Goal: Task Accomplishment & Management: Complete application form

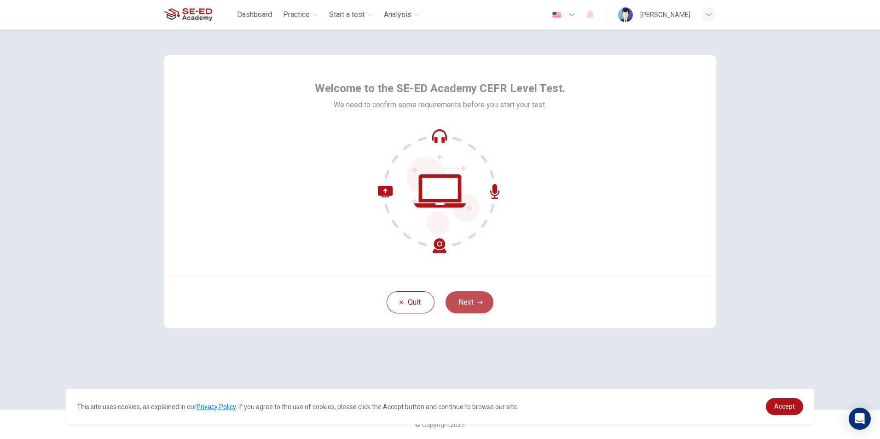
click at [477, 299] on button "Next" at bounding box center [470, 302] width 48 height 22
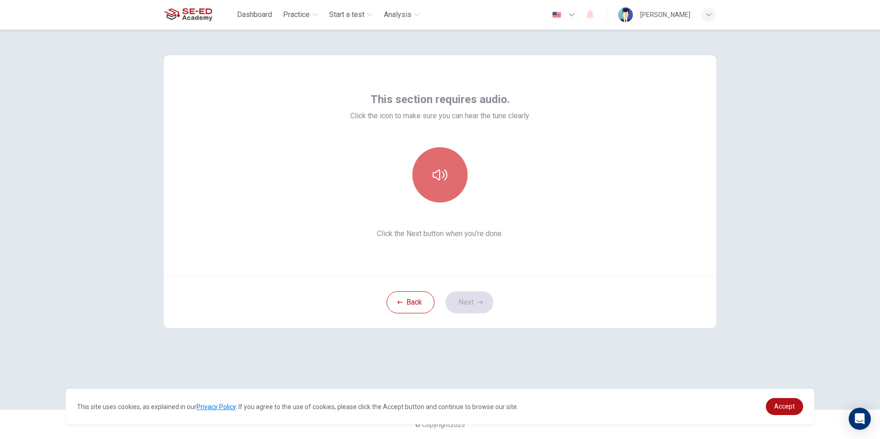
click at [442, 180] on icon "button" at bounding box center [440, 175] width 15 height 15
click at [441, 166] on button "button" at bounding box center [440, 174] width 55 height 55
click at [453, 166] on button "button" at bounding box center [440, 174] width 55 height 55
click at [457, 172] on button "button" at bounding box center [440, 174] width 55 height 55
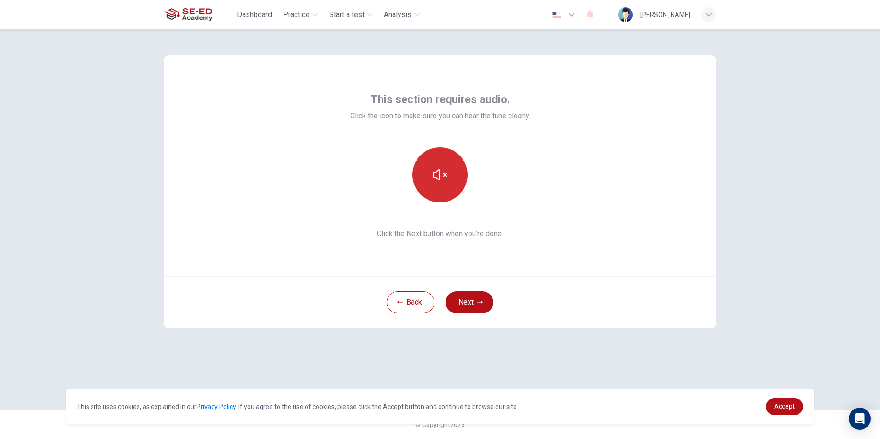
click at [447, 180] on icon "button" at bounding box center [440, 175] width 15 height 15
click at [480, 305] on icon "button" at bounding box center [480, 303] width 6 height 6
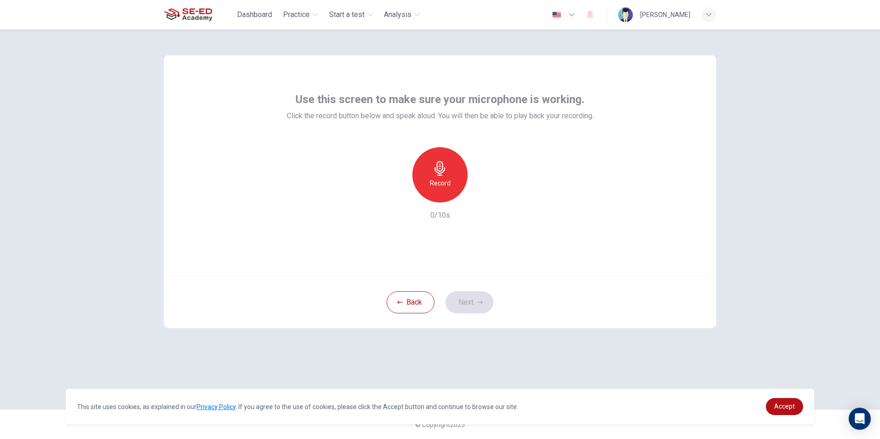
click at [453, 182] on div "Record" at bounding box center [440, 174] width 55 height 55
click at [483, 198] on icon "button" at bounding box center [482, 195] width 9 height 9
click at [477, 303] on icon "button" at bounding box center [480, 303] width 6 height 6
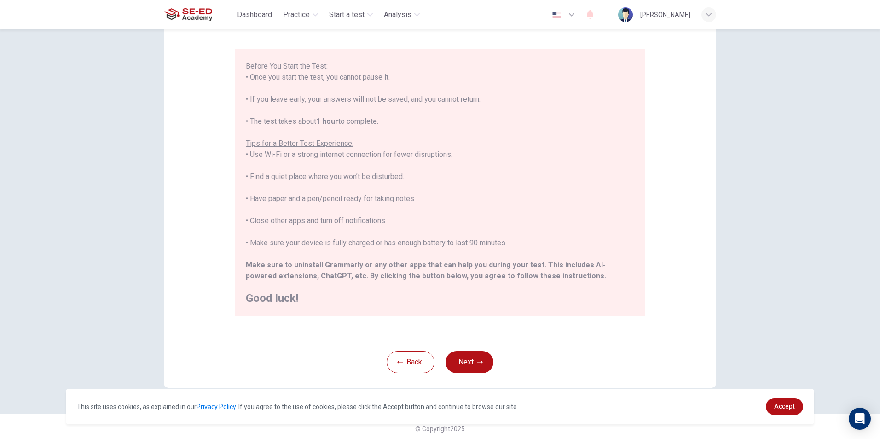
scroll to position [73, 0]
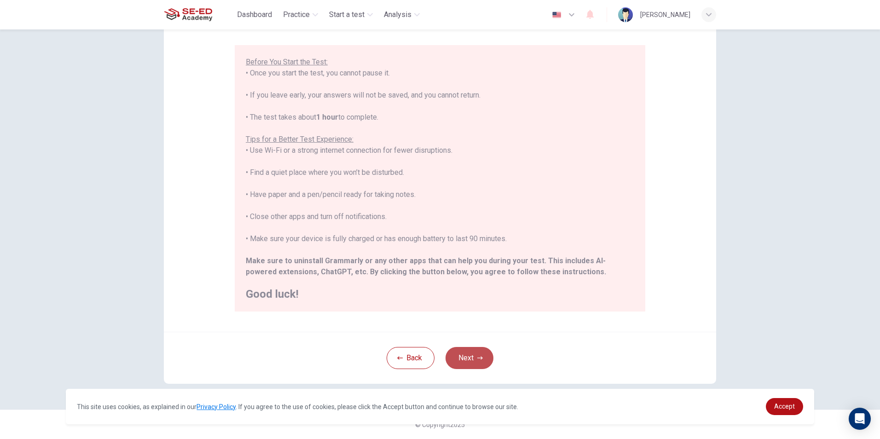
click at [481, 357] on button "Next" at bounding box center [470, 358] width 48 height 22
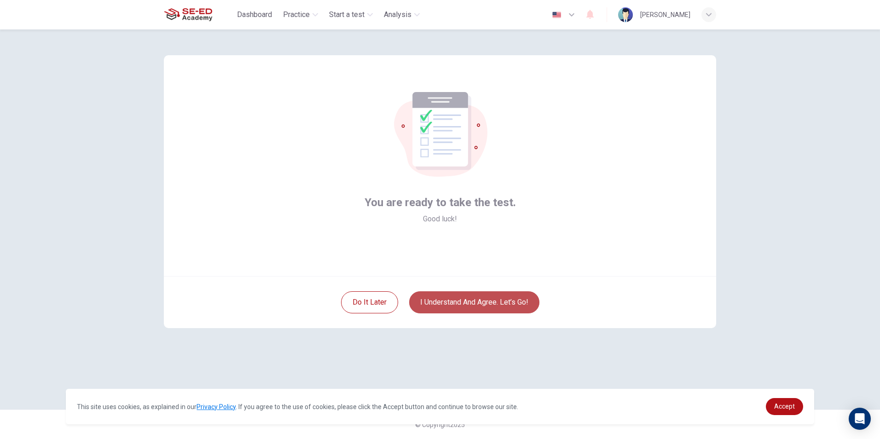
click at [483, 301] on button "I understand and agree. Let’s go!" at bounding box center [474, 302] width 130 height 22
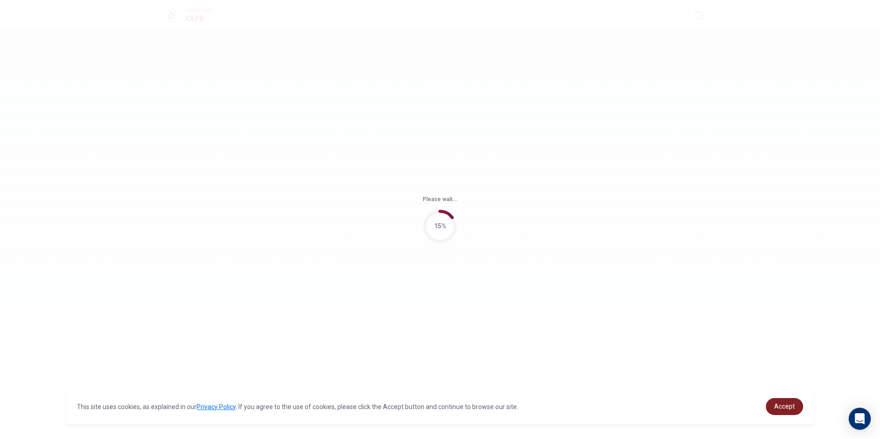
click at [780, 407] on span "Accept" at bounding box center [784, 406] width 21 height 7
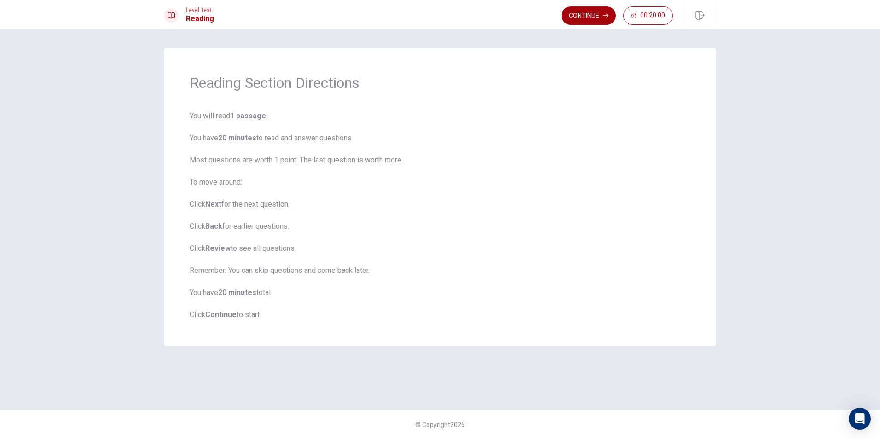
click at [587, 20] on button "Continue" at bounding box center [589, 15] width 54 height 18
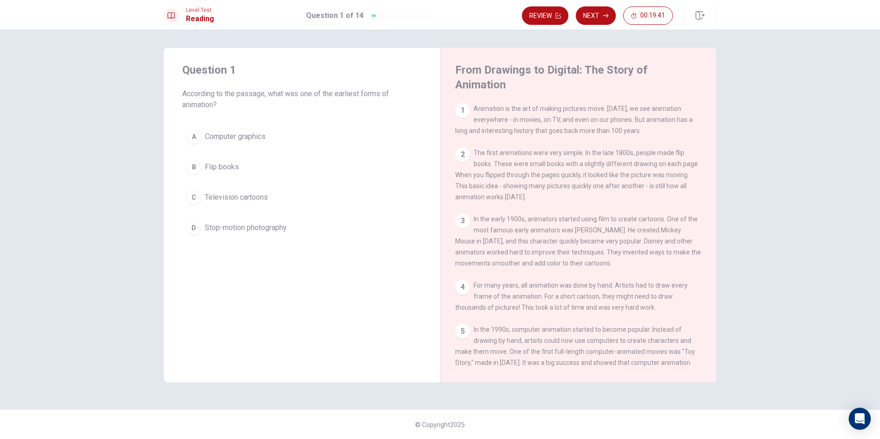
click at [195, 165] on div "B" at bounding box center [193, 167] width 15 height 15
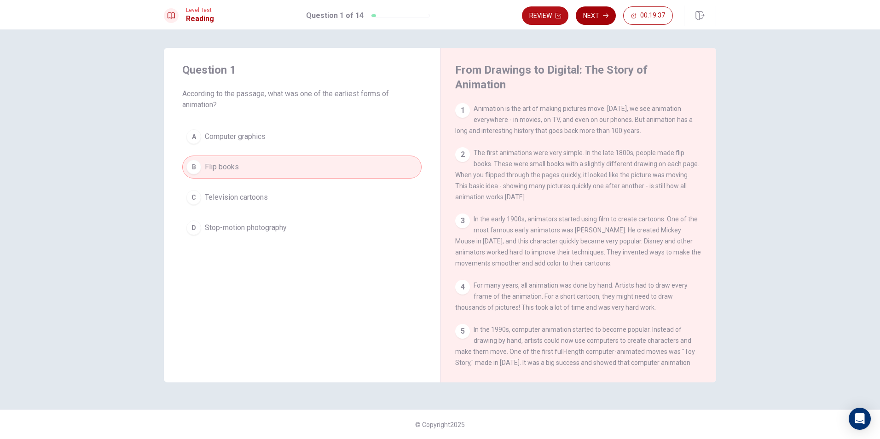
click at [605, 18] on icon "button" at bounding box center [606, 16] width 6 height 6
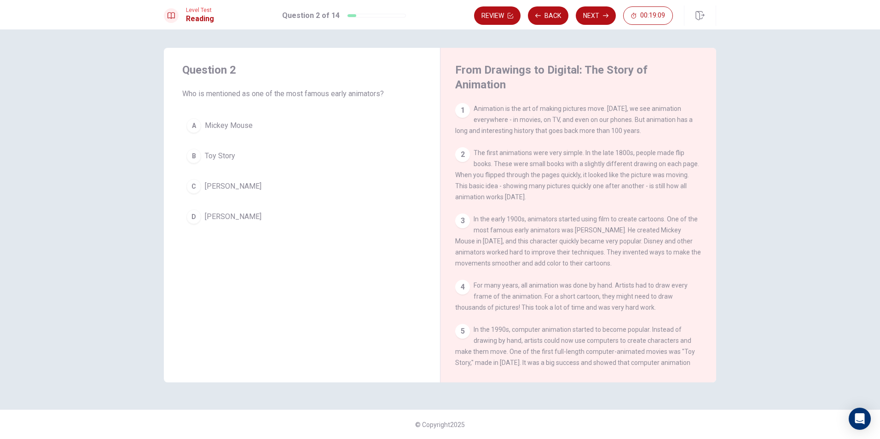
click at [196, 188] on div "C" at bounding box center [193, 186] width 15 height 15
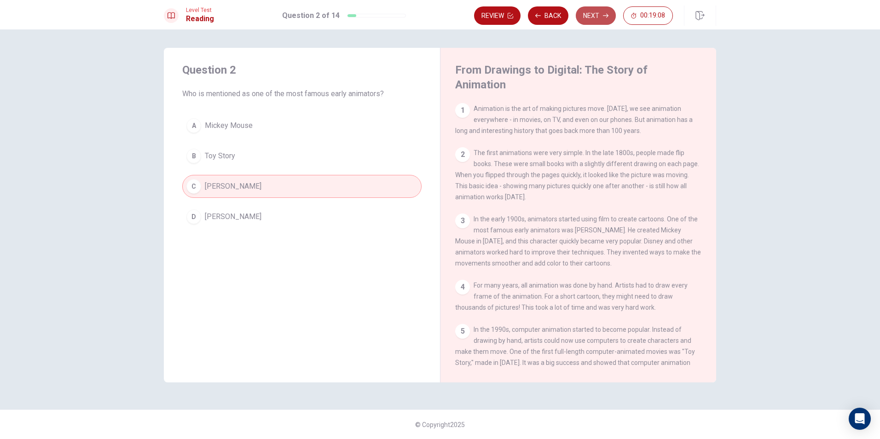
click at [603, 22] on button "Next" at bounding box center [596, 15] width 40 height 18
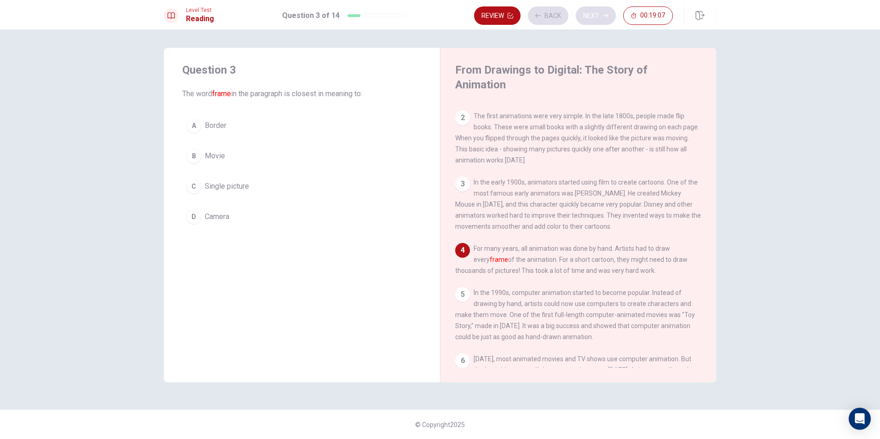
scroll to position [45, 0]
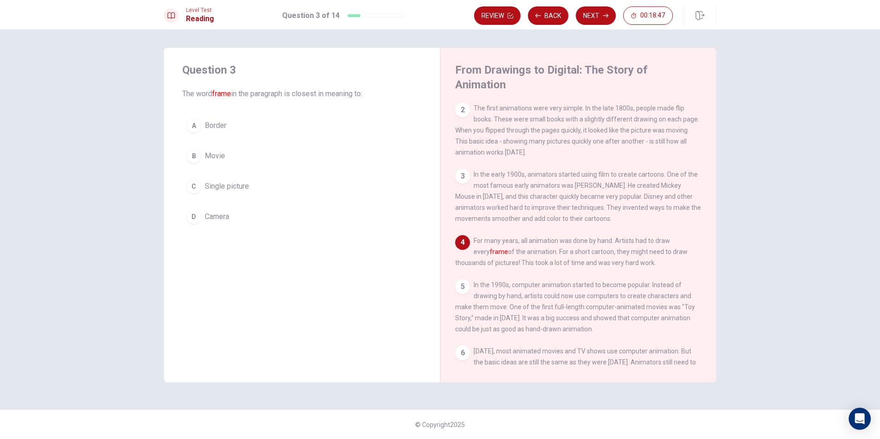
click at [197, 188] on div "C" at bounding box center [193, 186] width 15 height 15
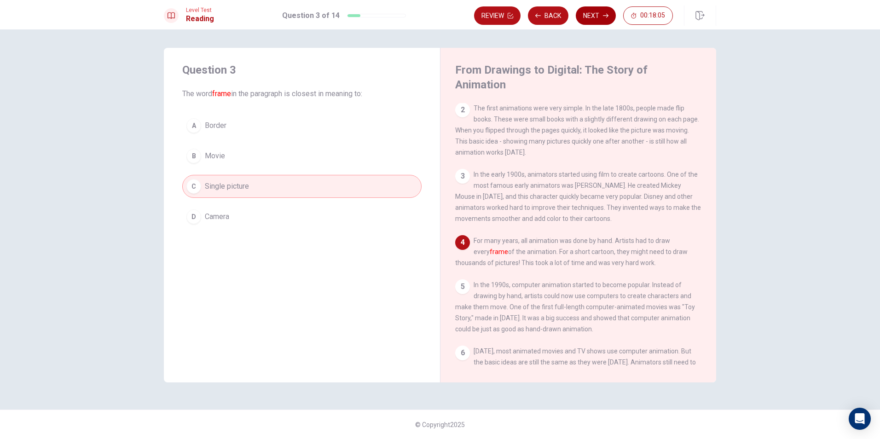
click at [604, 18] on icon "button" at bounding box center [606, 16] width 6 height 6
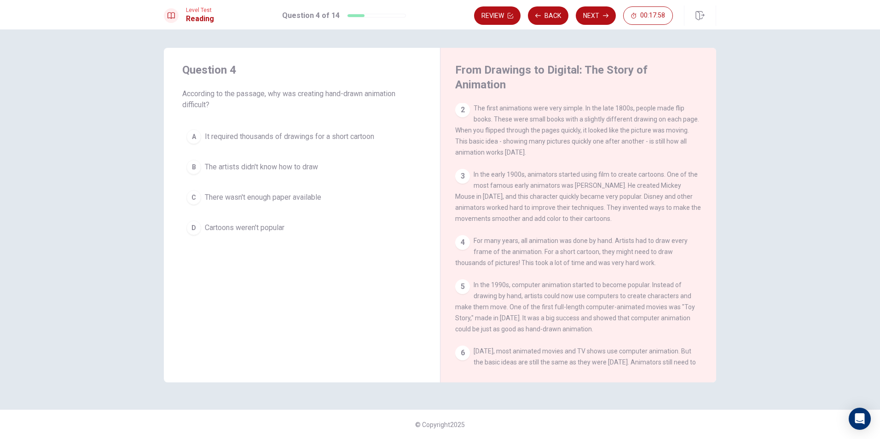
click at [287, 140] on span "It required thousands of drawings for a short cartoon" at bounding box center [289, 136] width 169 height 11
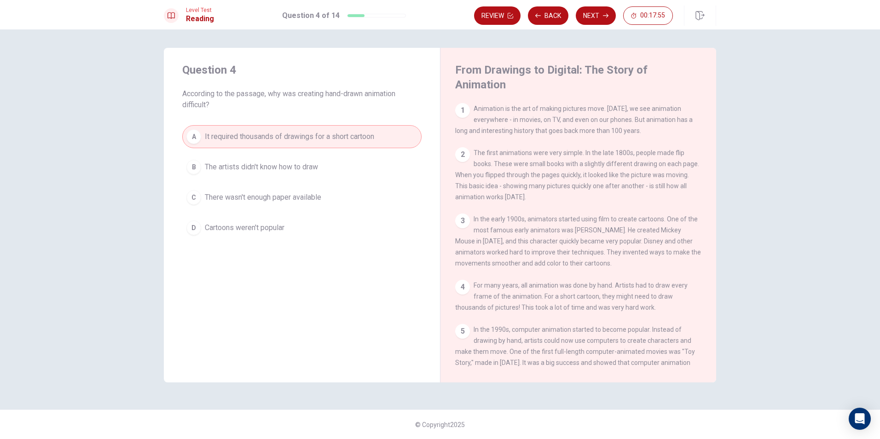
scroll to position [46, 0]
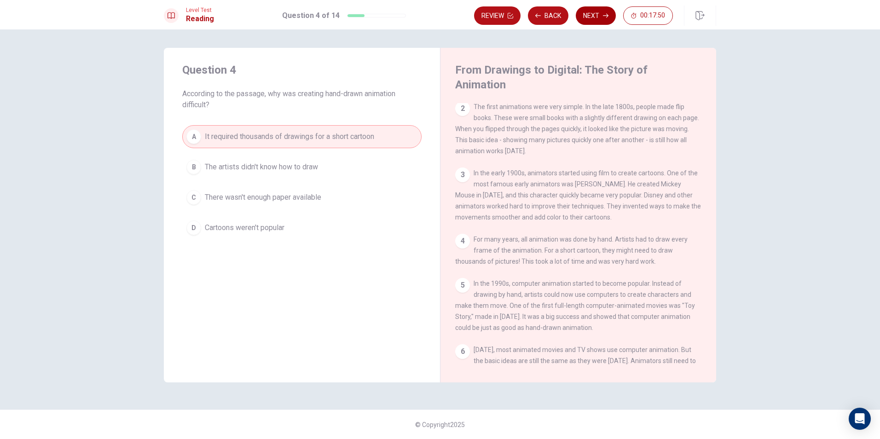
click at [609, 13] on button "Next" at bounding box center [596, 15] width 40 height 18
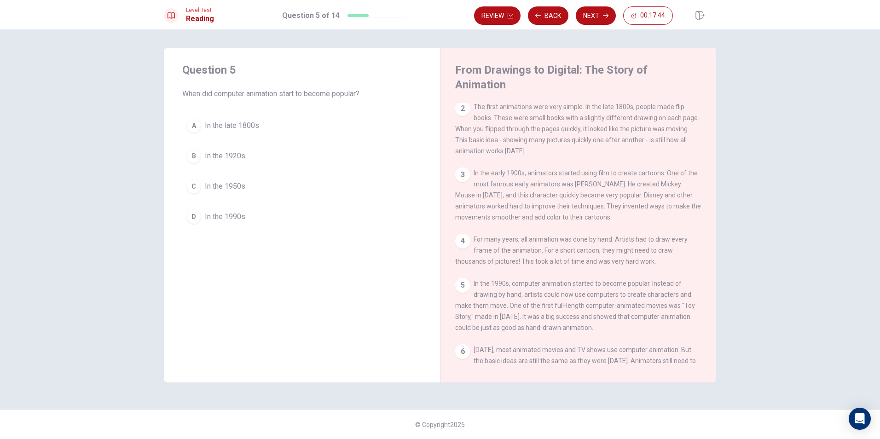
click at [200, 222] on button "D In the 1990s" at bounding box center [301, 216] width 239 height 23
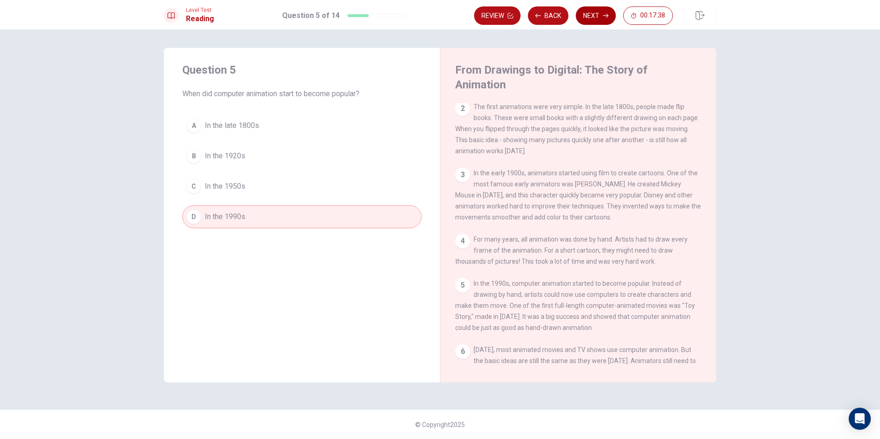
click at [600, 9] on button "Next" at bounding box center [596, 15] width 40 height 18
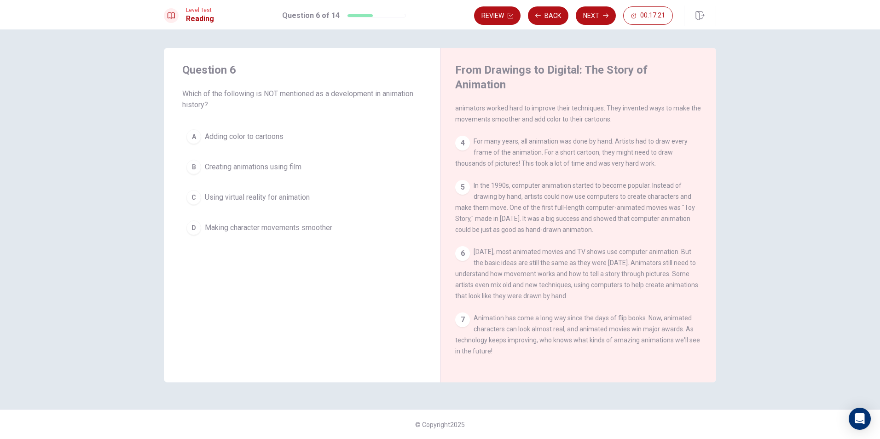
scroll to position [158, 0]
click at [228, 142] on button "A Adding color to cartoons" at bounding box center [301, 136] width 239 height 23
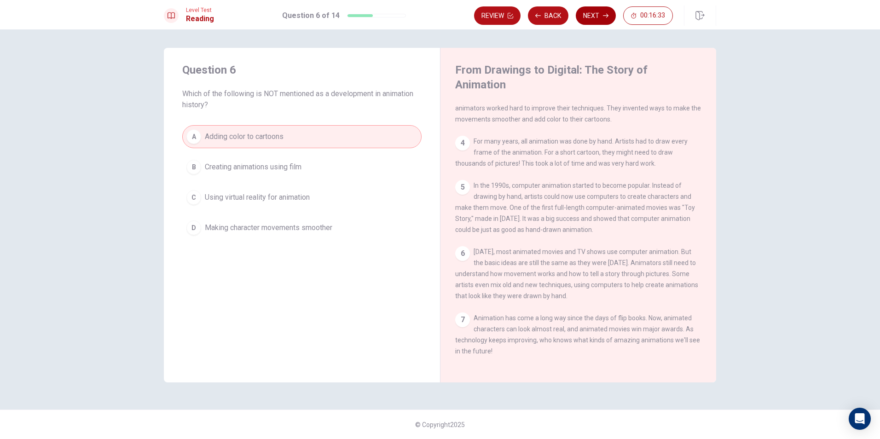
click at [611, 13] on button "Next" at bounding box center [596, 15] width 40 height 18
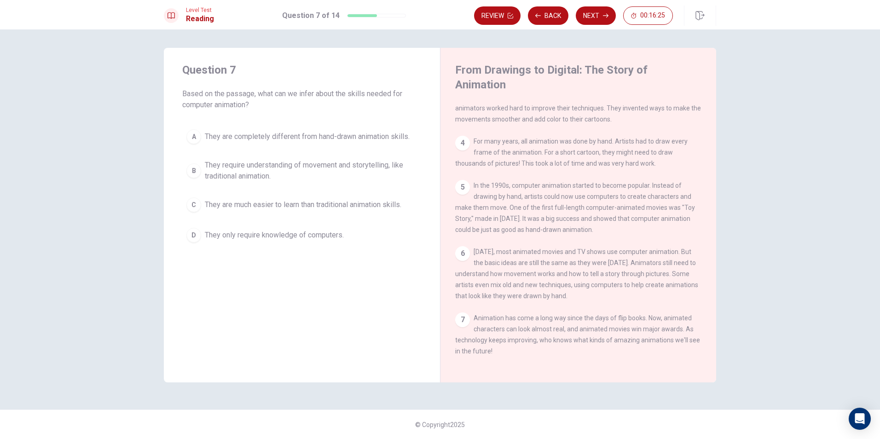
click at [275, 175] on span "They require understanding of movement and storytelling, like traditional anima…" at bounding box center [311, 171] width 213 height 22
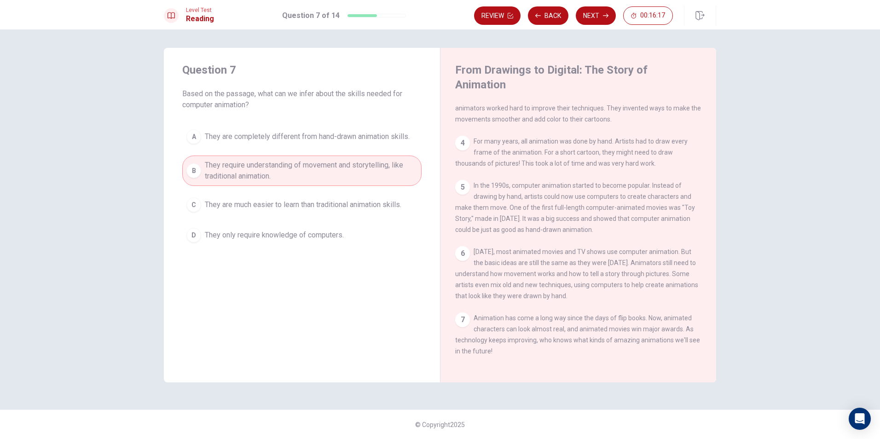
drag, startPoint x: 591, startPoint y: 234, endPoint x: 561, endPoint y: 249, distance: 32.9
click at [561, 249] on div "6 [DATE], most animated movies and TV shows use computer animation. But the bas…" at bounding box center [578, 273] width 247 height 55
click at [594, 18] on button "Next" at bounding box center [596, 15] width 40 height 18
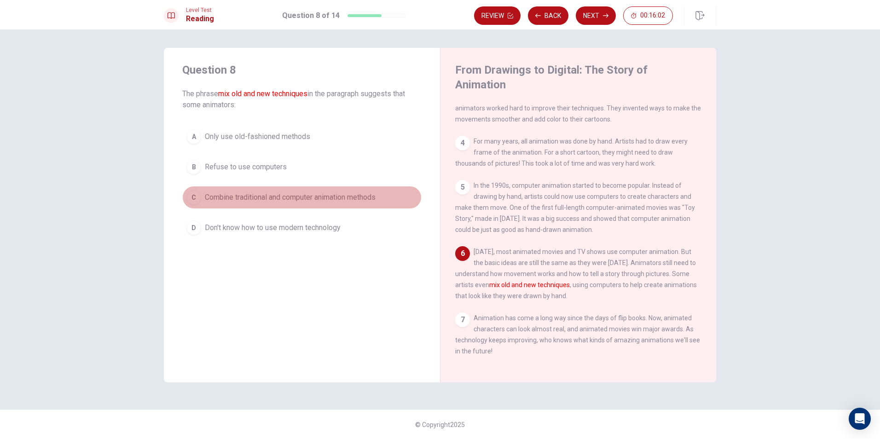
click at [267, 203] on button "C Combine traditional and computer animation methods" at bounding box center [301, 197] width 239 height 23
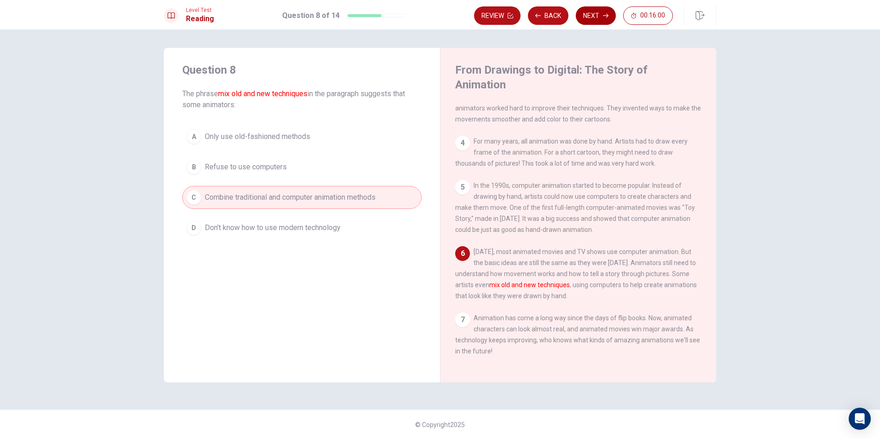
click at [598, 20] on button "Next" at bounding box center [596, 15] width 40 height 18
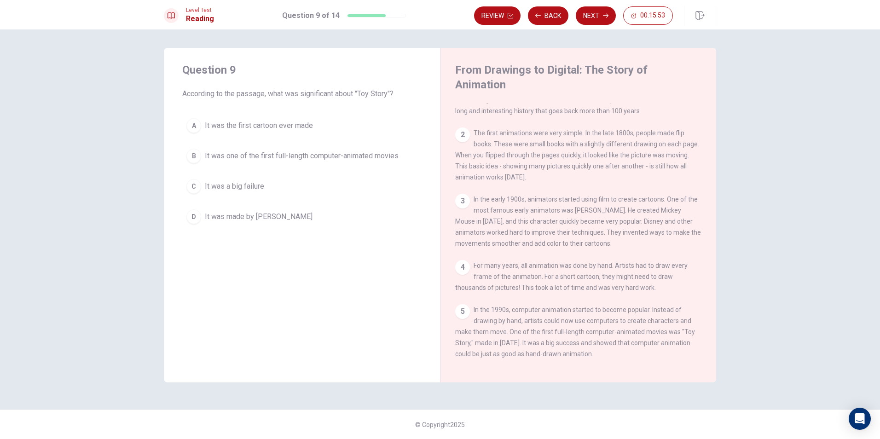
scroll to position [66, 0]
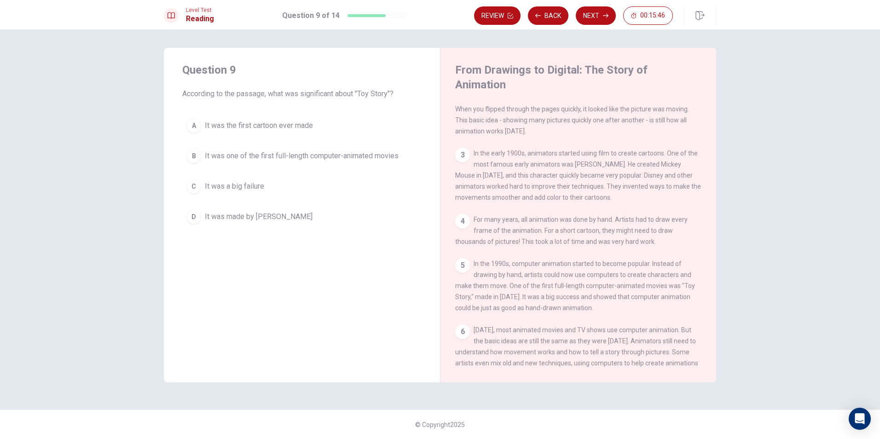
click at [248, 152] on span "It was one of the first full-length computer-animated movies" at bounding box center [302, 156] width 194 height 11
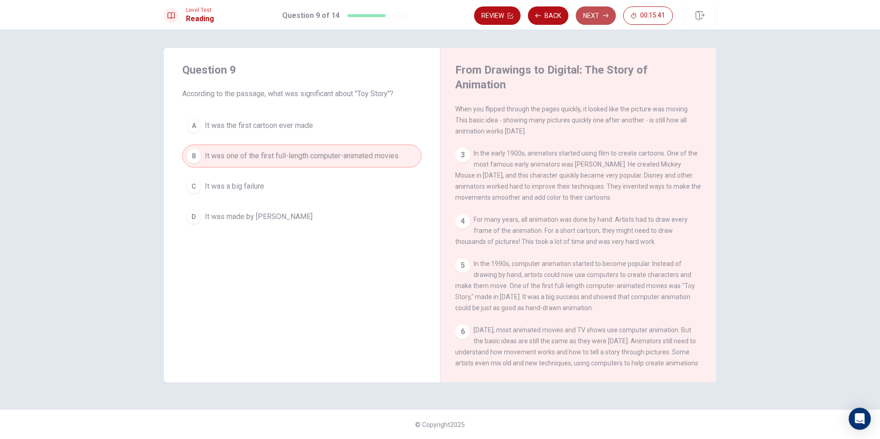
click at [598, 15] on button "Next" at bounding box center [596, 15] width 40 height 18
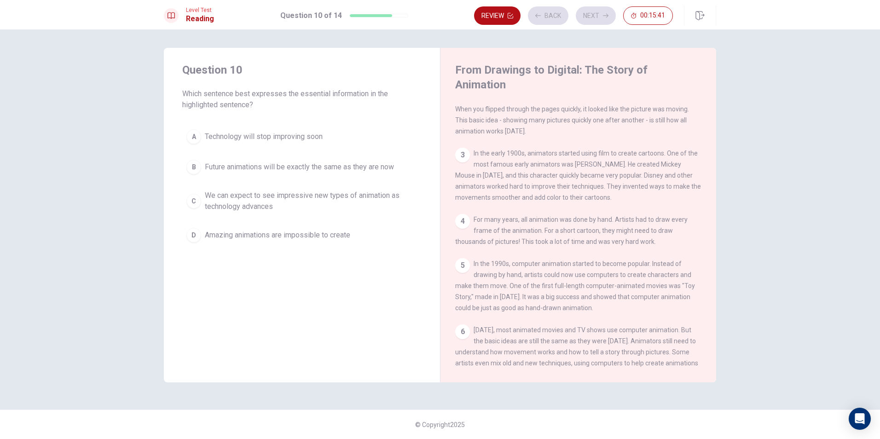
scroll to position [158, 0]
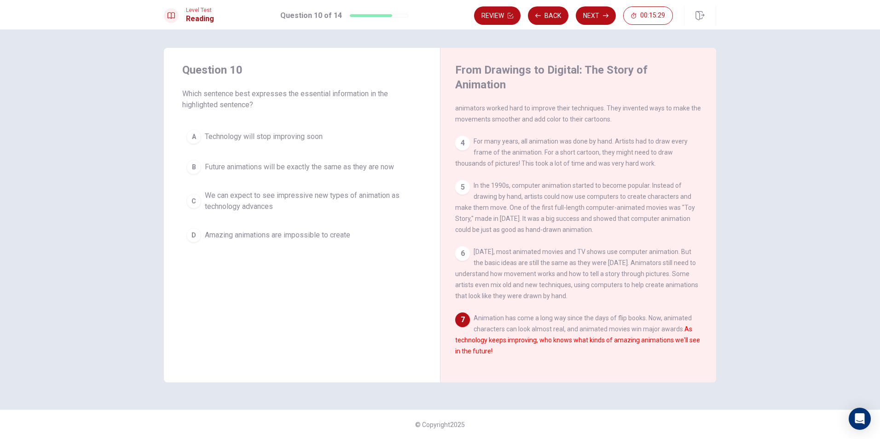
click at [232, 202] on span "We can expect to see impressive new types of animation as technology advances" at bounding box center [311, 201] width 213 height 22
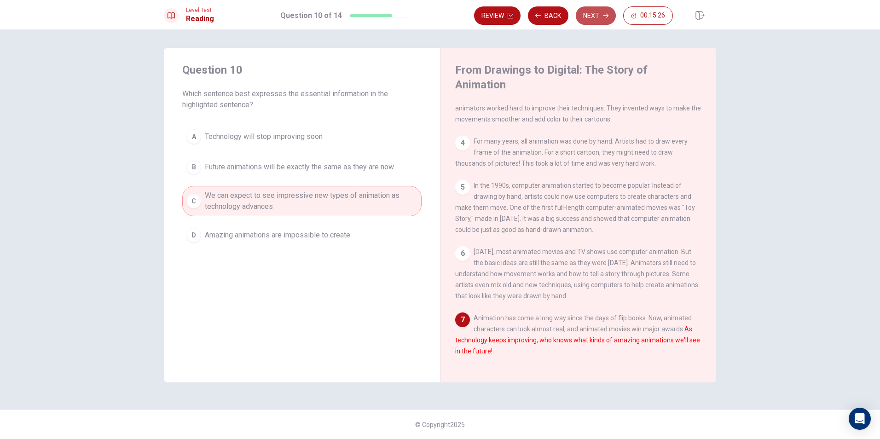
click at [598, 17] on button "Next" at bounding box center [596, 15] width 40 height 18
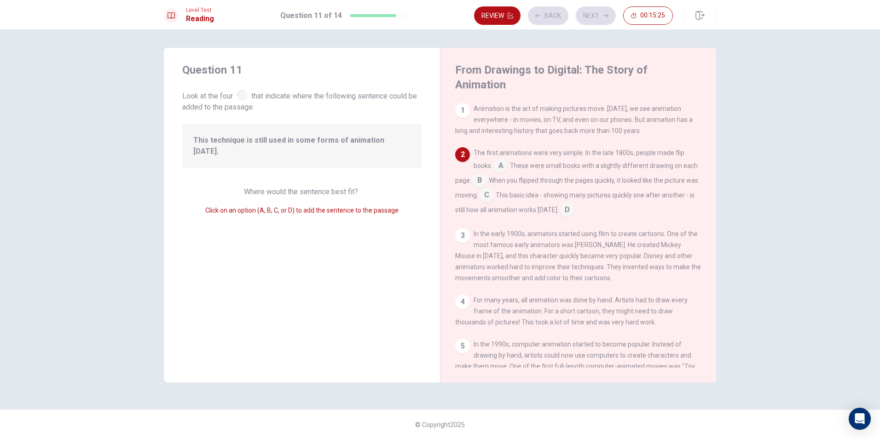
scroll to position [46, 0]
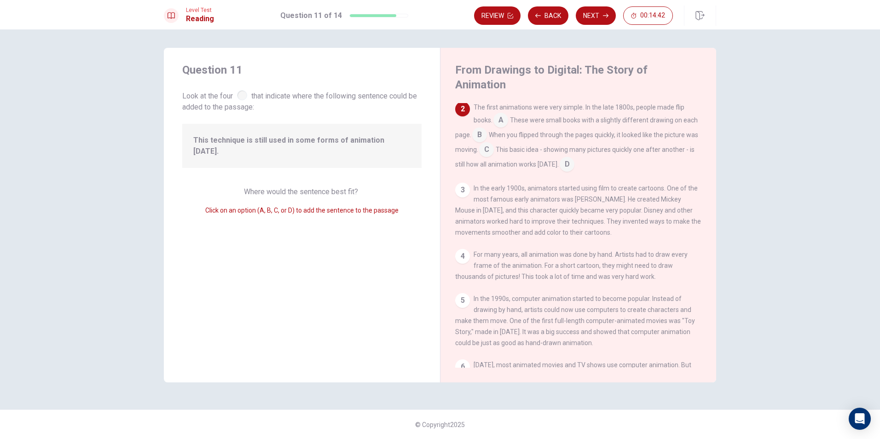
click at [494, 143] on input at bounding box center [486, 150] width 15 height 15
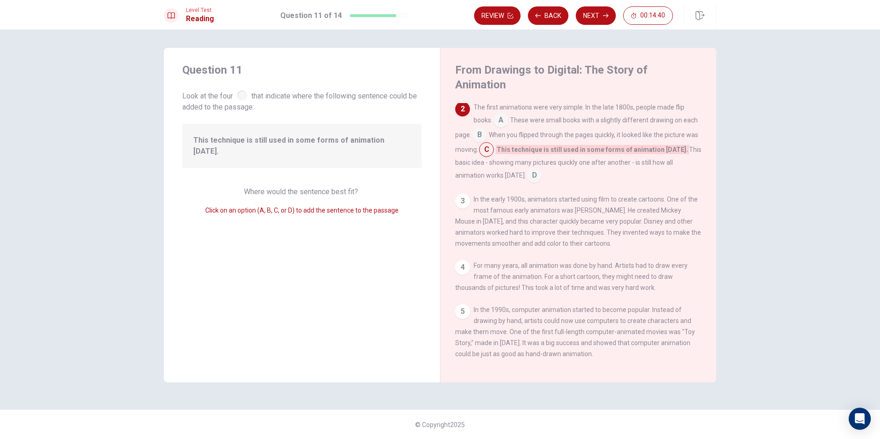
click at [542, 169] on input at bounding box center [534, 176] width 15 height 15
click at [494, 143] on input at bounding box center [486, 150] width 15 height 15
click at [538, 169] on input at bounding box center [534, 176] width 15 height 15
click at [494, 143] on input at bounding box center [486, 150] width 15 height 15
click at [542, 169] on input at bounding box center [534, 176] width 15 height 15
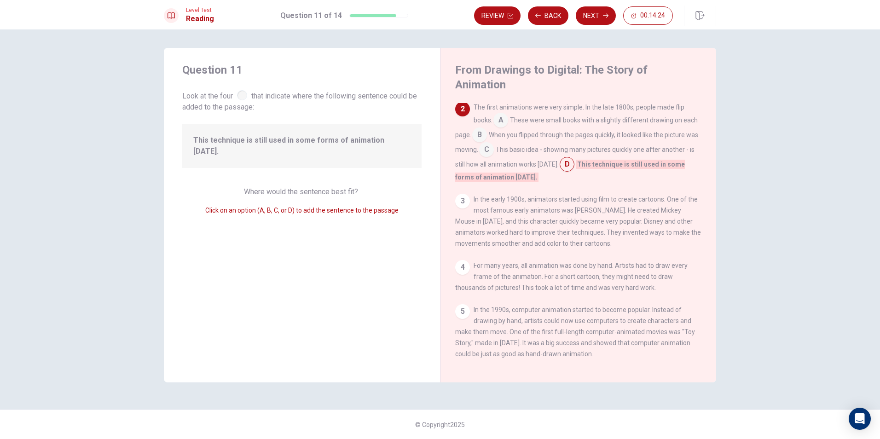
click at [494, 143] on input at bounding box center [486, 150] width 15 height 15
click at [538, 169] on input at bounding box center [534, 176] width 15 height 15
click at [494, 143] on input at bounding box center [486, 150] width 15 height 15
click at [539, 169] on input at bounding box center [534, 176] width 15 height 15
click at [494, 143] on input at bounding box center [486, 150] width 15 height 15
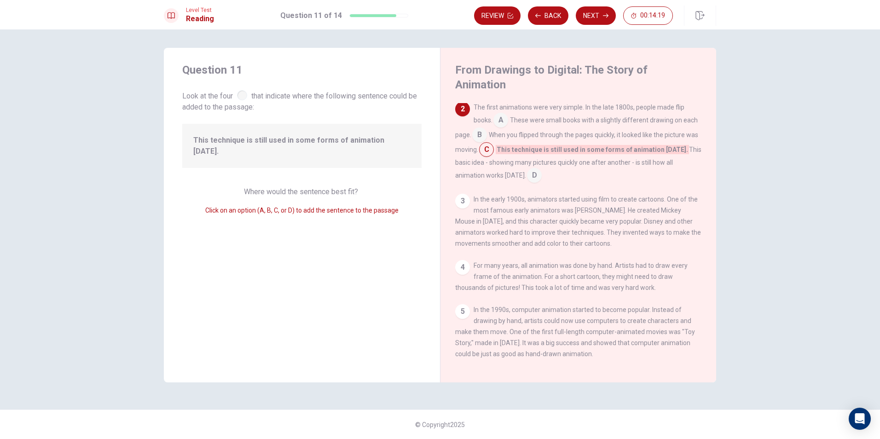
click at [541, 169] on input at bounding box center [534, 176] width 15 height 15
click at [494, 143] on input at bounding box center [486, 150] width 15 height 15
click at [487, 128] on input at bounding box center [479, 135] width 15 height 15
click at [502, 114] on input at bounding box center [501, 121] width 15 height 15
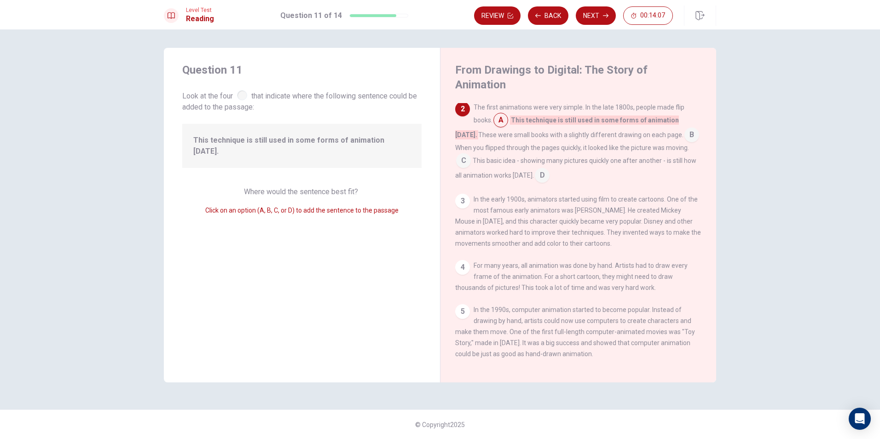
click at [685, 128] on input at bounding box center [692, 135] width 15 height 15
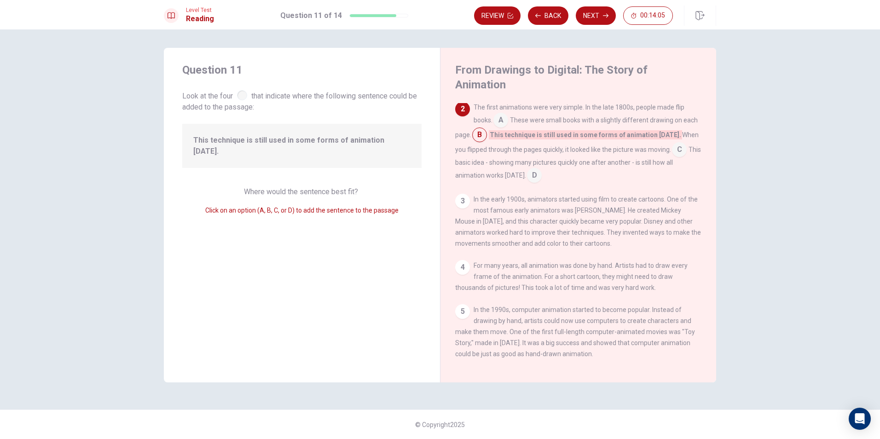
click at [672, 143] on input at bounding box center [679, 150] width 15 height 15
click at [602, 13] on button "Next" at bounding box center [596, 15] width 40 height 18
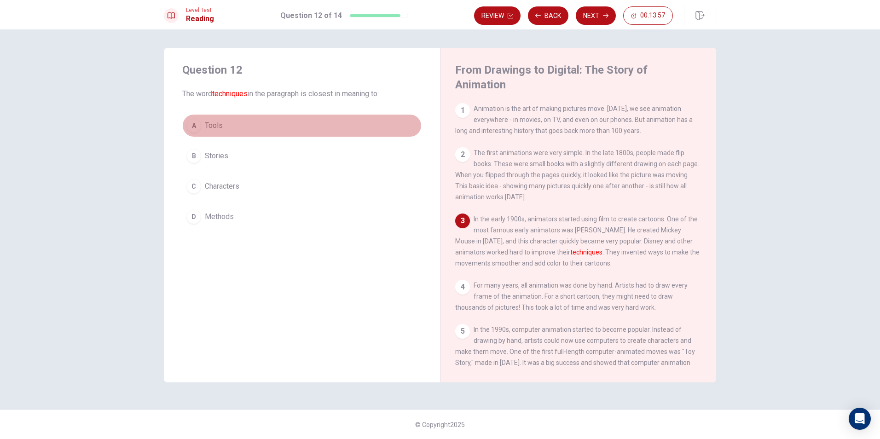
click at [204, 119] on button "A Tools" at bounding box center [301, 125] width 239 height 23
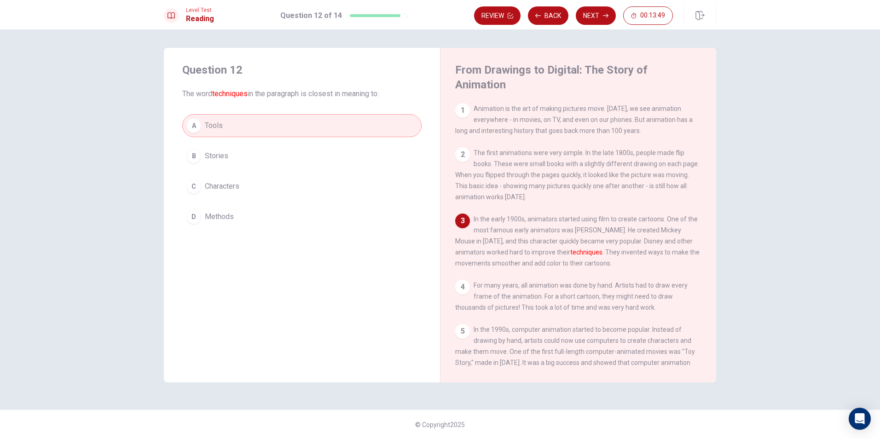
click at [229, 219] on span "Methods" at bounding box center [219, 216] width 29 height 11
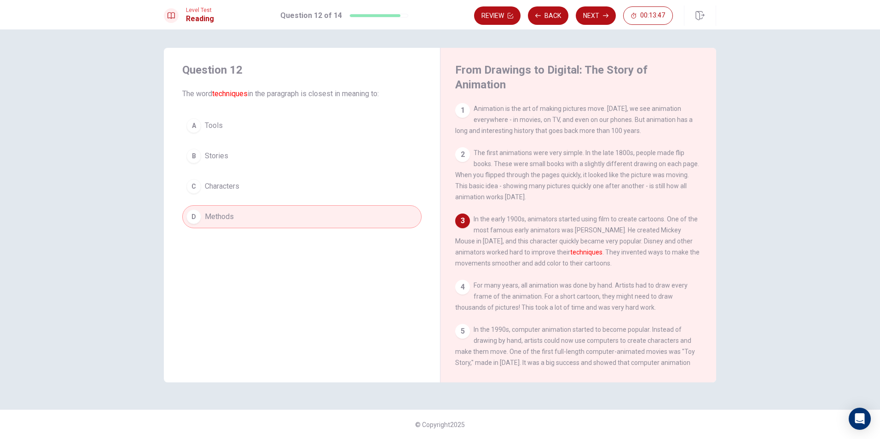
click at [239, 122] on button "A Tools" at bounding box center [301, 125] width 239 height 23
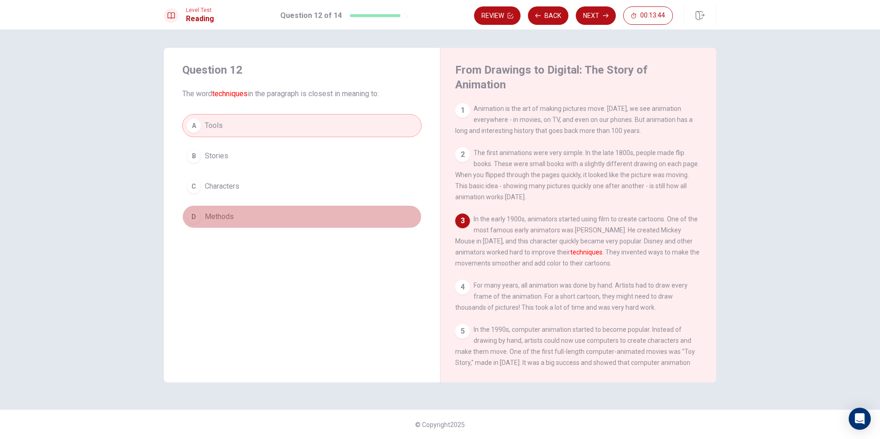
click at [227, 212] on span "Methods" at bounding box center [219, 216] width 29 height 11
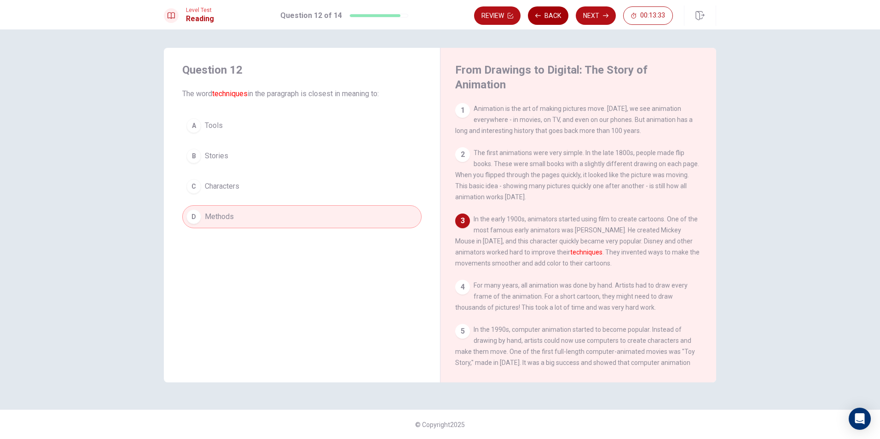
click at [556, 13] on button "Back" at bounding box center [548, 15] width 41 height 18
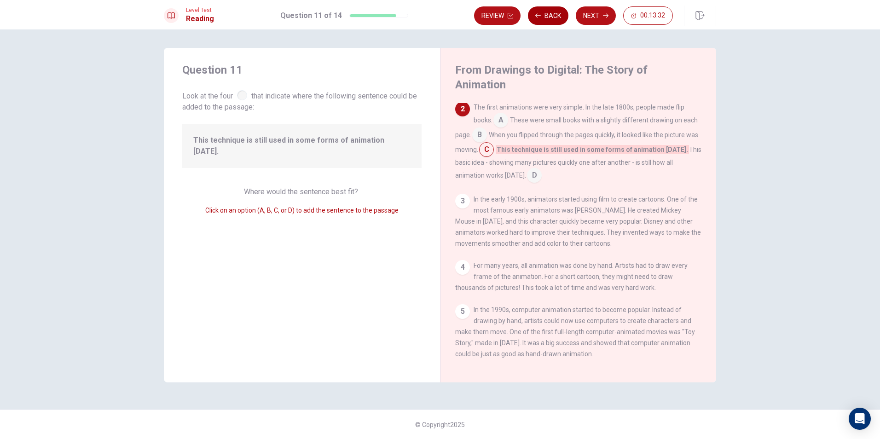
click at [552, 19] on button "Back" at bounding box center [548, 15] width 41 height 18
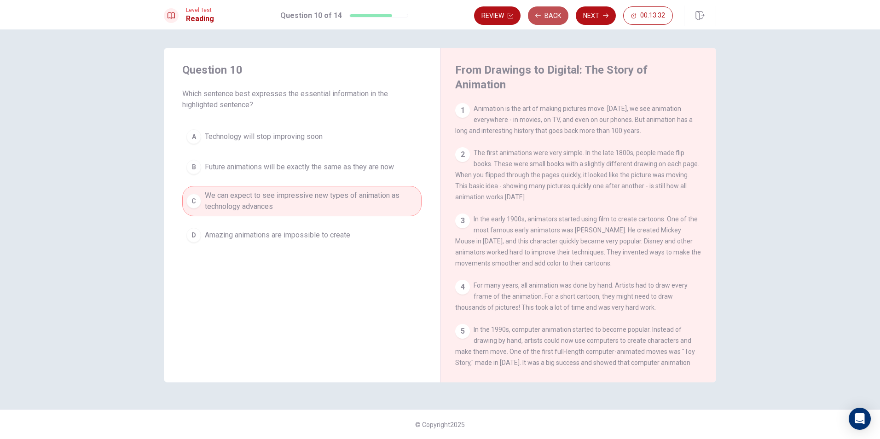
click at [552, 19] on button "Back" at bounding box center [548, 15] width 41 height 18
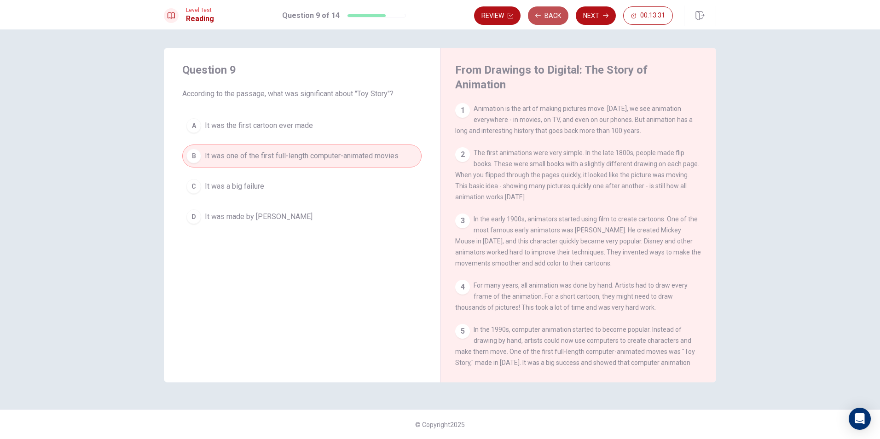
click at [552, 19] on button "Back" at bounding box center [548, 15] width 41 height 18
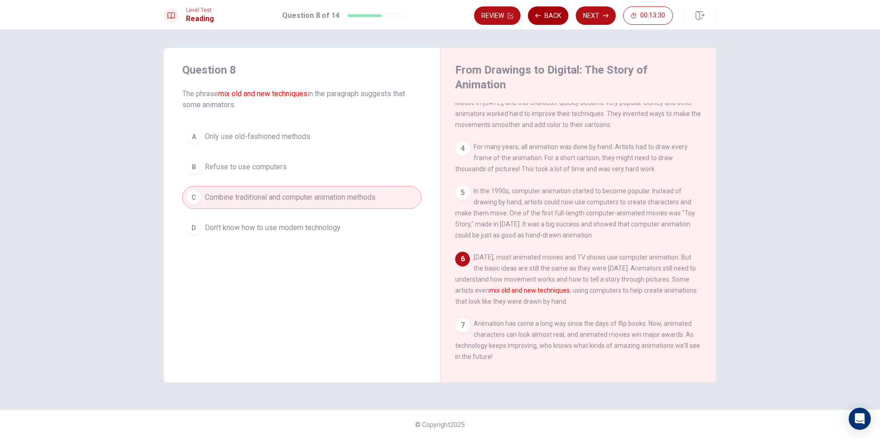
scroll to position [158, 0]
click at [552, 19] on button "Back" at bounding box center [548, 15] width 41 height 18
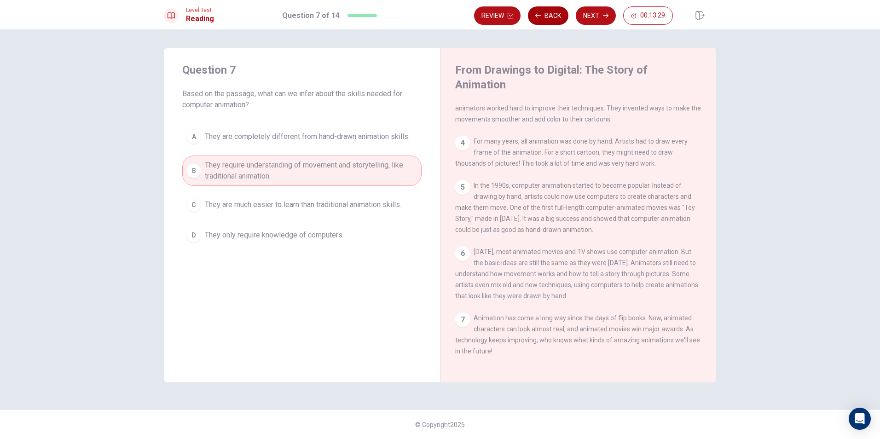
click at [552, 19] on button "Back" at bounding box center [548, 15] width 41 height 18
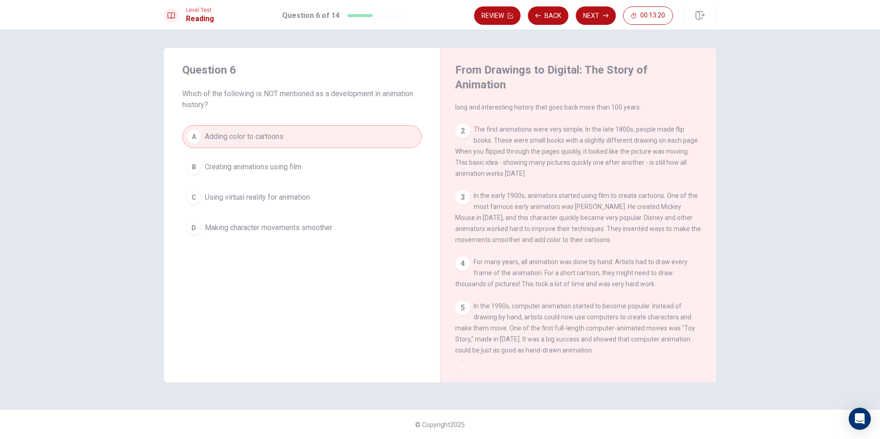
scroll to position [46, 0]
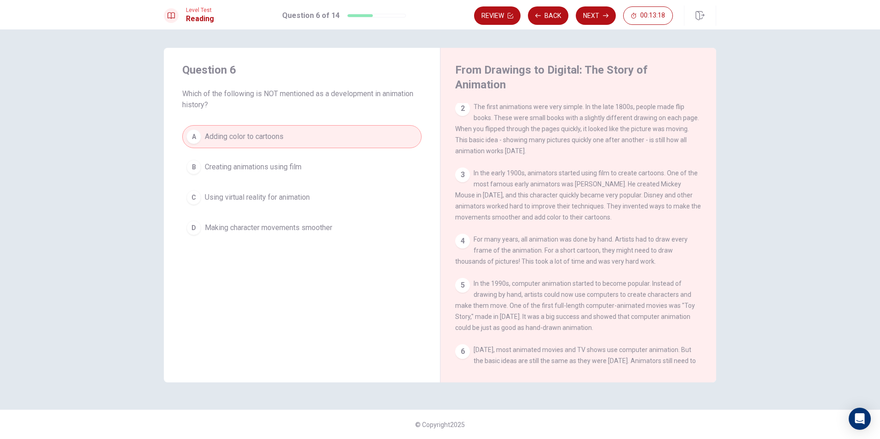
click at [326, 167] on button "B Creating animations using film" at bounding box center [301, 167] width 239 height 23
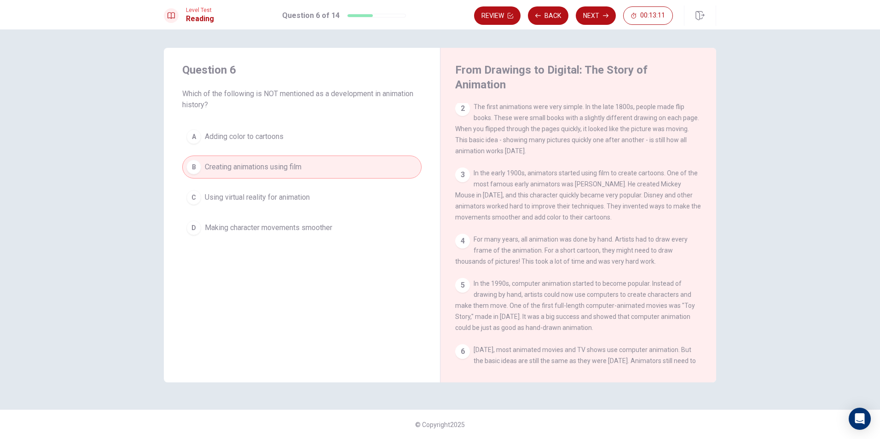
click at [242, 206] on button "C Using virtual reality for animation" at bounding box center [301, 197] width 239 height 23
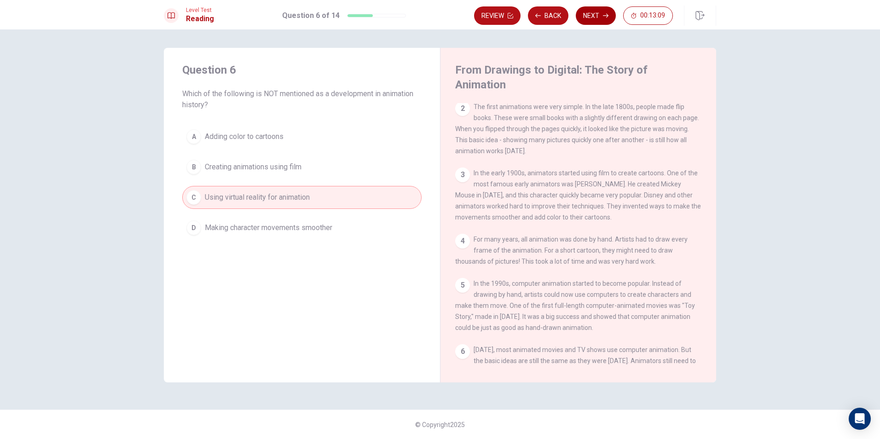
click at [591, 16] on button "Next" at bounding box center [596, 15] width 40 height 18
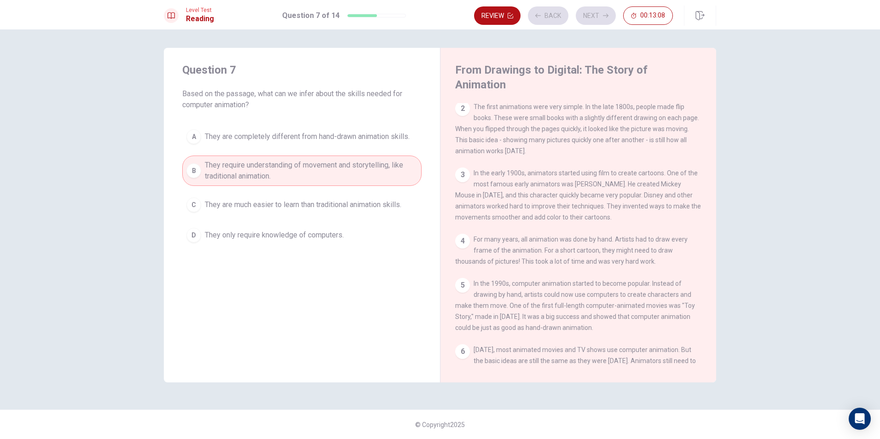
click at [599, 18] on div "Review Back Next 00:13:08" at bounding box center [573, 15] width 199 height 18
click at [599, 17] on button "Next" at bounding box center [596, 15] width 40 height 18
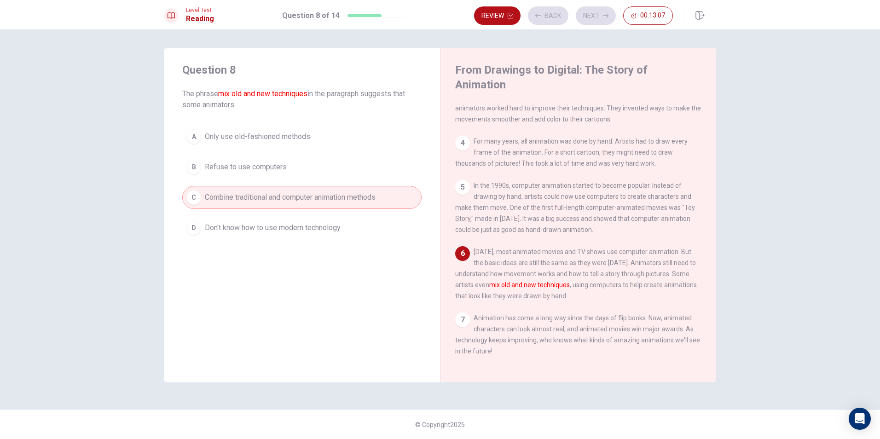
scroll to position [158, 0]
click at [600, 14] on button "Next" at bounding box center [596, 15] width 40 height 18
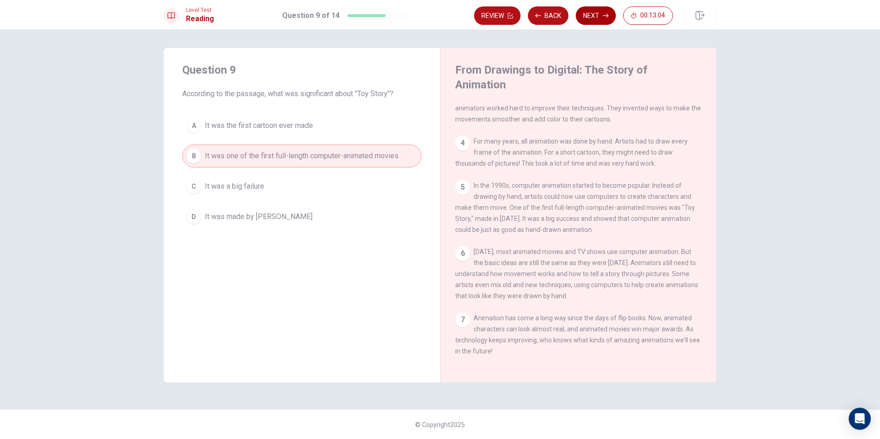
click at [600, 15] on button "Next" at bounding box center [596, 15] width 40 height 18
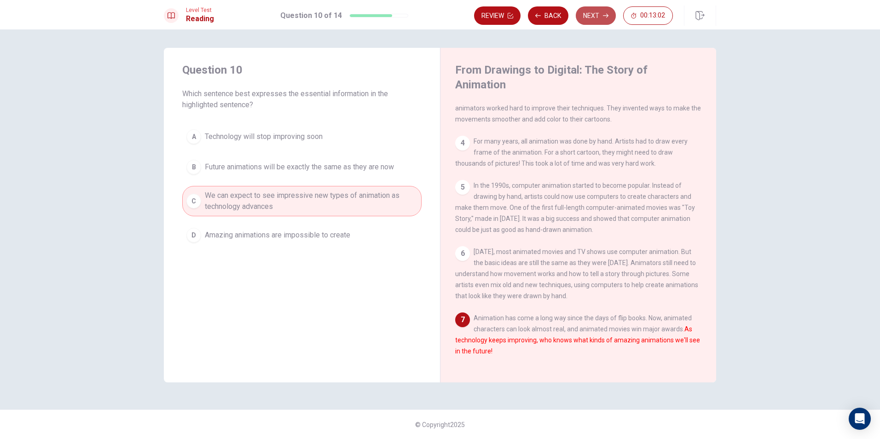
click at [597, 19] on button "Next" at bounding box center [596, 15] width 40 height 18
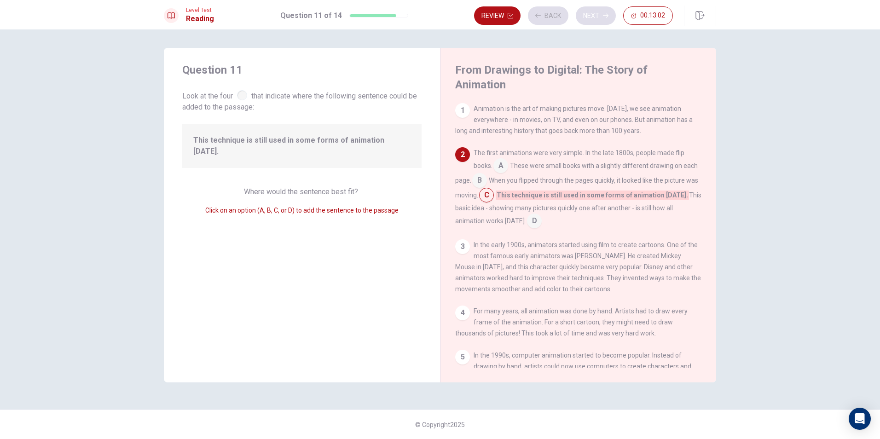
scroll to position [46, 0]
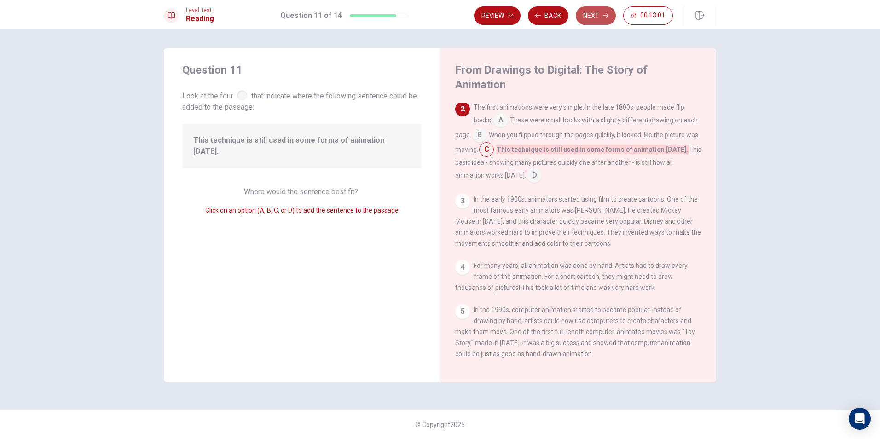
click at [600, 15] on button "Next" at bounding box center [596, 15] width 40 height 18
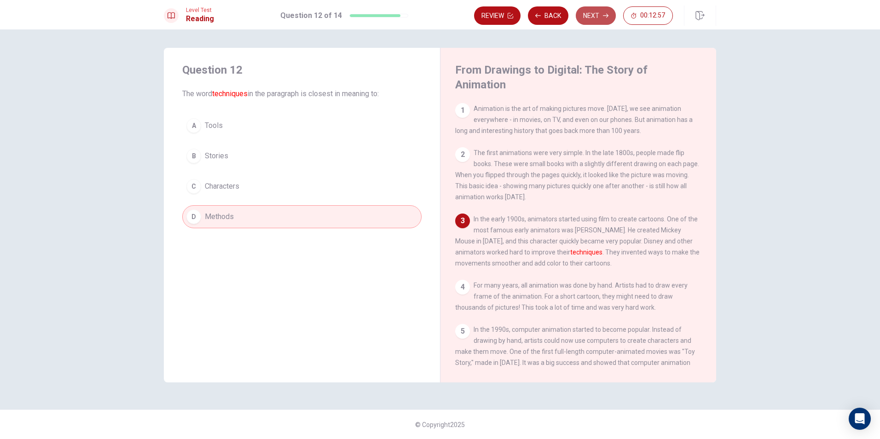
click at [600, 15] on button "Next" at bounding box center [596, 15] width 40 height 18
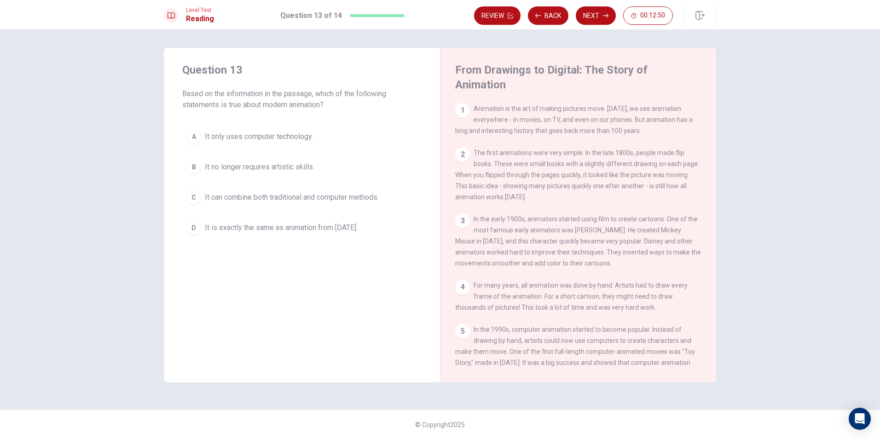
click at [221, 198] on span "It can combine both traditional and computer methods." at bounding box center [292, 197] width 174 height 11
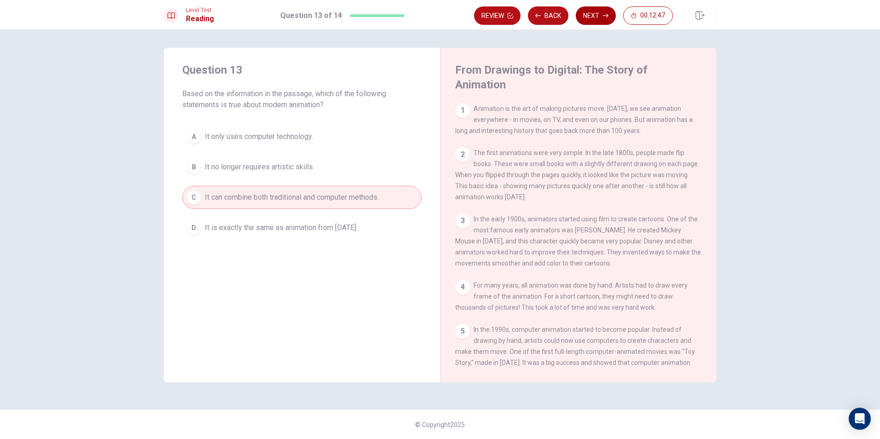
click at [599, 16] on button "Next" at bounding box center [596, 15] width 40 height 18
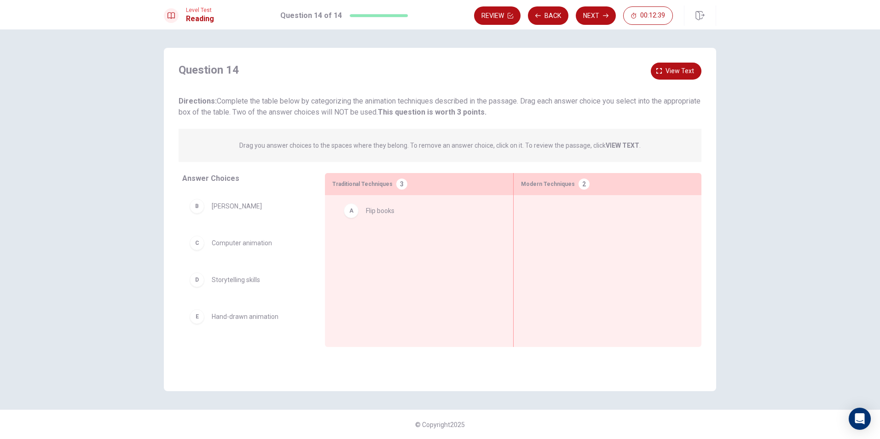
drag, startPoint x: 201, startPoint y: 210, endPoint x: 358, endPoint y: 215, distance: 157.1
drag, startPoint x: 208, startPoint y: 240, endPoint x: 578, endPoint y: 213, distance: 371.2
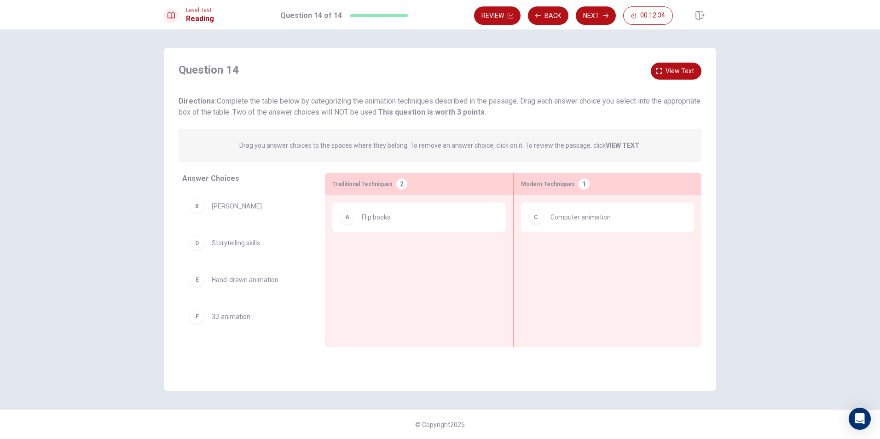
scroll to position [2, 0]
drag, startPoint x: 205, startPoint y: 318, endPoint x: 565, endPoint y: 256, distance: 364.9
drag, startPoint x: 204, startPoint y: 279, endPoint x: 423, endPoint y: 254, distance: 220.2
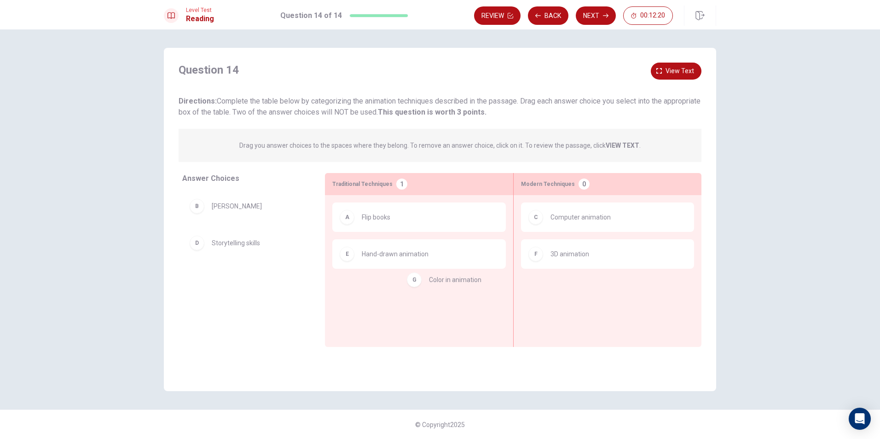
drag, startPoint x: 210, startPoint y: 285, endPoint x: 432, endPoint y: 285, distance: 221.9
click at [610, 14] on button "Next" at bounding box center [596, 15] width 40 height 18
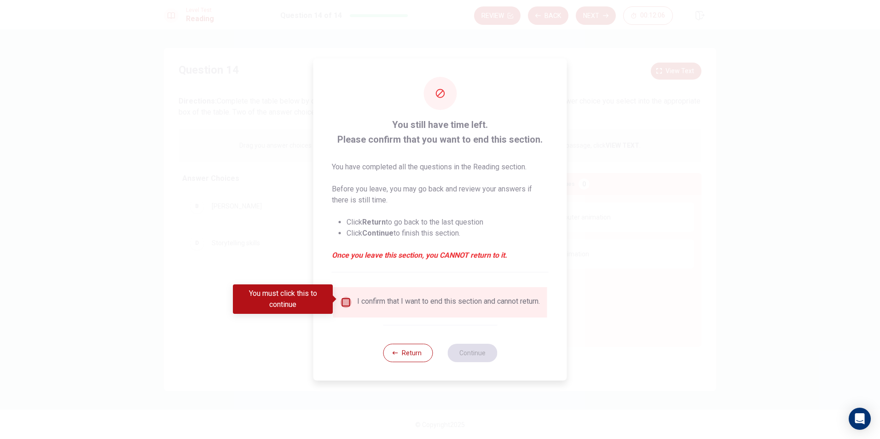
click at [350, 297] on input "You must click this to continue" at bounding box center [346, 302] width 11 height 11
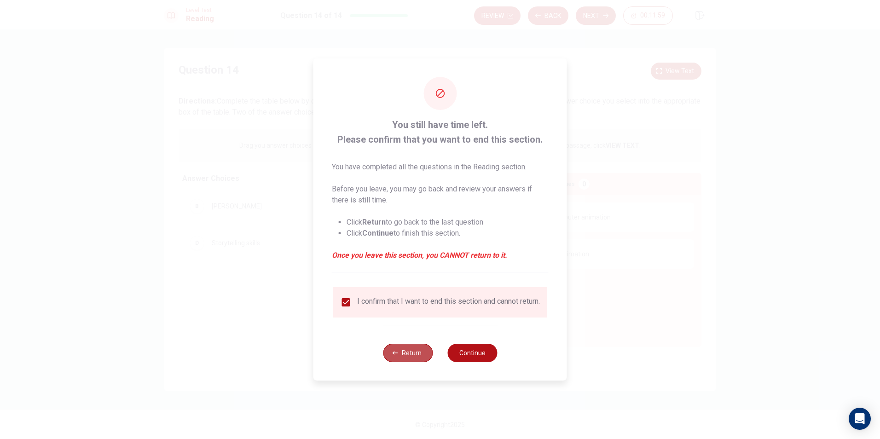
click at [411, 355] on button "Return" at bounding box center [408, 353] width 50 height 18
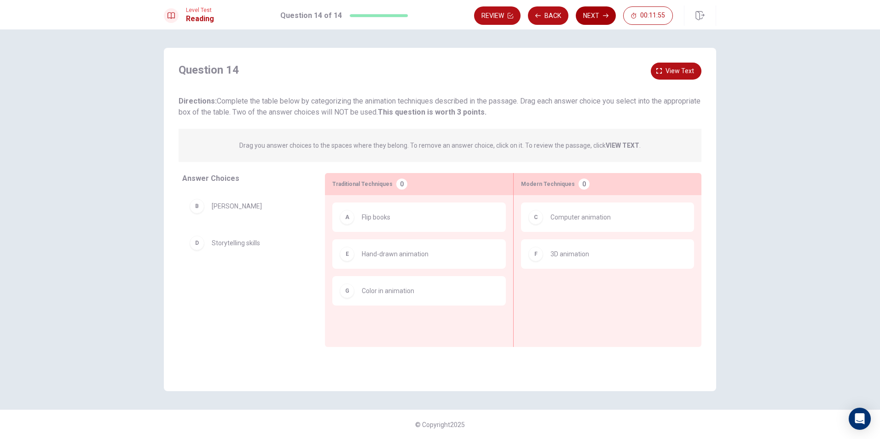
click at [594, 8] on button "Next" at bounding box center [596, 15] width 40 height 18
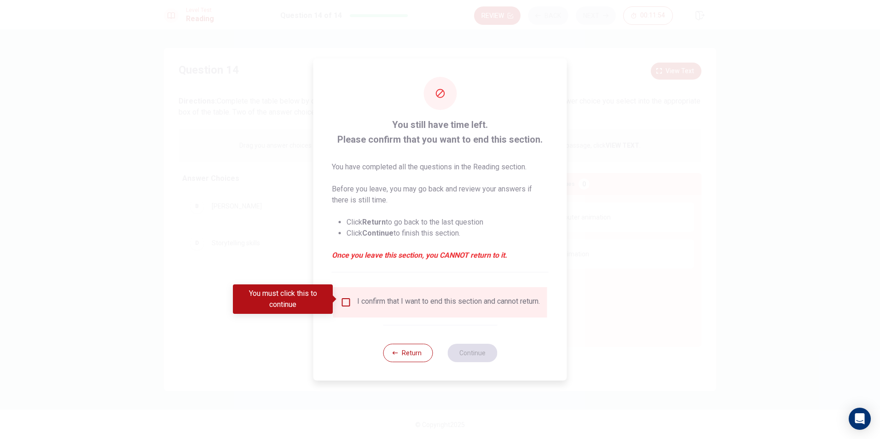
click at [345, 297] on input "You must click this to continue" at bounding box center [346, 302] width 11 height 11
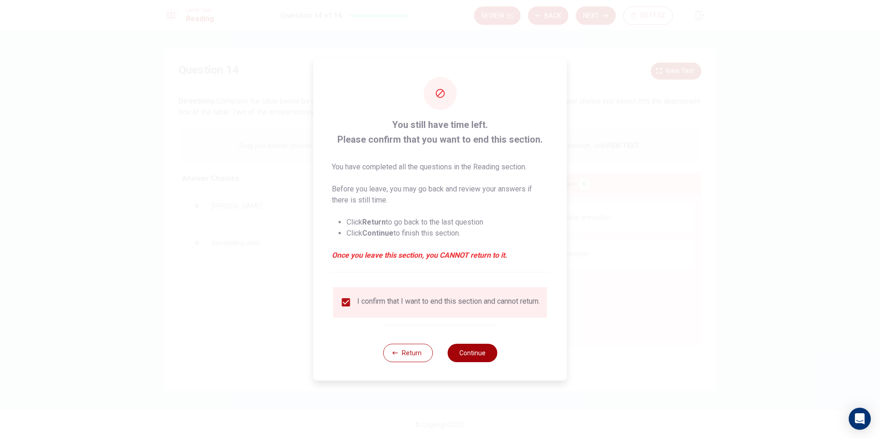
click at [482, 358] on button "Continue" at bounding box center [473, 353] width 50 height 18
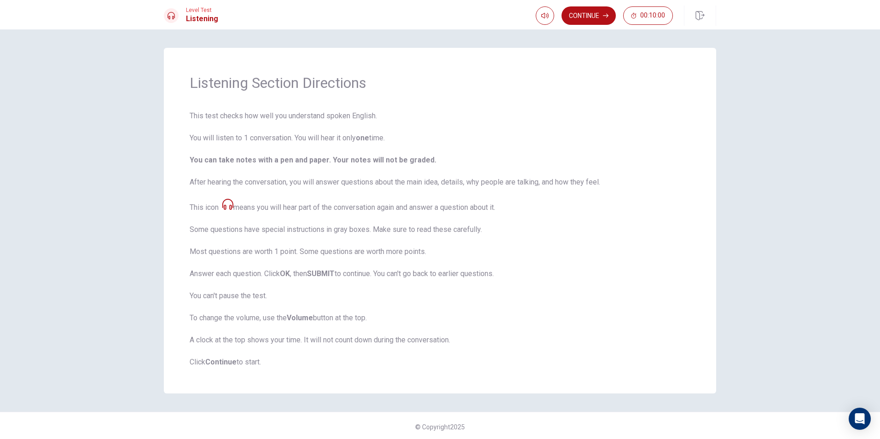
scroll to position [2, 0]
click at [543, 12] on icon "button" at bounding box center [544, 15] width 7 height 7
click at [550, 32] on span at bounding box center [544, 33] width 34 height 13
type input "1"
drag, startPoint x: 550, startPoint y: 32, endPoint x: 580, endPoint y: 40, distance: 30.8
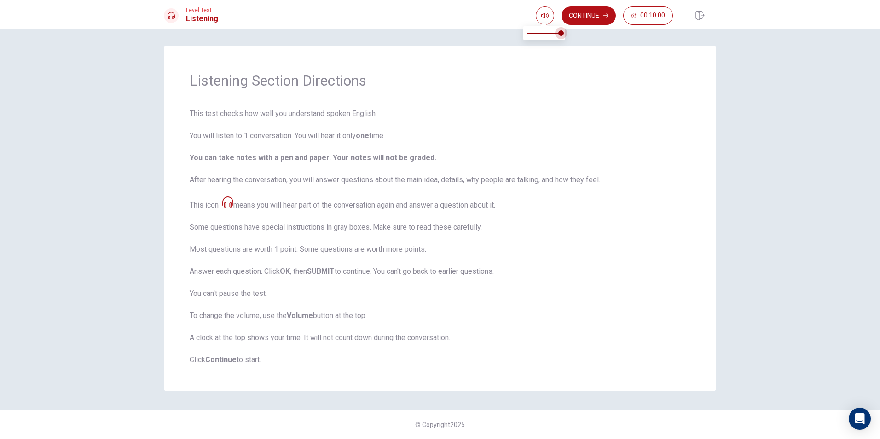
click at [580, 40] on body "This site uses cookies, as explained in our Privacy Policy . If you agree to th…" at bounding box center [440, 219] width 880 height 439
click at [583, 16] on button "Continue" at bounding box center [589, 15] width 54 height 18
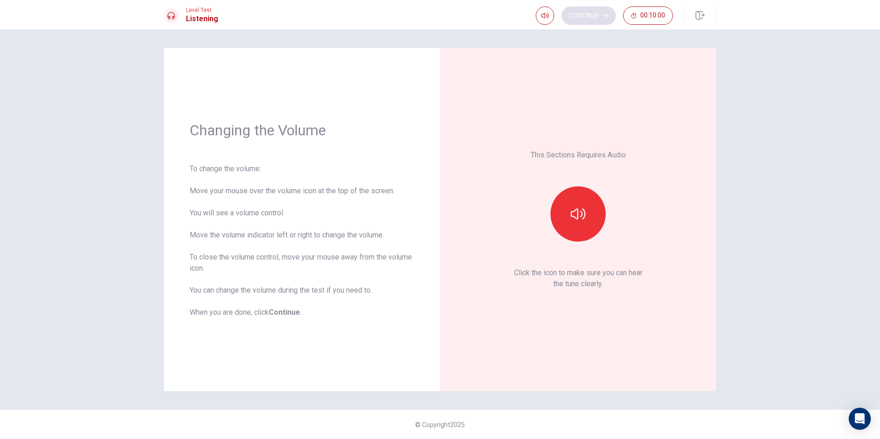
scroll to position [0, 0]
click at [584, 210] on icon "button" at bounding box center [578, 214] width 15 height 11
click at [607, 14] on icon "button" at bounding box center [606, 16] width 6 height 4
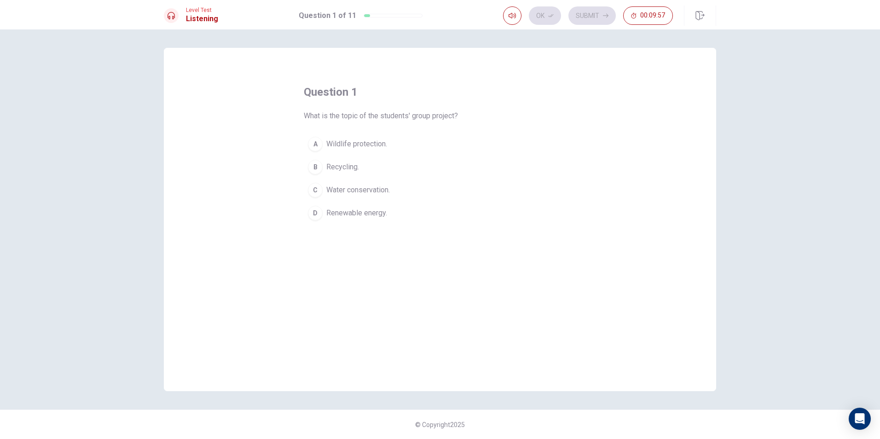
click at [341, 213] on span "Renewable energy." at bounding box center [356, 213] width 61 height 11
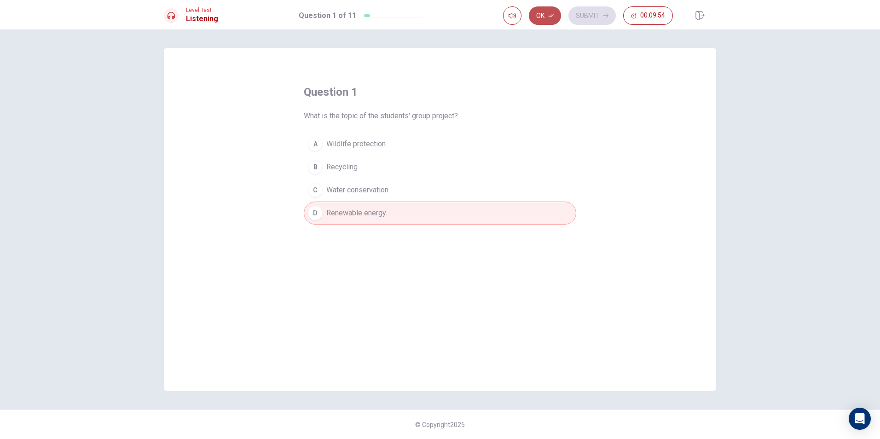
click at [547, 16] on button "Ok" at bounding box center [545, 15] width 32 height 18
click at [601, 14] on button "Submit" at bounding box center [592, 15] width 47 height 18
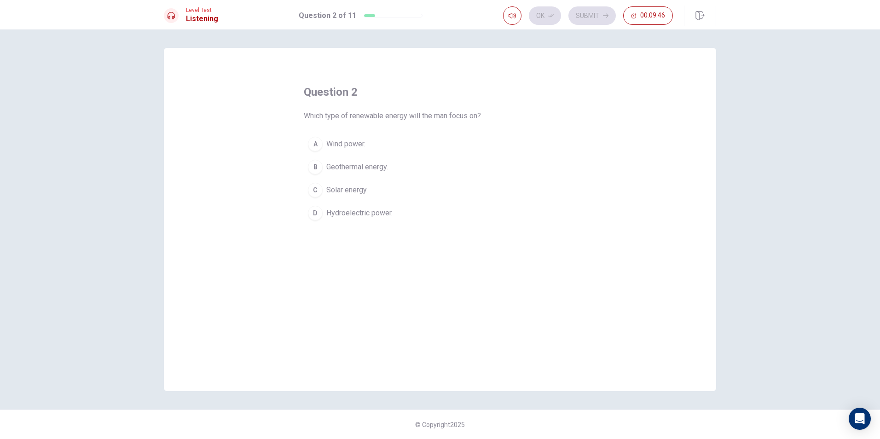
click at [338, 149] on span "Wind power." at bounding box center [345, 144] width 39 height 11
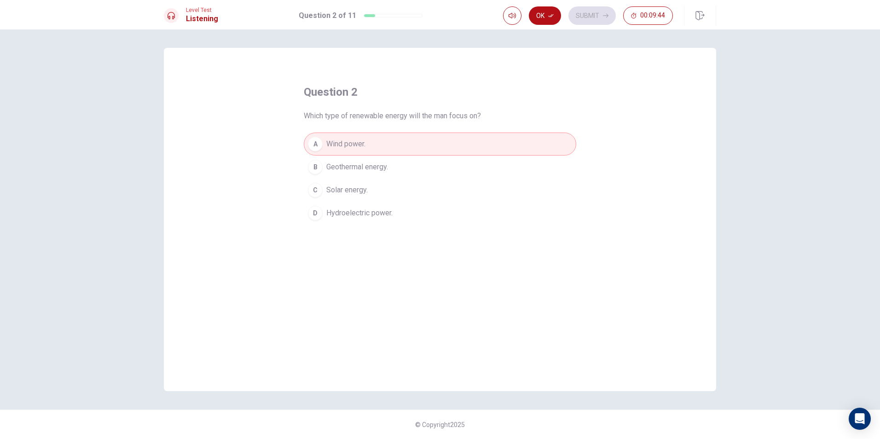
click at [550, 14] on icon "button" at bounding box center [551, 16] width 6 height 6
click at [605, 14] on icon "button" at bounding box center [606, 16] width 6 height 6
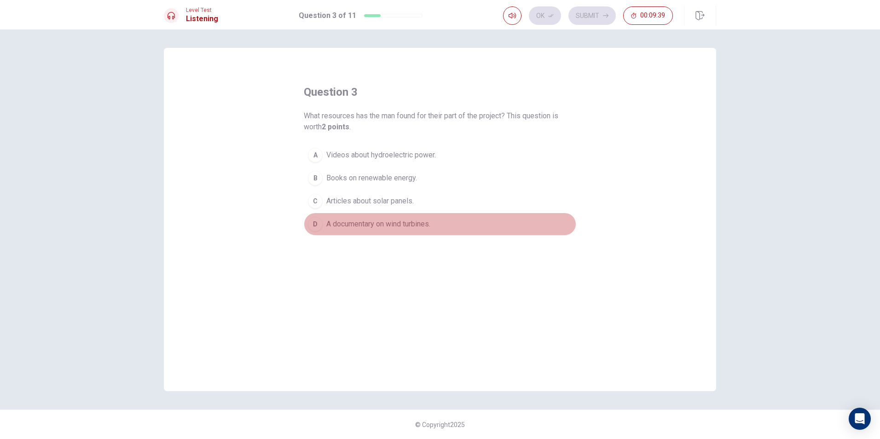
click at [342, 233] on button "D A documentary on wind turbines." at bounding box center [440, 224] width 273 height 23
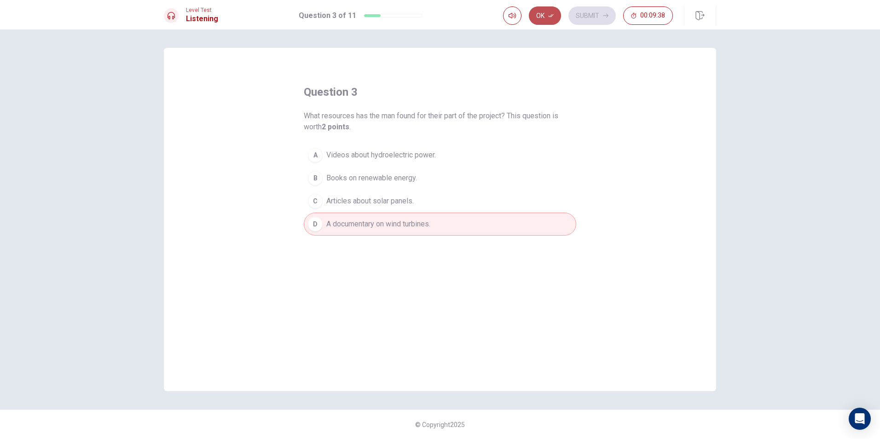
click at [548, 12] on button "Ok" at bounding box center [545, 15] width 32 height 18
click at [604, 16] on icon "button" at bounding box center [606, 16] width 6 height 6
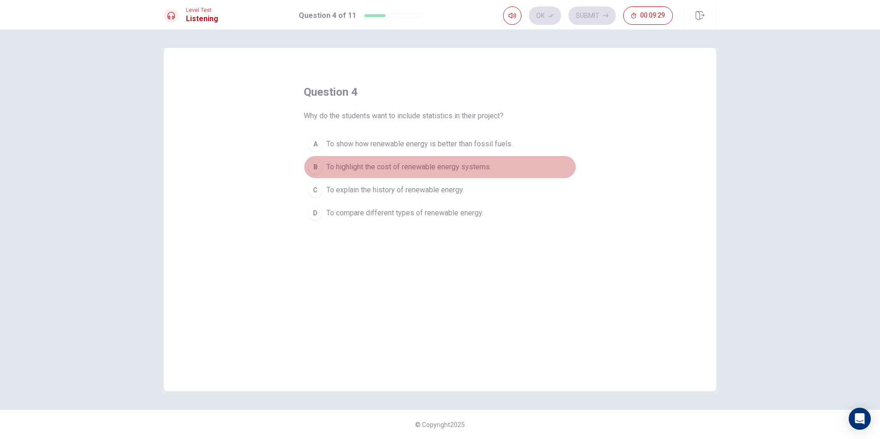
click at [345, 167] on span "To highlight the cost of renewable energy systems." at bounding box center [408, 167] width 165 height 11
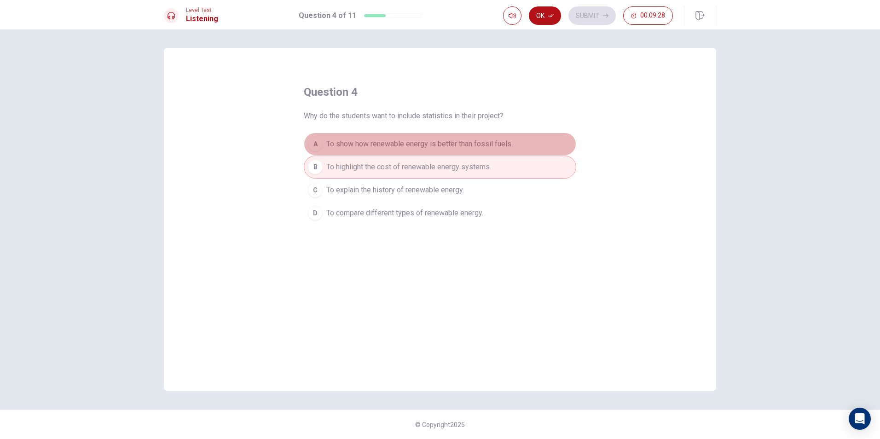
click at [367, 148] on span "To show how renewable energy is better than fossil fuels." at bounding box center [419, 144] width 186 height 11
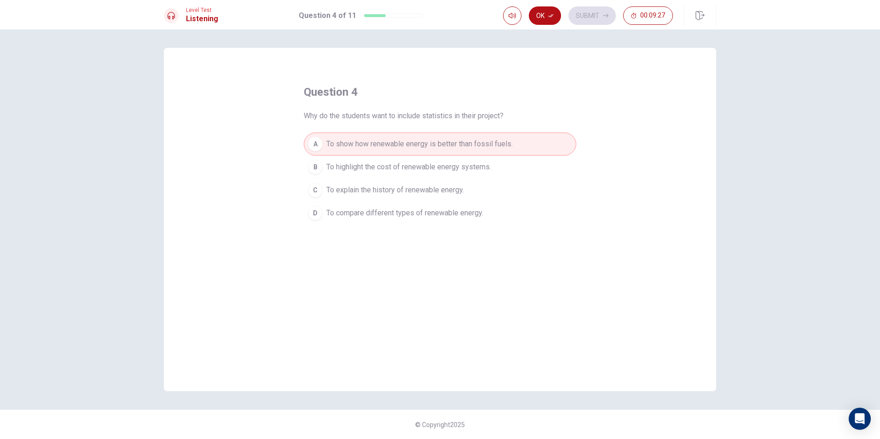
click at [389, 188] on span "To explain the history of renewable energy." at bounding box center [395, 190] width 138 height 11
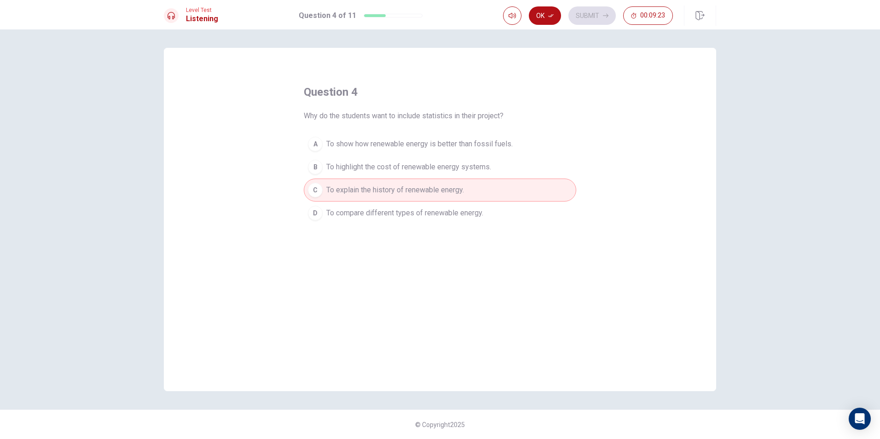
click at [418, 218] on span "To compare different types of renewable energy." at bounding box center [404, 213] width 157 height 11
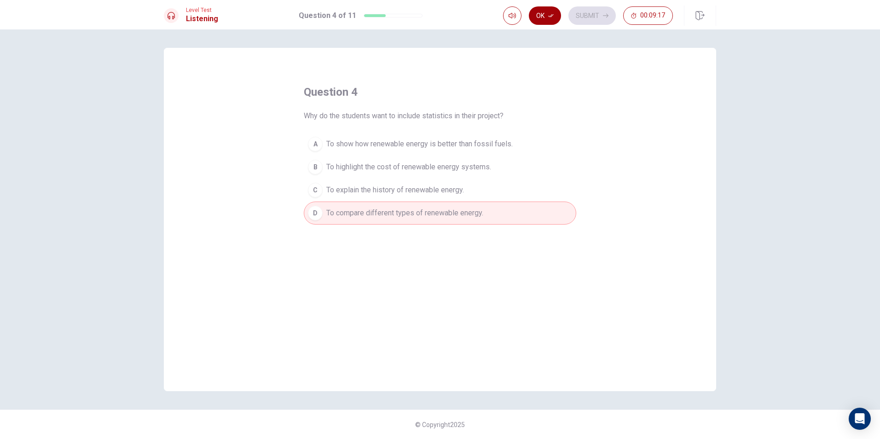
click at [555, 18] on button "Ok" at bounding box center [545, 15] width 32 height 18
click at [607, 16] on icon "button" at bounding box center [606, 16] width 6 height 4
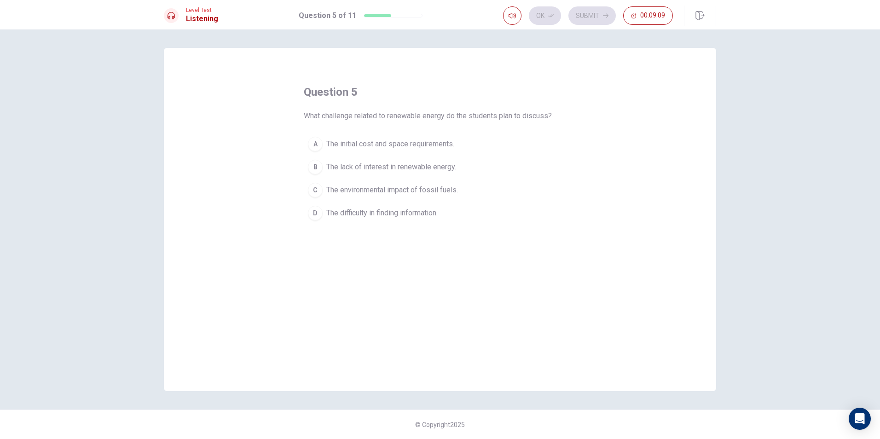
click at [357, 165] on span "The lack of interest in renewable energy." at bounding box center [391, 167] width 130 height 11
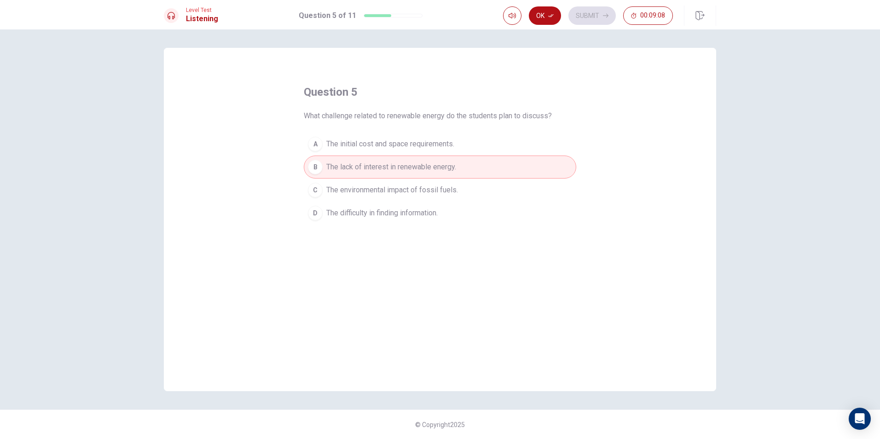
click at [370, 146] on span "The initial cost and space requirements." at bounding box center [390, 144] width 128 height 11
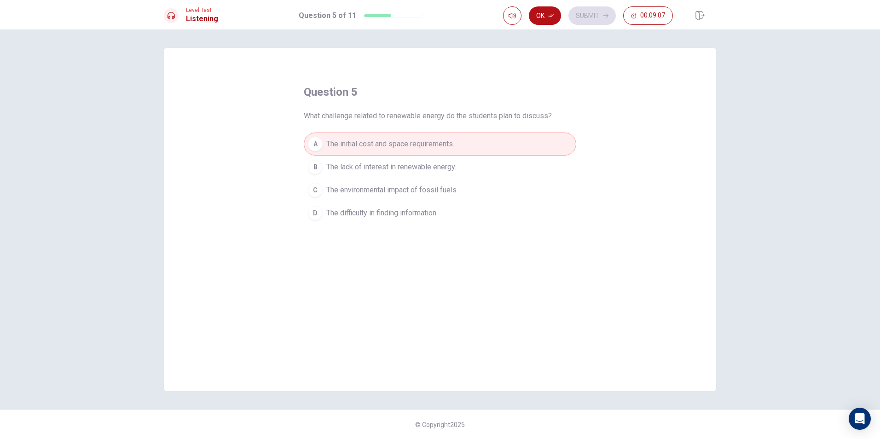
click at [396, 189] on span "The environmental impact of fossil fuels." at bounding box center [392, 190] width 132 height 11
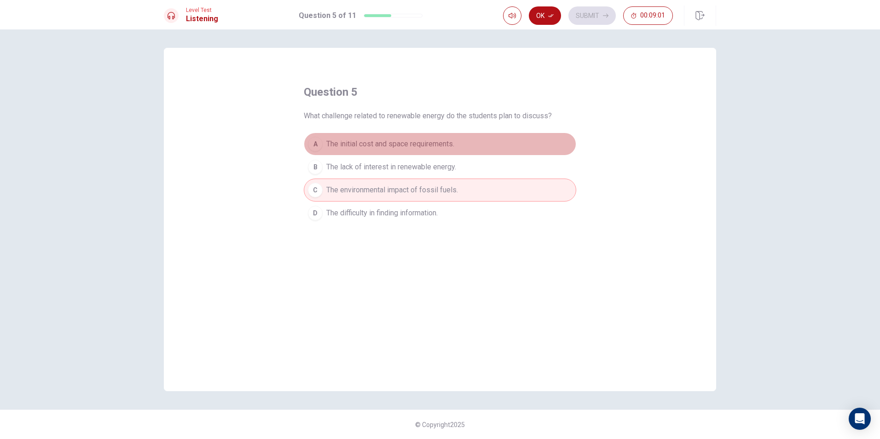
click at [402, 146] on span "The initial cost and space requirements." at bounding box center [390, 144] width 128 height 11
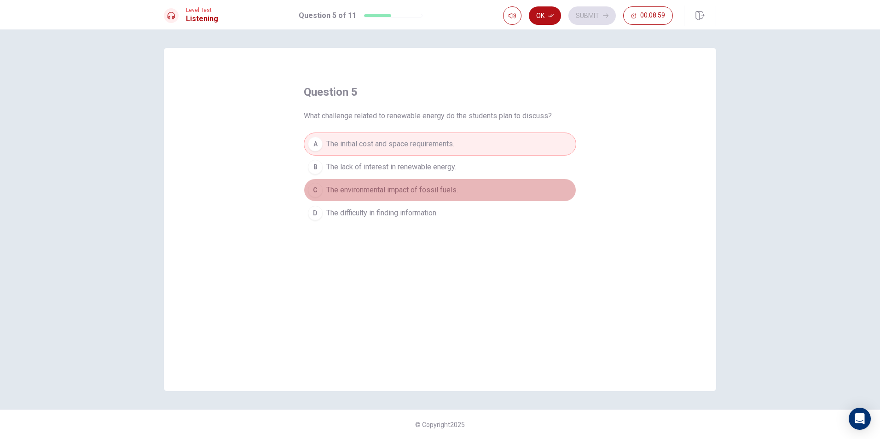
click at [427, 198] on button "C The environmental impact of fossil fuels." at bounding box center [440, 190] width 273 height 23
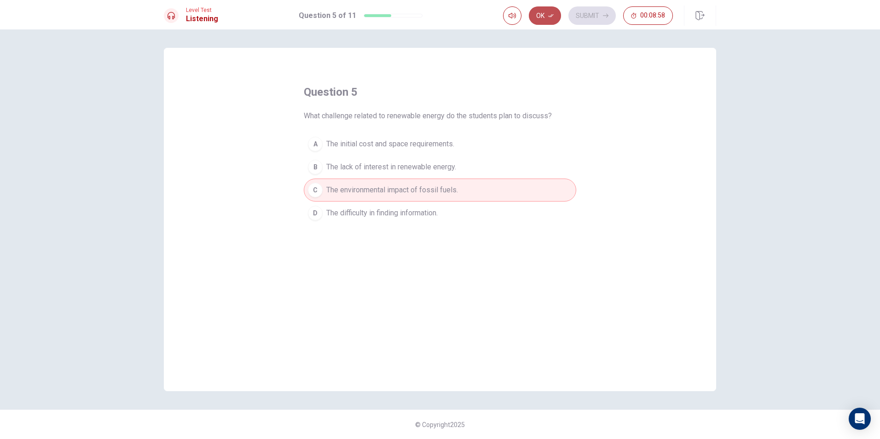
click at [551, 13] on icon "button" at bounding box center [551, 16] width 6 height 6
click at [598, 15] on button "Submit" at bounding box center [592, 15] width 47 height 18
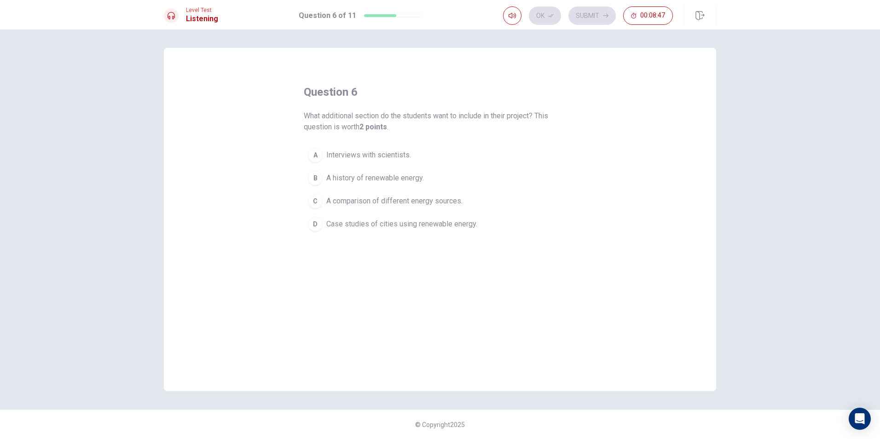
click at [402, 183] on span "A history of renewable energy." at bounding box center [375, 178] width 98 height 11
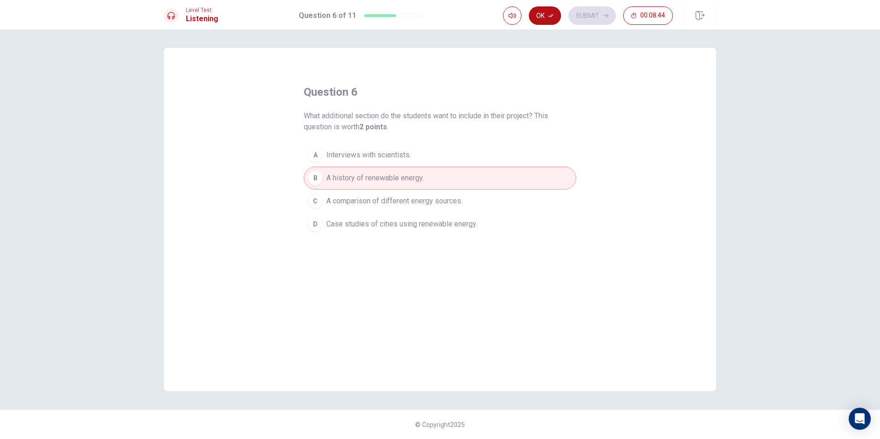
click at [436, 227] on span "Case studies of cities using renewable energy." at bounding box center [401, 224] width 151 height 11
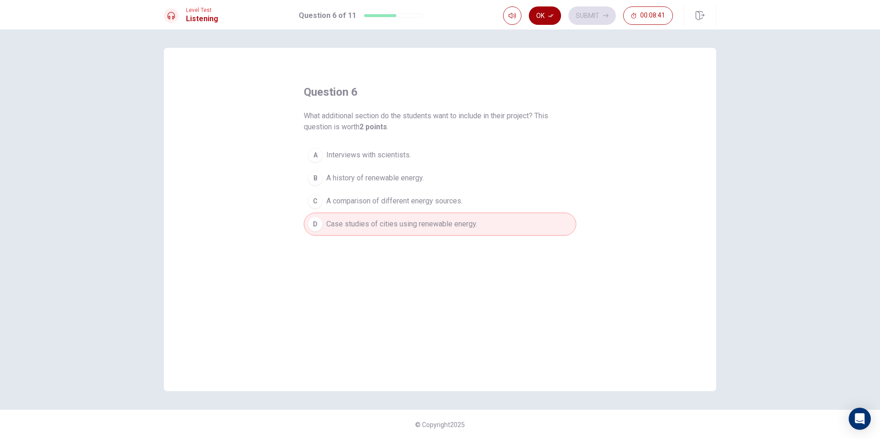
click at [546, 13] on button "Ok" at bounding box center [545, 15] width 32 height 18
click at [587, 21] on button "Submit" at bounding box center [592, 15] width 47 height 18
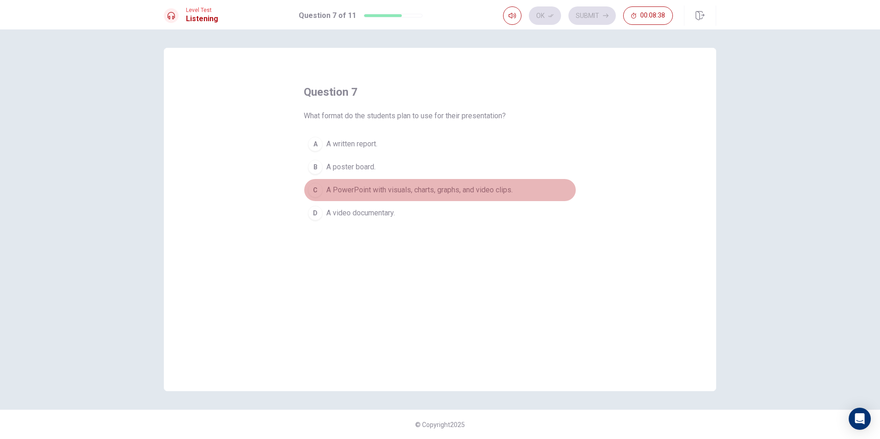
click at [368, 193] on span "A PowerPoint with visuals, charts, graphs, and video clips." at bounding box center [419, 190] width 186 height 11
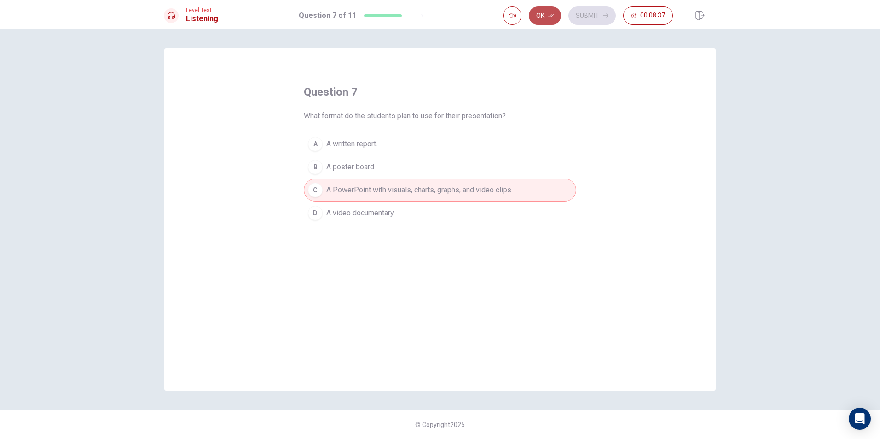
click at [546, 12] on button "Ok" at bounding box center [545, 15] width 32 height 18
click at [600, 15] on button "Submit" at bounding box center [592, 15] width 47 height 18
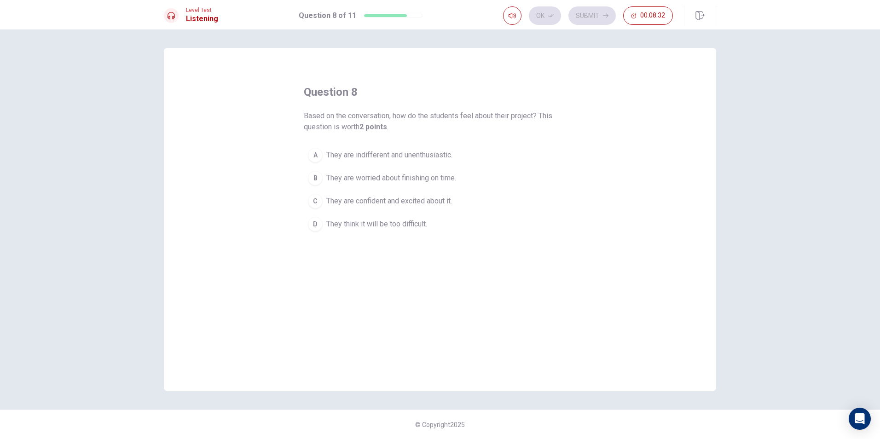
click at [369, 199] on span "They are confident and excited about it." at bounding box center [389, 201] width 126 height 11
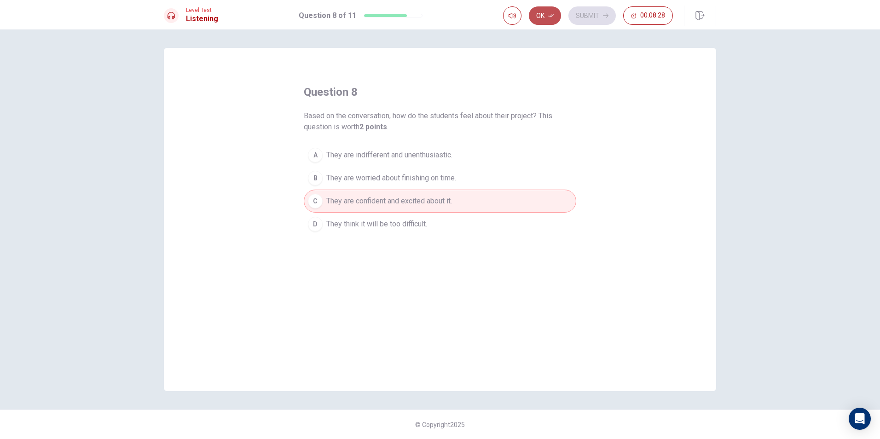
click at [547, 14] on button "Ok" at bounding box center [545, 15] width 32 height 18
click at [600, 19] on button "Submit" at bounding box center [592, 15] width 47 height 18
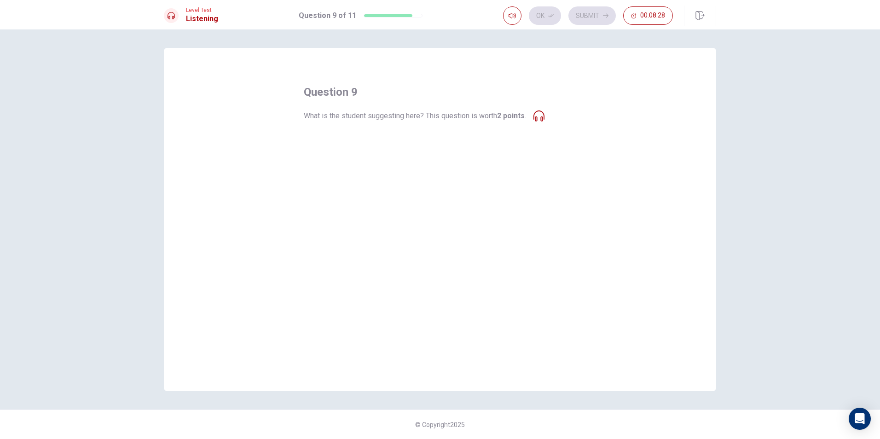
click at [585, 91] on div "question 9 What is the student suggesting here? This question is worth 2 points…" at bounding box center [440, 219] width 553 height 343
click at [542, 119] on icon at bounding box center [539, 116] width 11 height 11
click at [371, 213] on span "Highlight the challenges of renewable energy systems." at bounding box center [414, 213] width 177 height 11
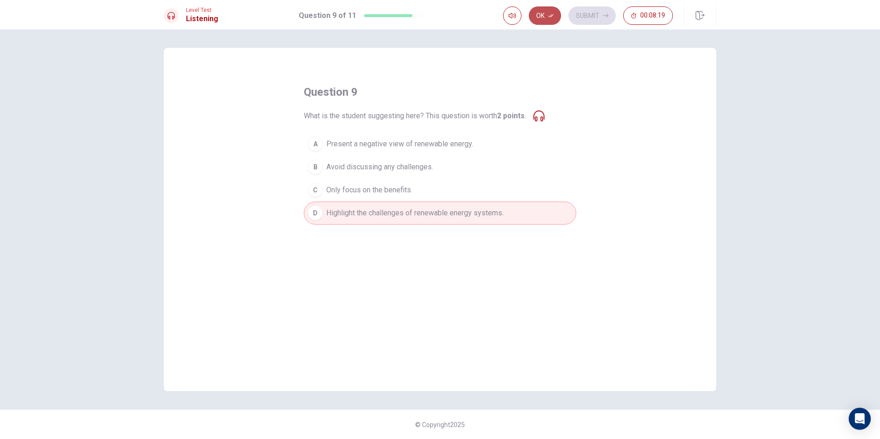
click at [553, 16] on icon "button" at bounding box center [551, 16] width 6 height 6
click at [584, 16] on button "Submit" at bounding box center [592, 15] width 47 height 18
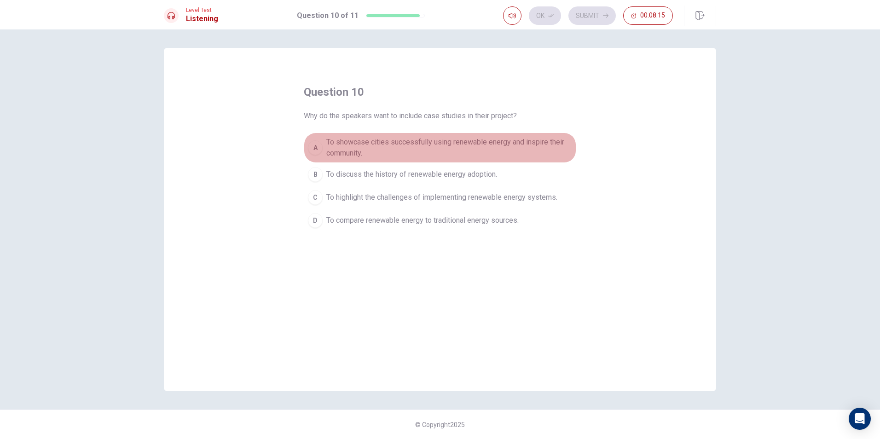
click at [474, 148] on span "To showcase cities successfully using renewable energy and inspire their commun…" at bounding box center [449, 148] width 246 height 22
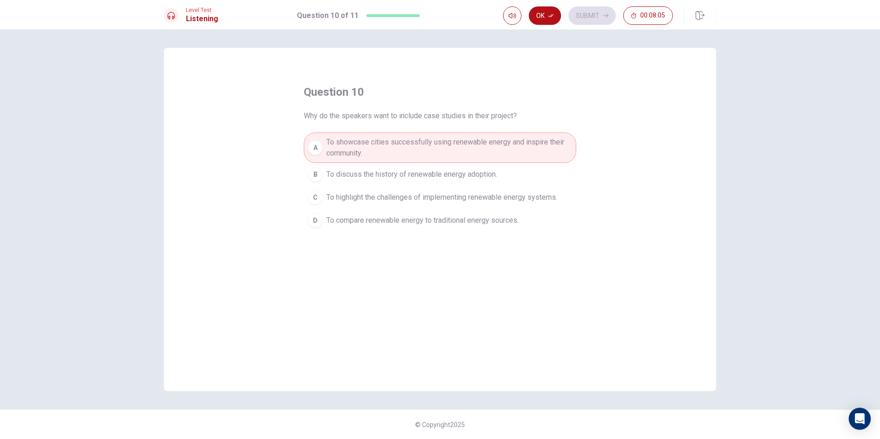
click at [468, 198] on span "To highlight the challenges of implementing renewable energy systems." at bounding box center [441, 197] width 231 height 11
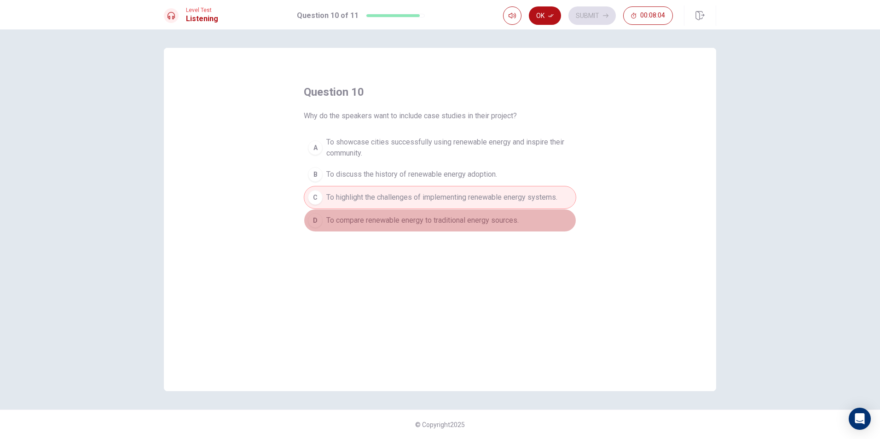
click at [470, 221] on span "To compare renewable energy to traditional energy sources." at bounding box center [422, 220] width 192 height 11
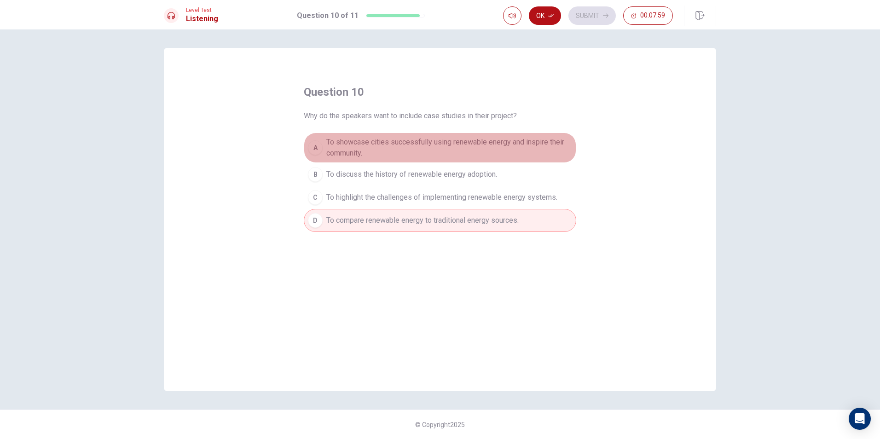
click at [425, 149] on span "To showcase cities successfully using renewable energy and inspire their commun…" at bounding box center [449, 148] width 246 height 22
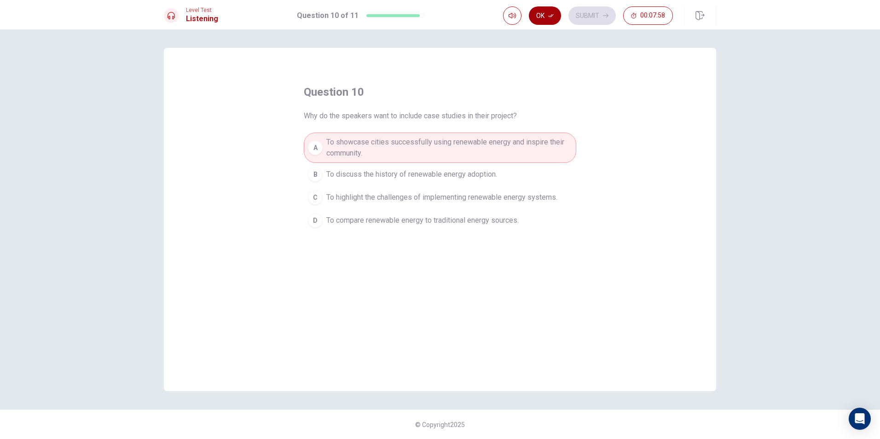
click at [552, 13] on icon "button" at bounding box center [551, 16] width 6 height 6
click at [603, 14] on icon "button" at bounding box center [606, 16] width 6 height 6
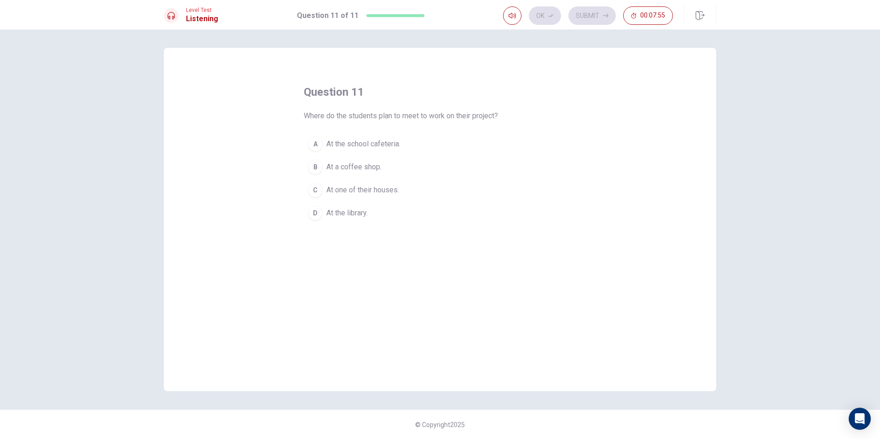
click at [353, 212] on span "At the library." at bounding box center [346, 213] width 41 height 11
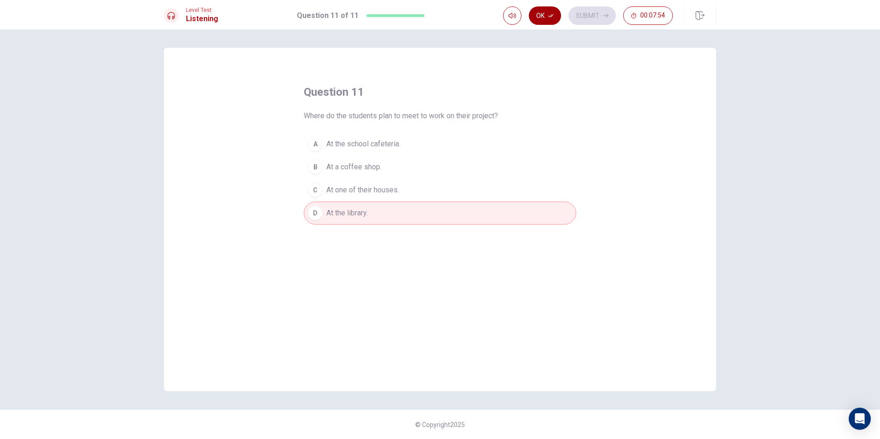
click at [547, 20] on button "Ok" at bounding box center [545, 15] width 32 height 18
click at [587, 16] on button "Submit" at bounding box center [592, 15] width 47 height 18
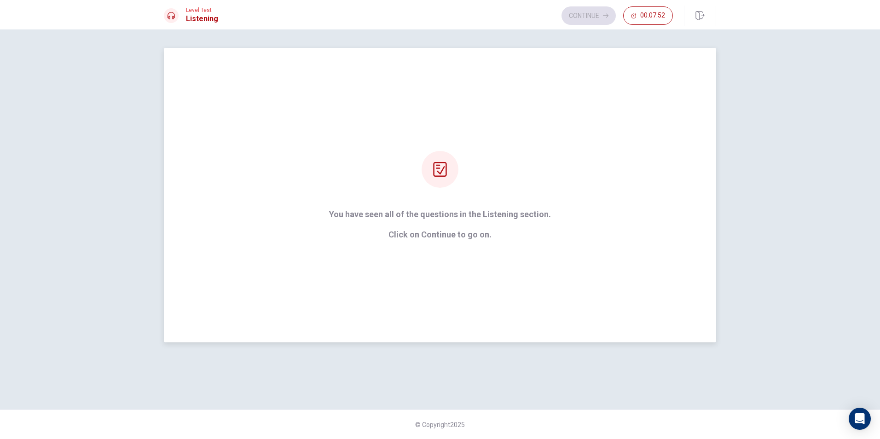
click at [512, 189] on div "You have seen all of the questions in the Listening section. Click on Continue …" at bounding box center [440, 195] width 248 height 88
click at [458, 244] on div "You have seen all of the questions in the Listening section. Click on Continue …" at bounding box center [440, 195] width 553 height 295
click at [593, 15] on button "Continue" at bounding box center [589, 15] width 54 height 18
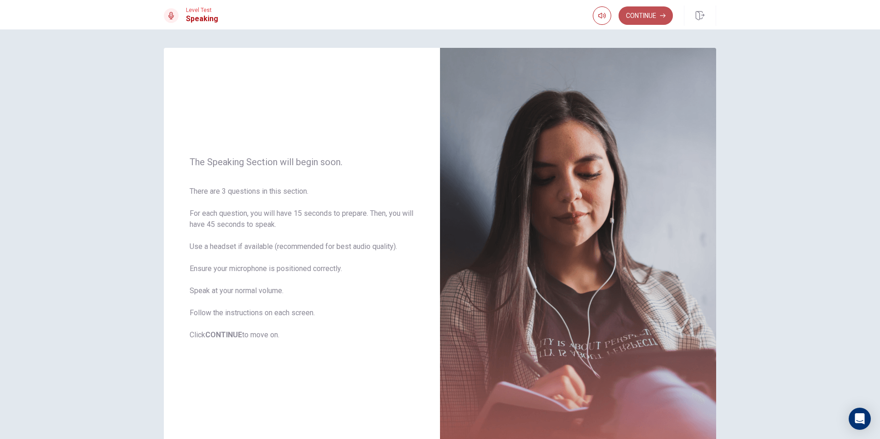
click at [647, 16] on button "Continue" at bounding box center [646, 15] width 54 height 18
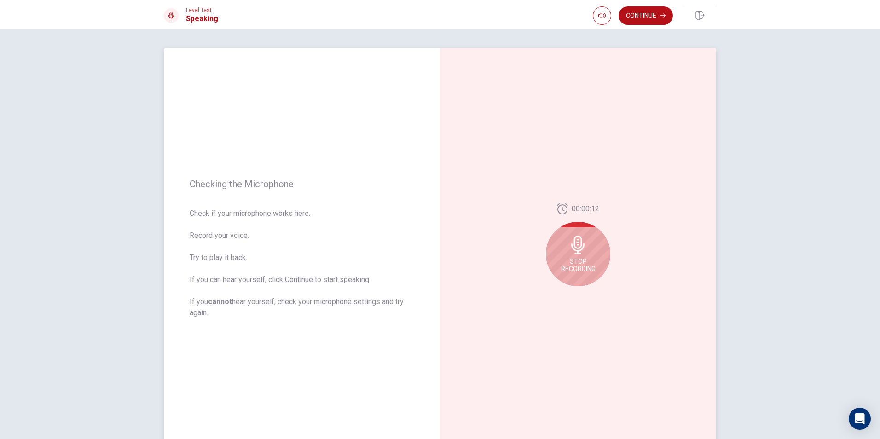
scroll to position [58, 0]
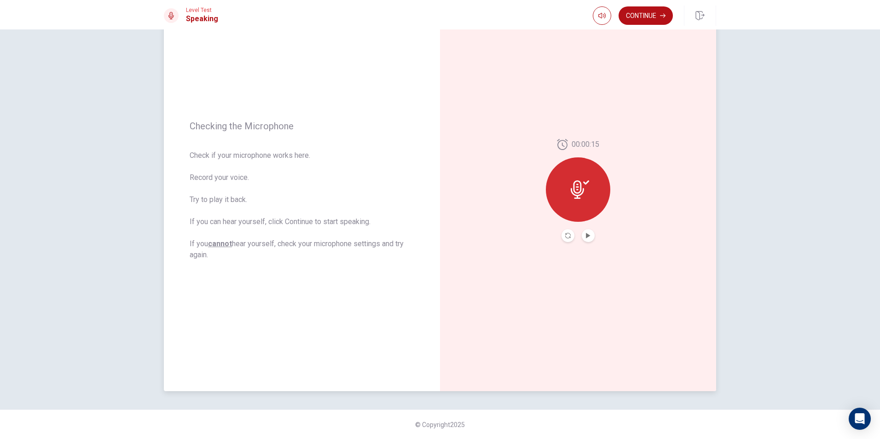
click at [586, 239] on button "Play Audio" at bounding box center [588, 235] width 13 height 13
click at [657, 17] on button "Continue" at bounding box center [646, 15] width 54 height 18
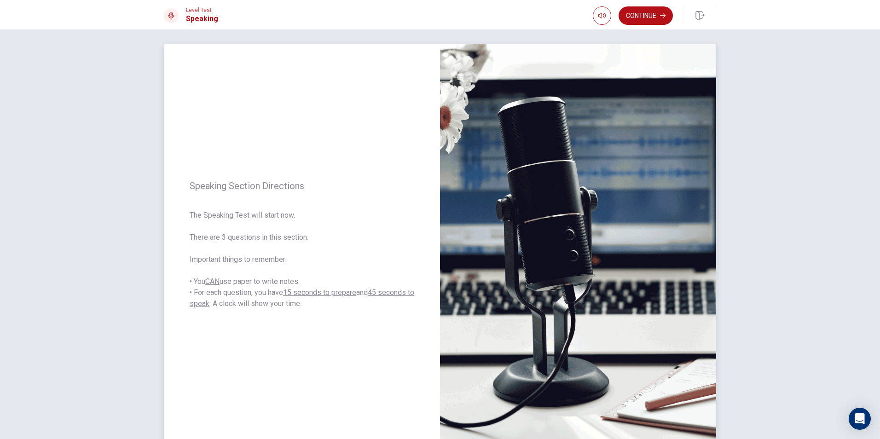
scroll to position [0, 0]
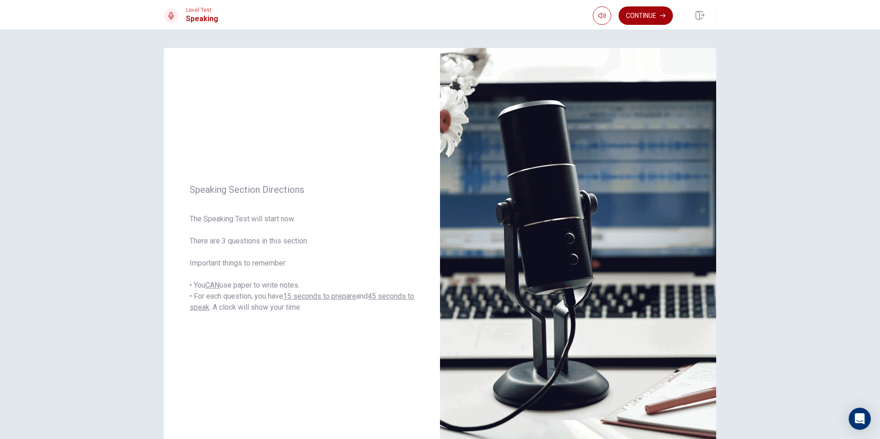
click at [648, 12] on button "Continue" at bounding box center [646, 15] width 54 height 18
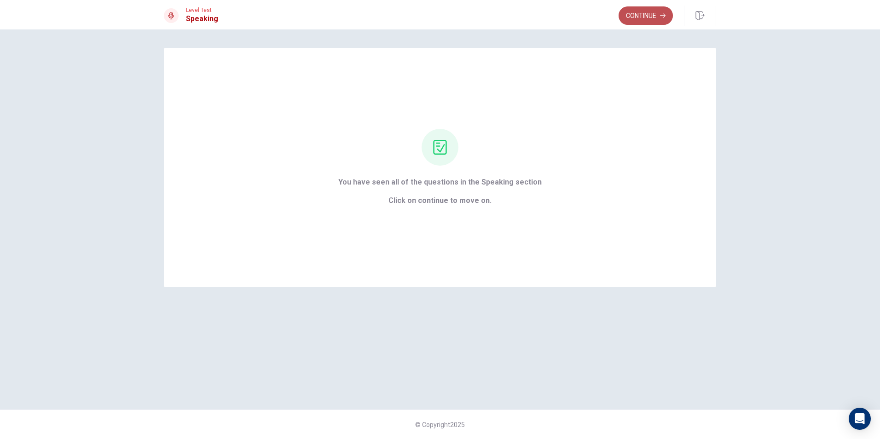
click at [653, 19] on button "Continue" at bounding box center [646, 15] width 54 height 18
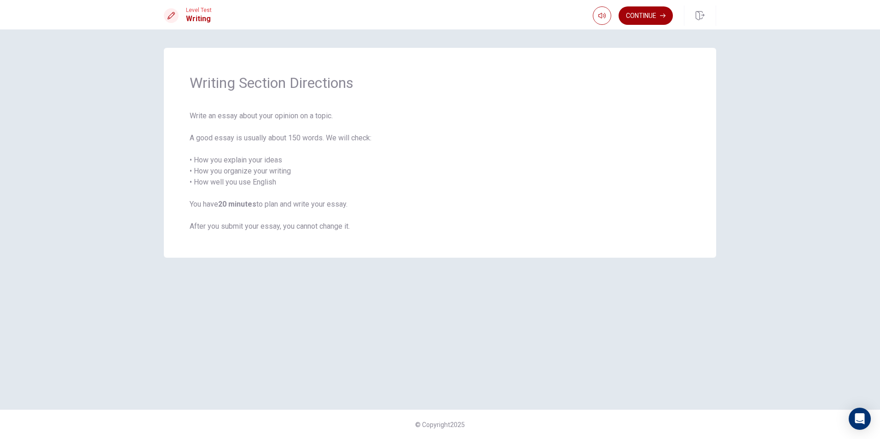
click at [645, 18] on button "Continue" at bounding box center [646, 15] width 54 height 18
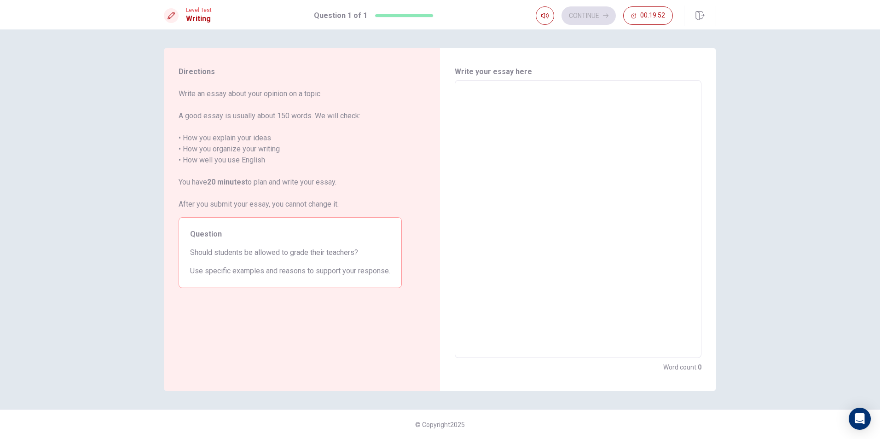
click at [558, 137] on textarea at bounding box center [578, 219] width 234 height 263
type textarea "S"
type textarea "x"
type textarea "St"
type textarea "x"
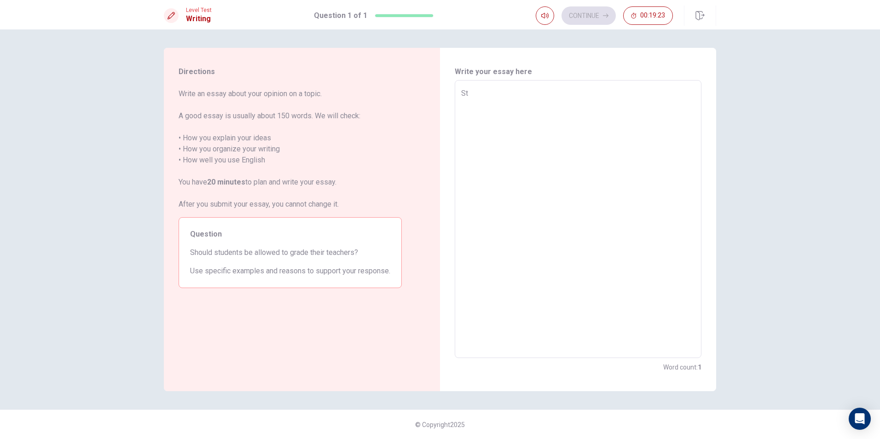
type textarea "Stu"
type textarea "x"
type textarea "Stud"
type textarea "x"
type textarea "Stude"
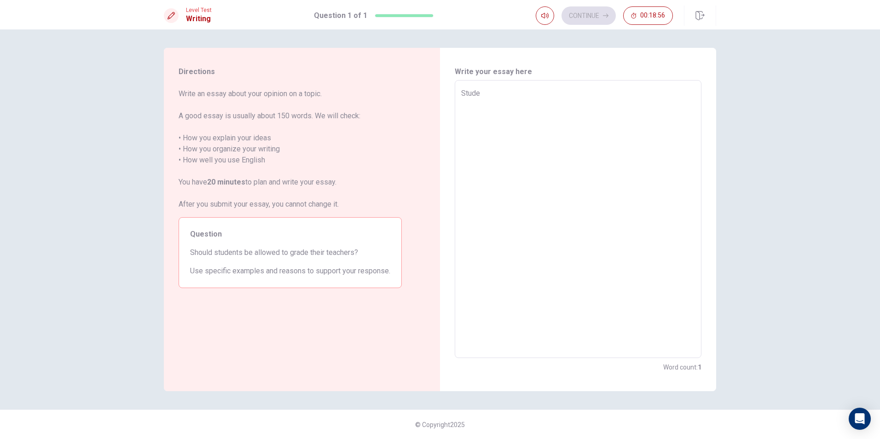
type textarea "x"
type textarea "Studen"
type textarea "x"
type textarea "Student"
type textarea "x"
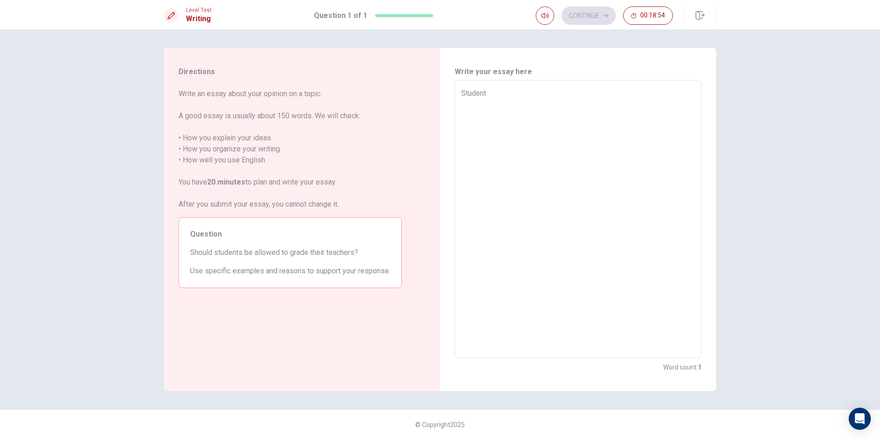
type textarea "Students"
type textarea "x"
type textarea "Students"
type textarea "x"
type textarea "Students c"
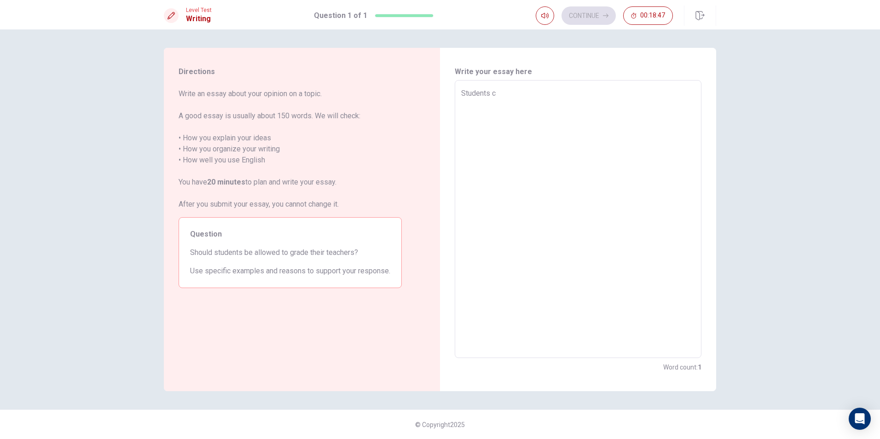
type textarea "x"
type textarea "Students co"
type textarea "x"
type textarea "Students com"
type textarea "x"
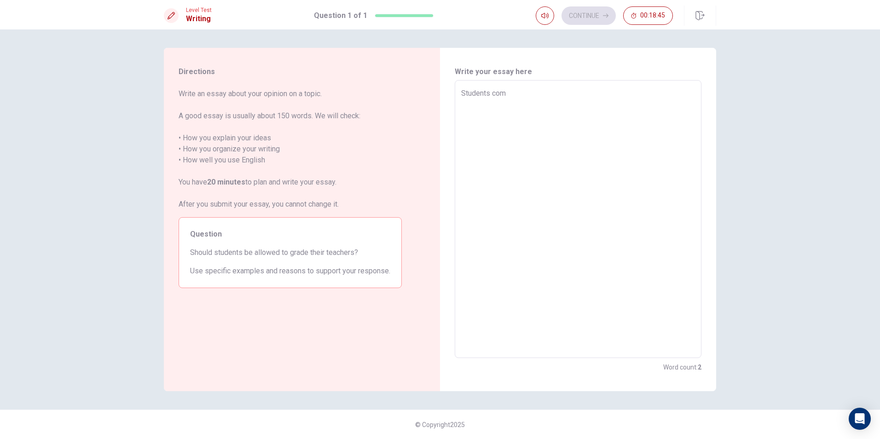
type textarea "Students come"
type textarea "x"
type textarea "Students come"
type textarea "x"
type textarea "Students come t"
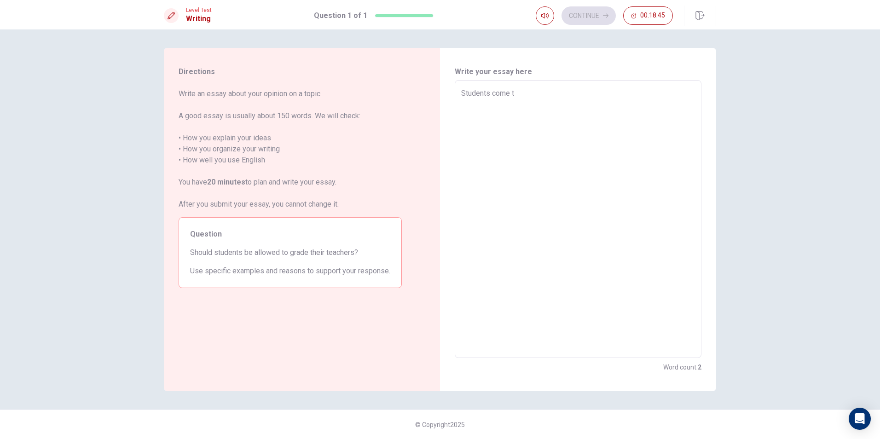
type textarea "x"
type textarea "Students come to"
type textarea "x"
type textarea "Students come tos"
type textarea "x"
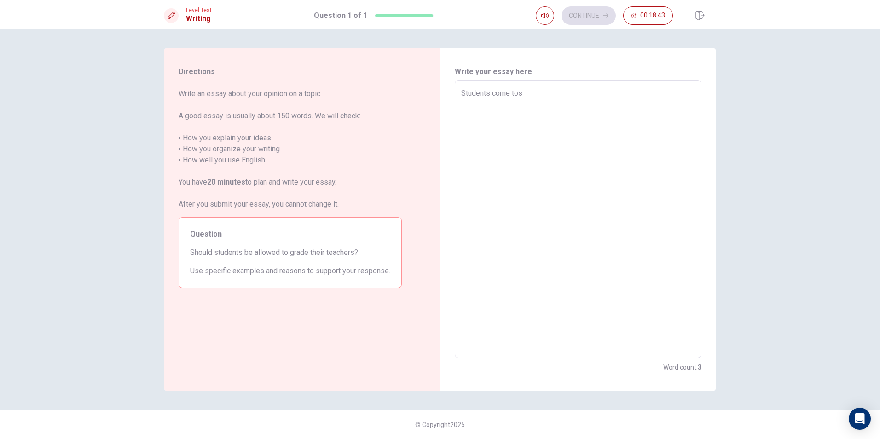
type textarea "Students come tosc"
type textarea "x"
type textarea "Students come [PERSON_NAME]"
type textarea "x"
type textarea "Students come toscho"
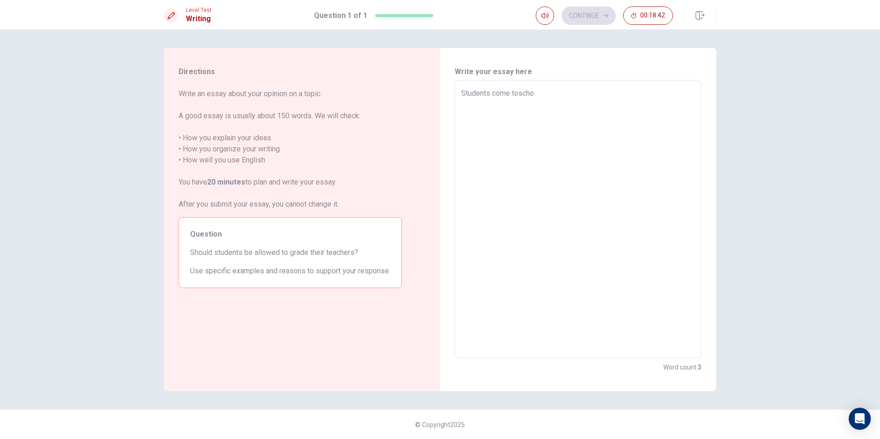
type textarea "x"
type textarea "Students come toschoo"
type textarea "x"
type textarea "Students come toschool"
click at [522, 88] on textarea "Students come toschool" at bounding box center [578, 219] width 234 height 263
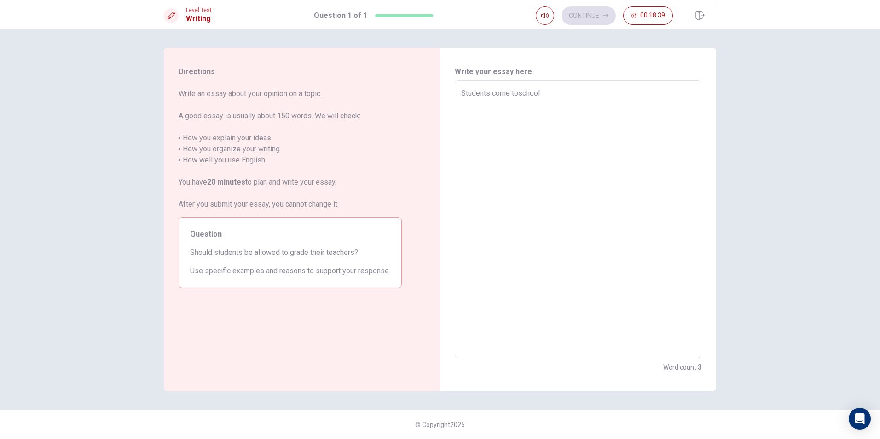
type textarea "x"
click at [518, 95] on textarea "Students come toschool" at bounding box center [578, 219] width 234 height 263
type textarea "Students come to school"
click at [553, 95] on textarea "Students come to school" at bounding box center [578, 219] width 234 height 263
drag, startPoint x: 555, startPoint y: 91, endPoint x: 445, endPoint y: 93, distance: 110.1
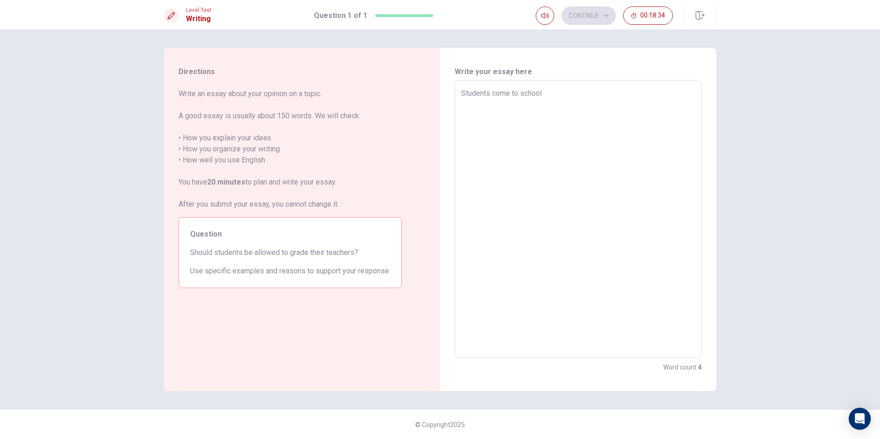
click at [445, 93] on div "Write your essay here Students come to school x ​ Word count : 4" at bounding box center [578, 219] width 276 height 343
type textarea "x"
click at [496, 99] on textarea at bounding box center [578, 219] width 234 height 263
click at [495, 99] on textarea at bounding box center [578, 219] width 234 height 263
type textarea "x"
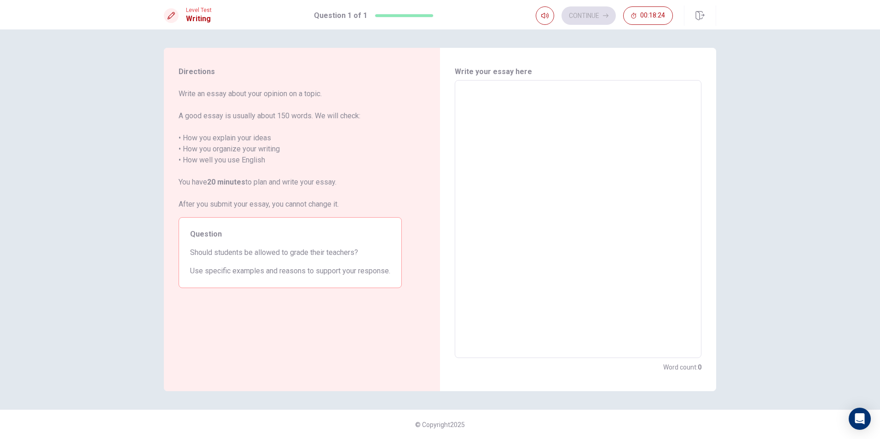
type textarea "f"
type textarea "x"
type textarea "fh"
type textarea "x"
type textarea "f"
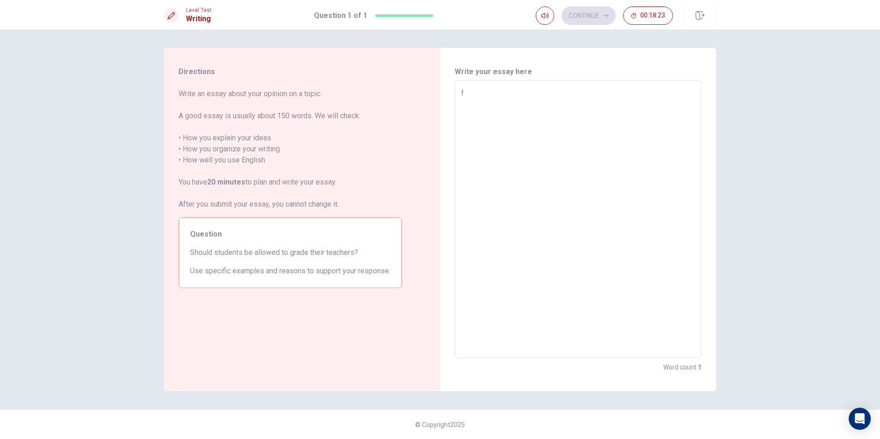
type textarea "x"
type textarea "S"
type textarea "x"
type textarea "Sc"
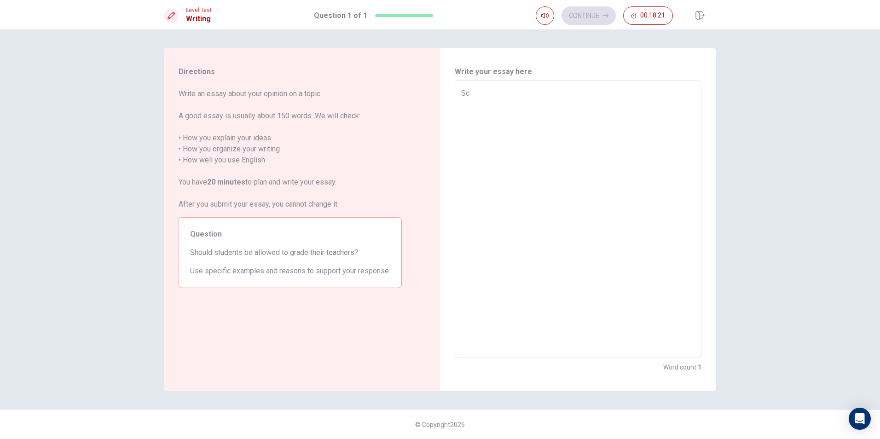
type textarea "x"
type textarea "Sch"
type textarea "x"
type textarea "Scho"
type textarea "x"
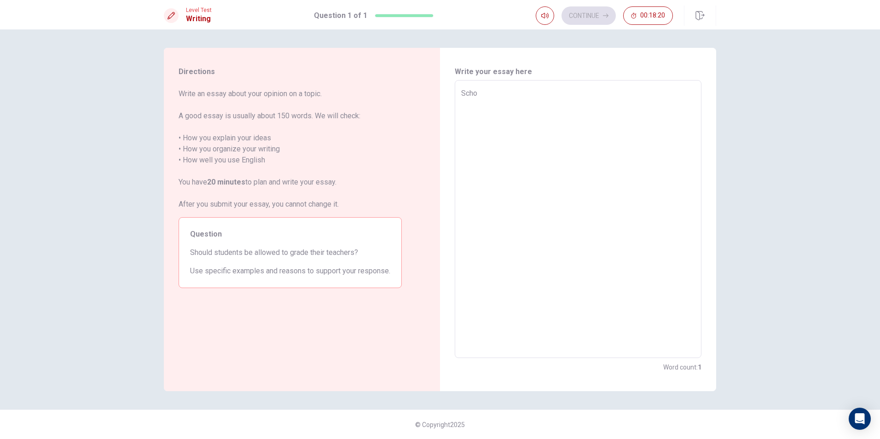
type textarea "Schoo"
type textarea "x"
type textarea "School"
type textarea "x"
type textarea "School"
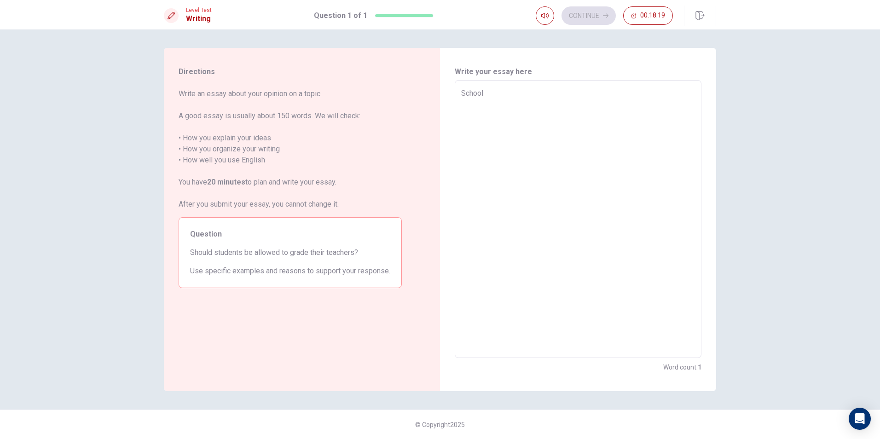
type textarea "x"
type textarea "School i"
type textarea "x"
type textarea "School is"
type textarea "x"
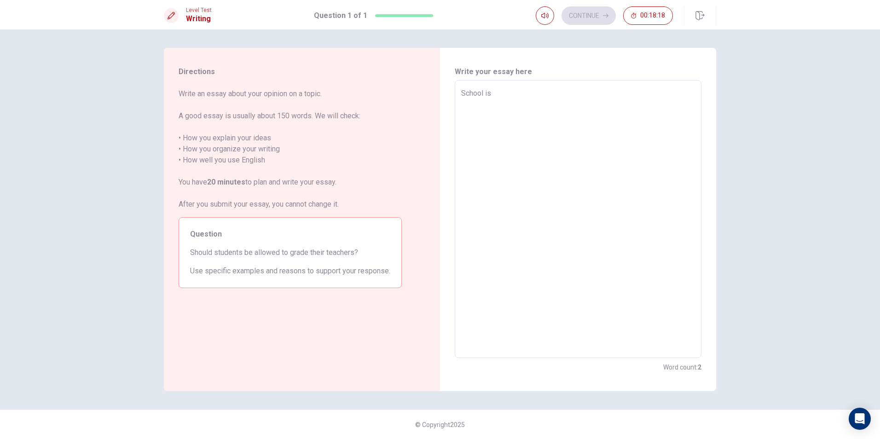
type textarea "School is"
type textarea "x"
type textarea "School is a"
type textarea "x"
type textarea "School is ap"
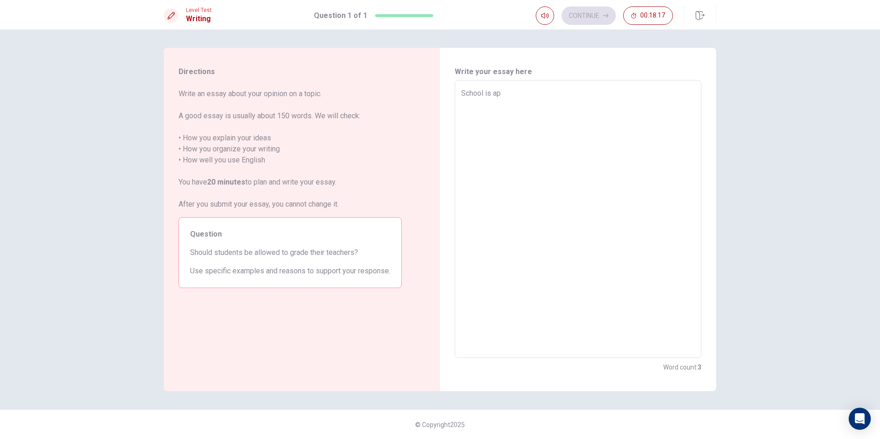
type textarea "x"
type textarea "School is apl"
type textarea "x"
type textarea "School is apl"
type textarea "x"
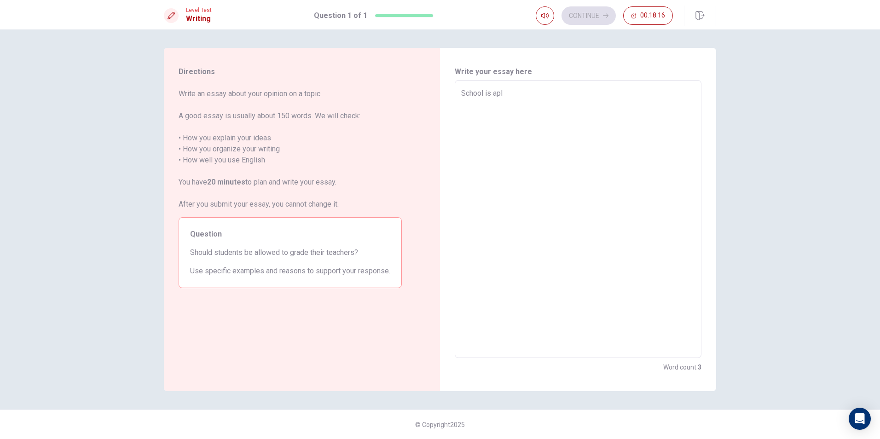
type textarea "School is apl"
type textarea "x"
type textarea "School is apl"
type textarea "x"
type textarea "School is apl"
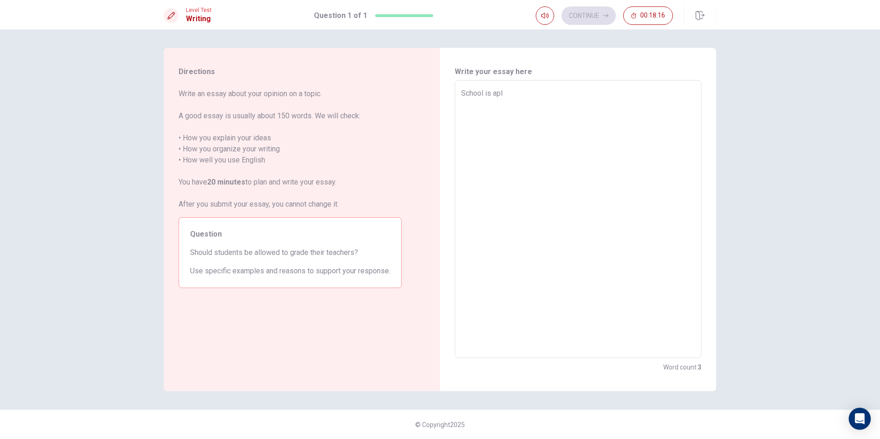
type textarea "x"
type textarea "School is apl"
type textarea "x"
type textarea "School is apl"
type textarea "x"
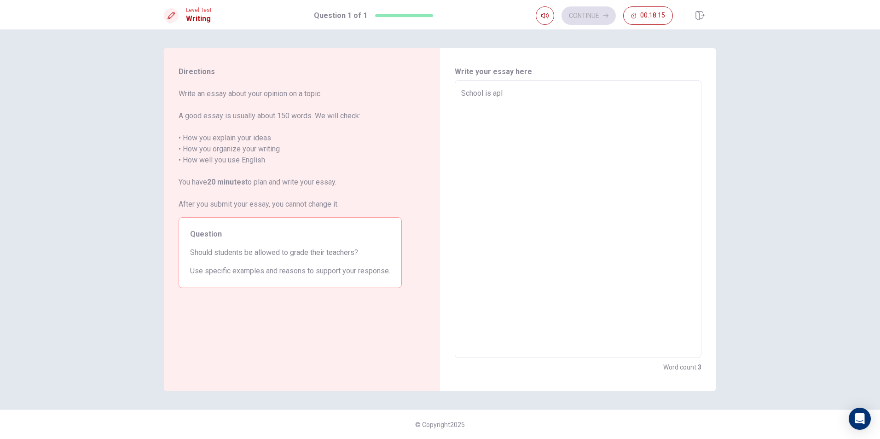
type textarea "School is apl"
type textarea "x"
type textarea "School is apl"
type textarea "x"
type textarea "School is ap"
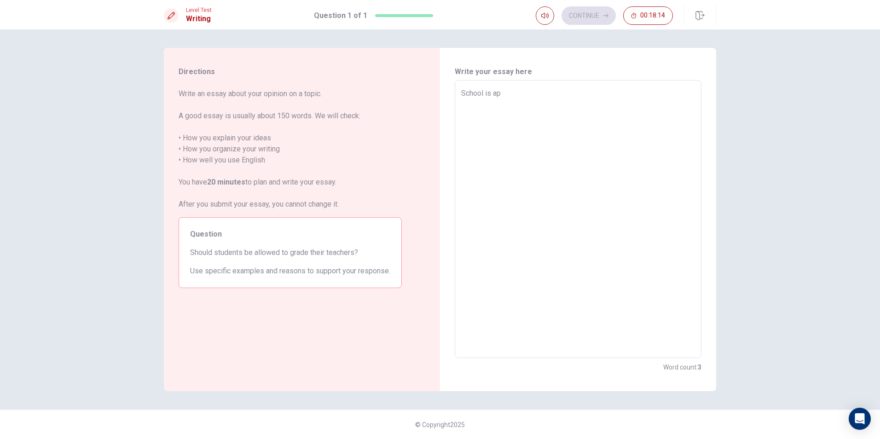
type textarea "x"
type textarea "School is a"
type textarea "x"
type textarea "School is a"
type textarea "x"
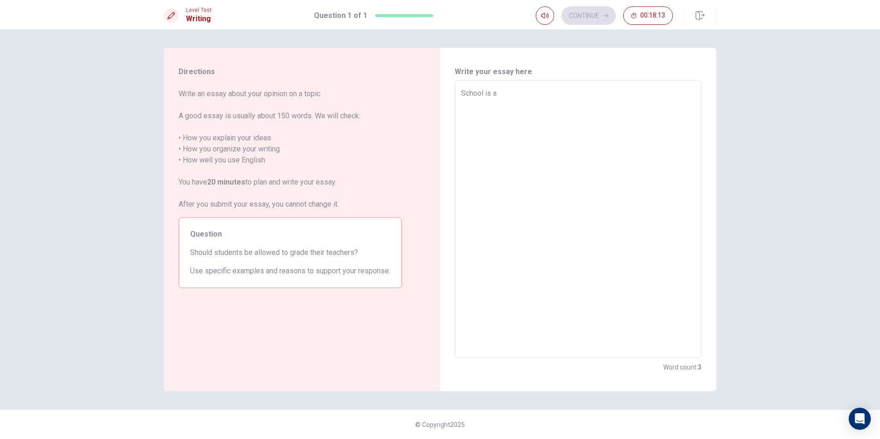
type textarea "School is a p"
type textarea "x"
type textarea "School is a pl"
type textarea "x"
type textarea "School is a pla"
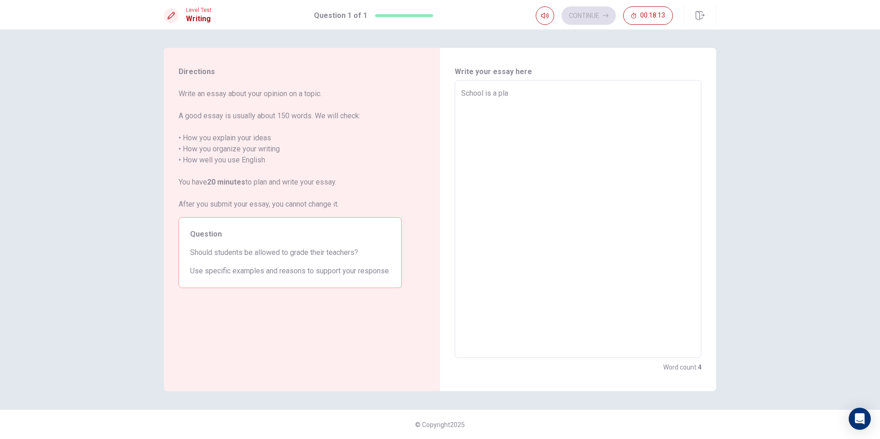
type textarea "x"
type textarea "School is a plac"
type textarea "x"
type textarea "School is a place"
type textarea "x"
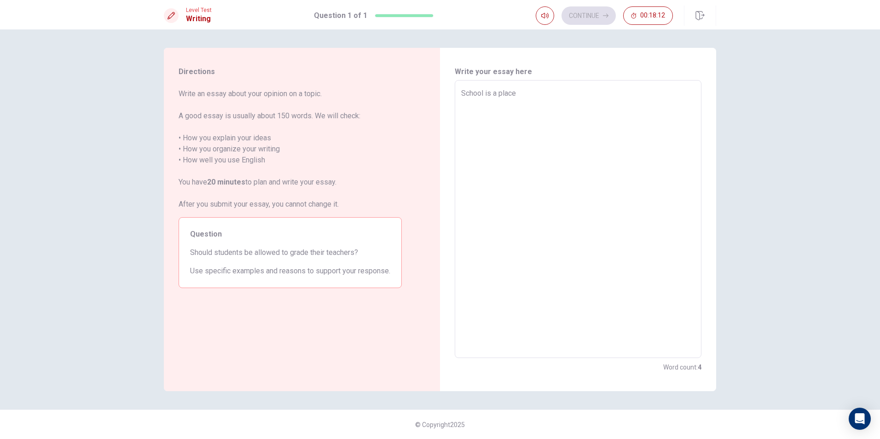
type textarea "School is a place"
type textarea "x"
type textarea "School is a place f"
type textarea "x"
type textarea "School is a place fo"
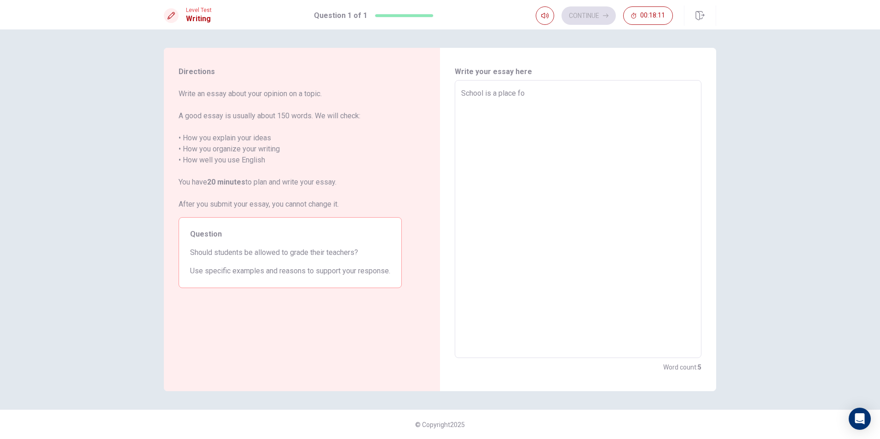
type textarea "x"
type textarea "School is a place for"
type textarea "x"
type textarea "School is a place for"
type textarea "x"
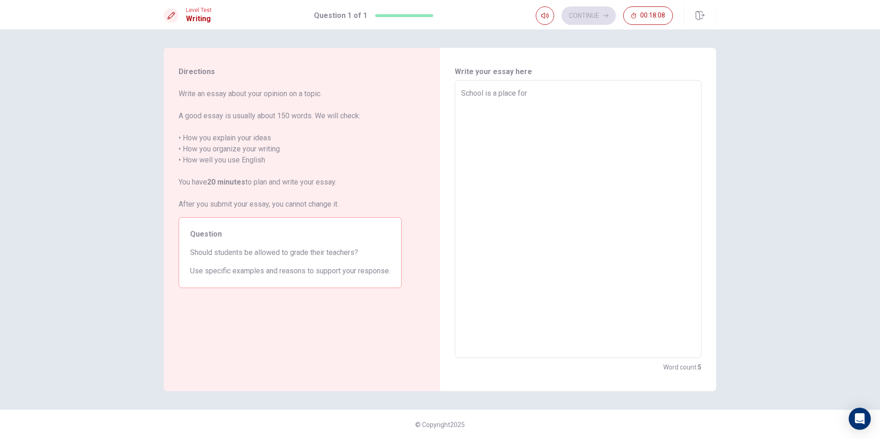
type textarea "School is a place for l"
type textarea "x"
type textarea "School is a place for le"
type textarea "x"
type textarea "School is a place for lea"
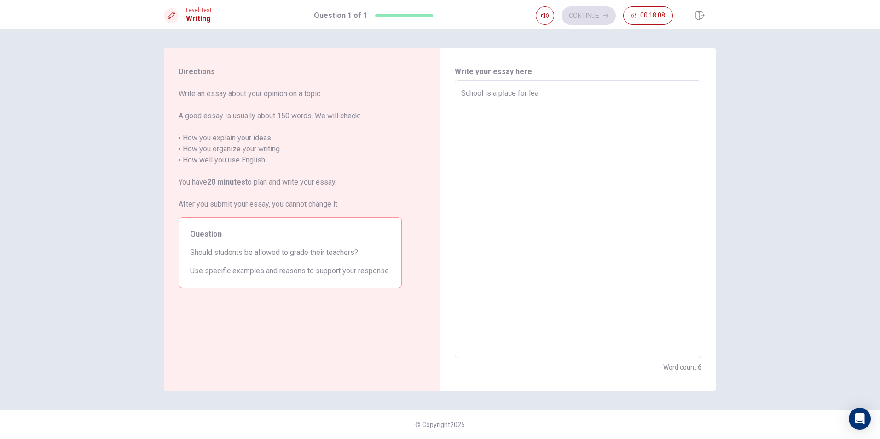
type textarea "x"
type textarea "School is a place for [PERSON_NAME]"
type textarea "x"
type textarea "School is a place for learn"
type textarea "x"
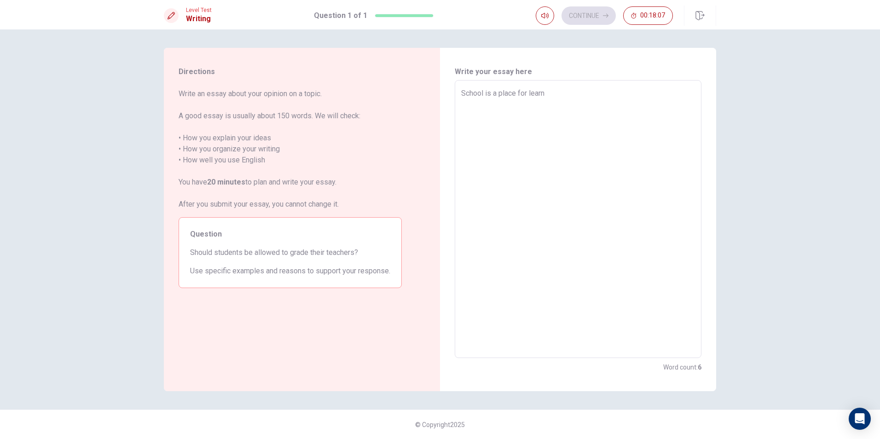
type textarea "School is a place for learni"
type textarea "x"
type textarea "School is a place for learnin"
type textarea "x"
type textarea "School is a place for learning"
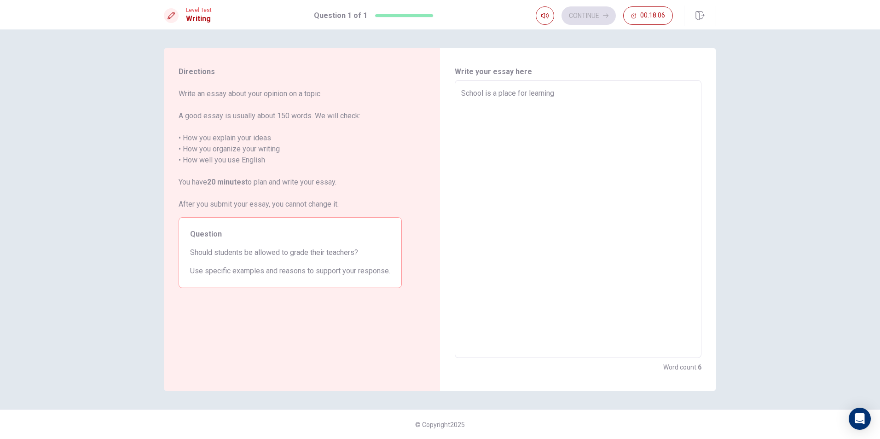
type textarea "x"
type textarea "School is a place for learning"
type textarea "x"
type textarea "School is a place for learning a"
type textarea "x"
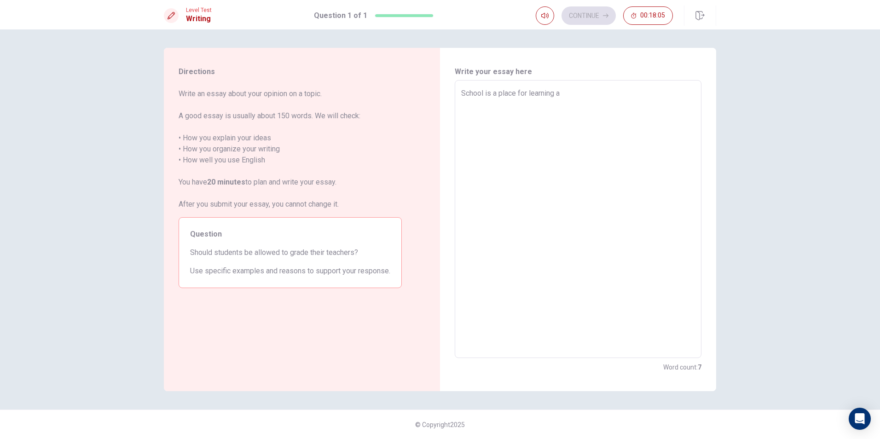
type textarea "School is a place for learning an"
type textarea "x"
type textarea "School is a place for learning and"
type textarea "x"
type textarea "School is a place for learning and"
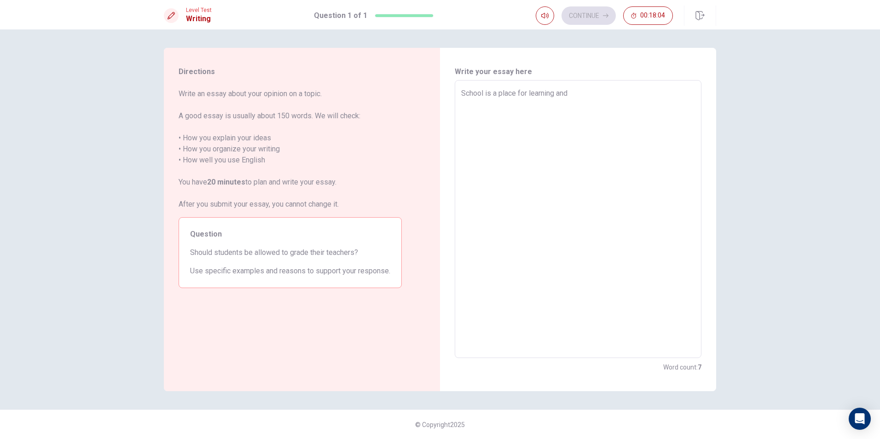
type textarea "x"
type textarea "School is a place for learning and a"
type textarea "x"
type textarea "School is a place for learning and ad"
type textarea "x"
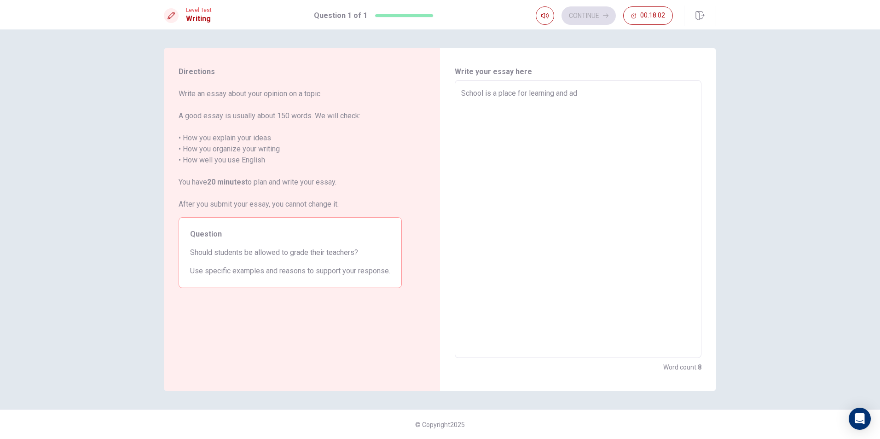
type textarea "School is a place for learning and ada"
type textarea "x"
type textarea "School is a place for learning and adap"
type textarea "x"
type textarea "School is a place for learning and adapt"
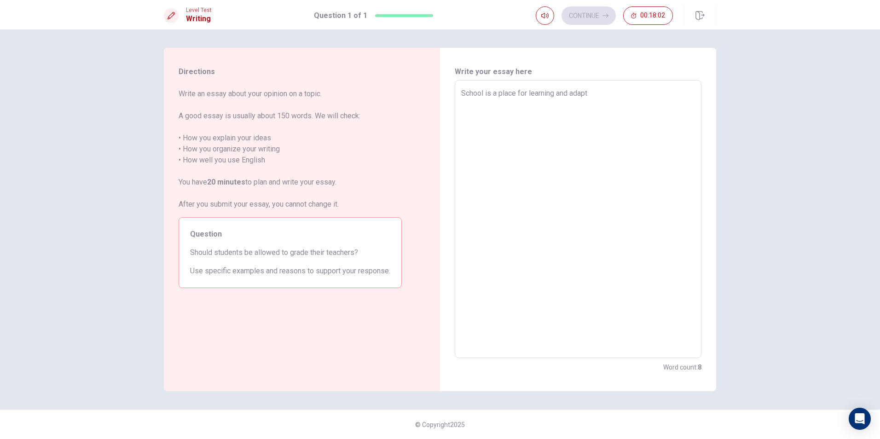
type textarea "x"
type textarea "School is a place for learning and adapti"
type textarea "x"
type textarea "School is a place for learning and adaptin"
type textarea "x"
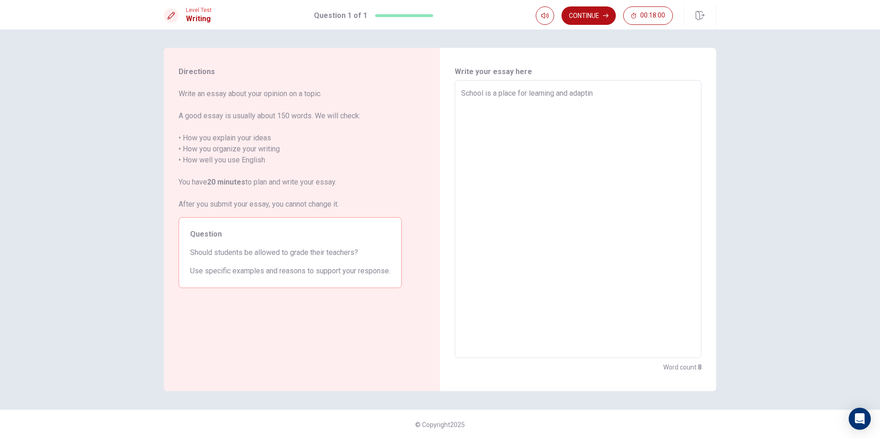
type textarea "School is a place for learning and adapting"
type textarea "x"
type textarea "School is a place for learning and adapting"
type textarea "x"
type textarea "School is a place for learning and adapting t"
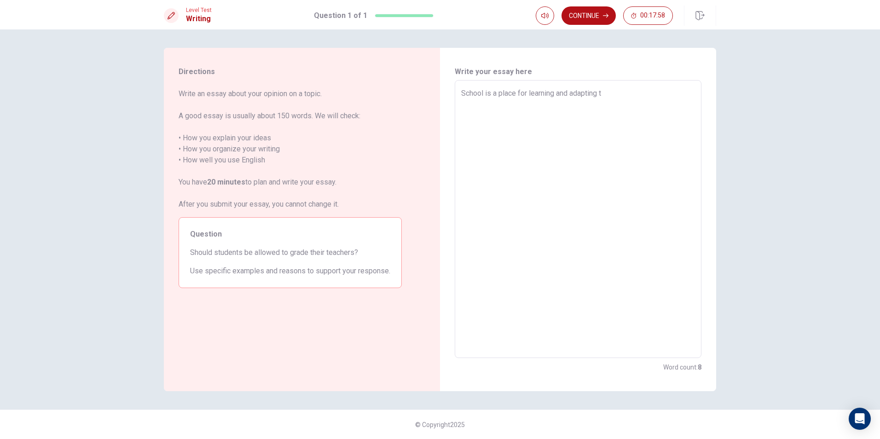
type textarea "x"
type textarea "School is a place for learning and adapting th"
type textarea "x"
type textarea "School is a place for learning and adapting the"
type textarea "x"
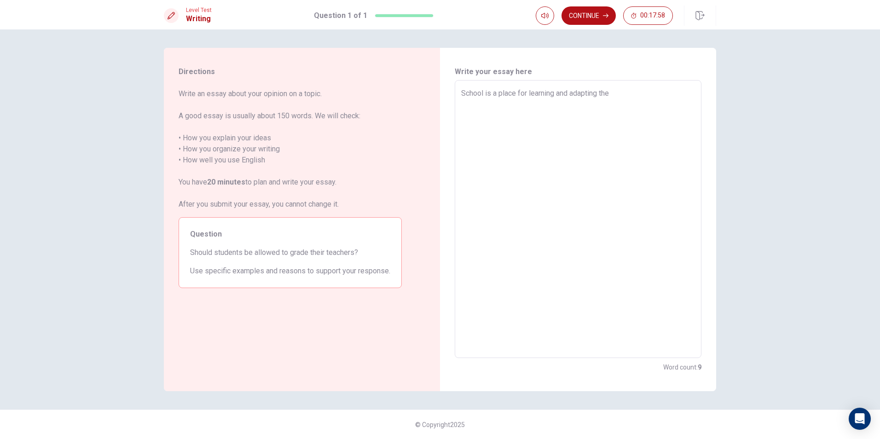
type textarea "School is a place for learning and adapting the"
type textarea "x"
type textarea "School is a place for learning and adapting the k"
type textarea "x"
type textarea "School is a place for learning and adapting the kn"
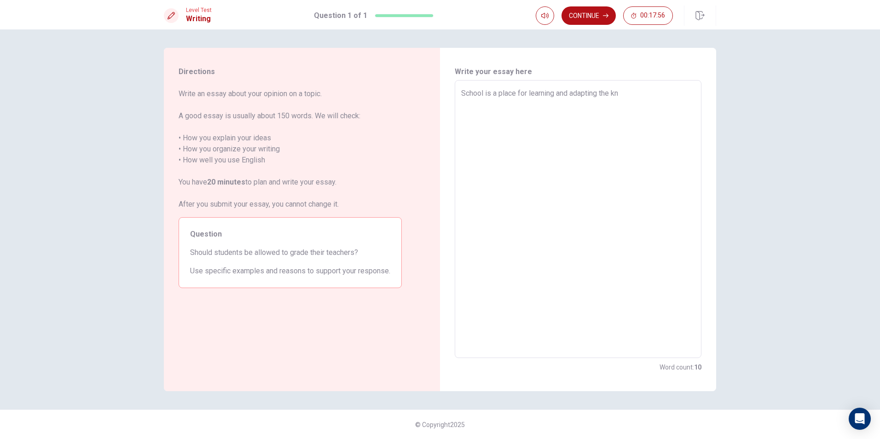
type textarea "x"
type textarea "School is a place for learning and adapting the kno"
type textarea "x"
type textarea "School is a place for learning and adapting the know"
type textarea "x"
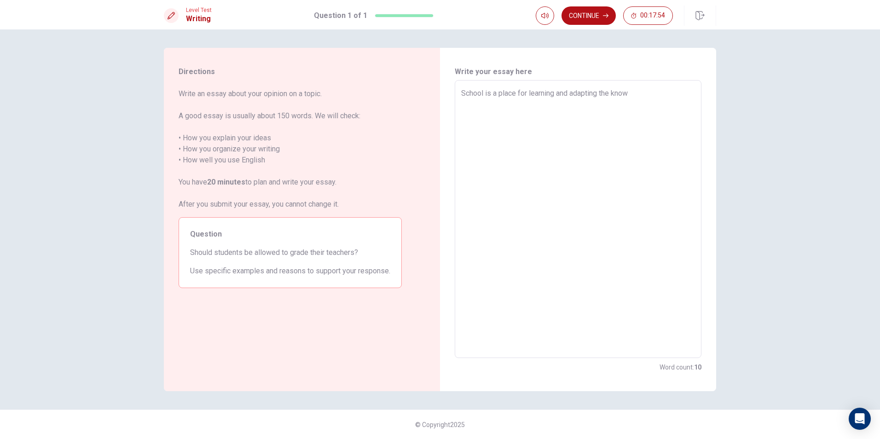
type textarea "School is a place for learning and adapting the knowl"
type textarea "x"
type textarea "School is a place for learning and adapting the knowle"
type textarea "x"
type textarea "School is a place for learning and adapting the knowled"
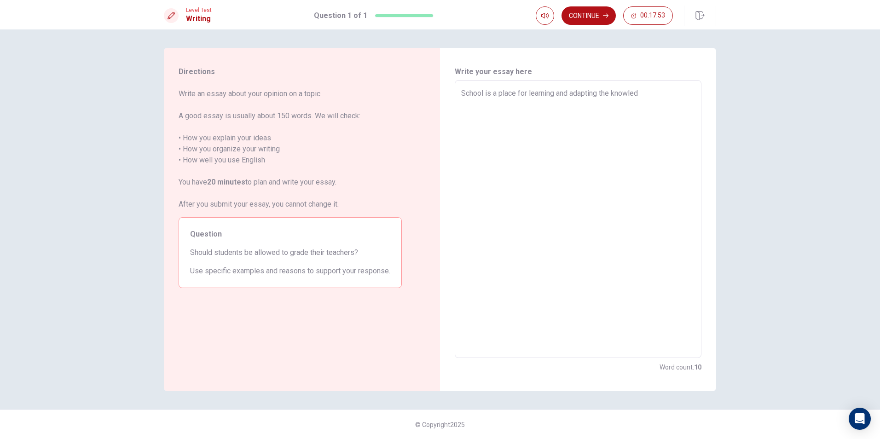
type textarea "x"
type textarea "School is a place for learning and adapting the knowledg"
type textarea "x"
type textarea "School is a place for learning and adapting the knowledge"
type textarea "x"
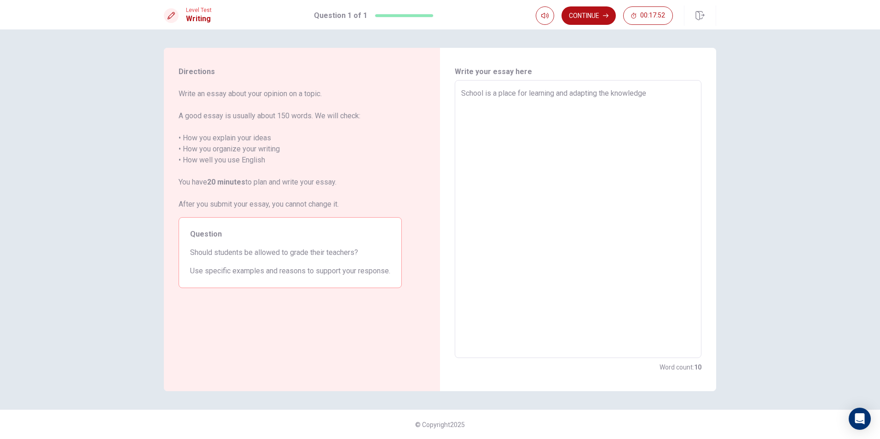
type textarea "School is a place for learning and adapting the knowledge"
type textarea "x"
type textarea "School is a place for learning and adapting the knowledge i"
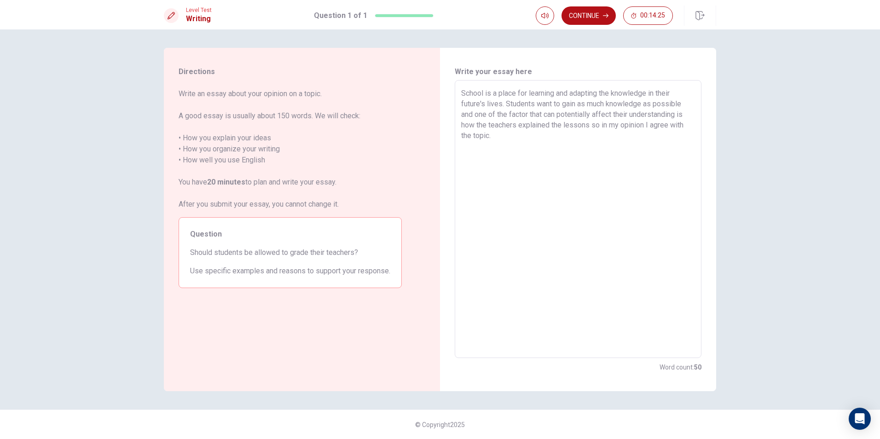
click at [561, 95] on textarea "School is a place for learning and adapting the knowledge in their future's liv…" at bounding box center [578, 219] width 234 height 263
click at [616, 94] on textarea "School is a place for learning and adapting the knowledge in their future's liv…" at bounding box center [578, 219] width 234 height 263
click at [614, 93] on textarea "School is a place for learning and adapting the knowledge in their future's liv…" at bounding box center [578, 219] width 234 height 263
click at [558, 92] on textarea "School is a place for learning and adapting these knowledge in their future's l…" at bounding box center [578, 219] width 234 height 263
click at [556, 121] on textarea "School is a place for learning new things and adapting these knowledge in their…" at bounding box center [578, 219] width 234 height 263
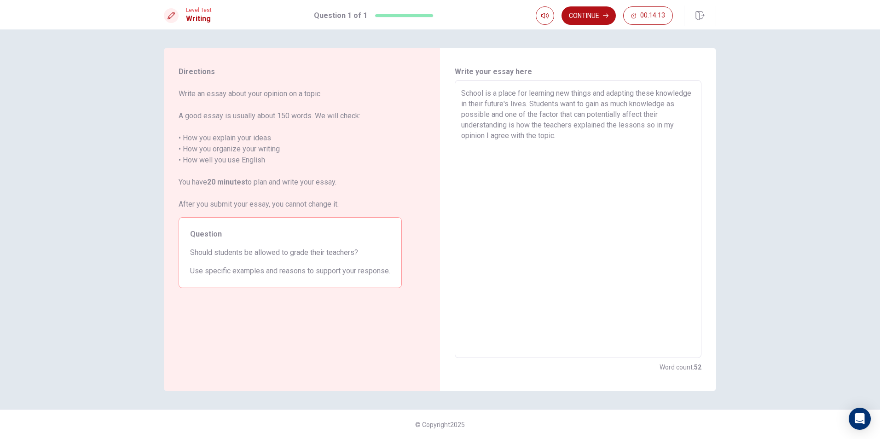
click at [529, 114] on textarea "School is a place for learning new things and adapting these knowledge in their…" at bounding box center [578, 219] width 234 height 263
click at [563, 108] on textarea "School is a place for learning new things and adapting these knowledge in their…" at bounding box center [578, 219] width 234 height 263
click at [577, 104] on textarea "School is a place for learning new things and adapting these knowledge in their…" at bounding box center [578, 219] width 234 height 263
click at [640, 98] on textarea "School is a place for learning new things and adapting these knowledge in their…" at bounding box center [578, 219] width 234 height 263
click at [609, 108] on textarea "School is a place for learning new things and adapting these knowledge in their…" at bounding box center [578, 219] width 234 height 263
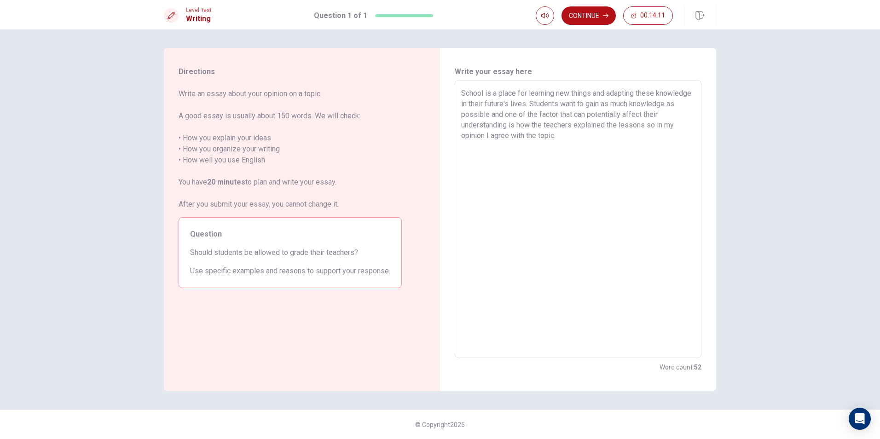
click at [619, 102] on textarea "School is a place for learning new things and adapting these knowledge in their…" at bounding box center [578, 219] width 234 height 263
click at [614, 106] on textarea "School is a place for learning new things and adapting these knowledge in their…" at bounding box center [578, 219] width 234 height 263
click at [595, 107] on textarea "School is a place for learning new things and adapting these knowledge in their…" at bounding box center [578, 219] width 234 height 263
click at [626, 103] on textarea "School is a place for learning new things and adapting these knowledge in their…" at bounding box center [578, 219] width 234 height 263
click at [669, 103] on textarea "School is a place for learning new things and adapting these knowledge in their…" at bounding box center [578, 219] width 234 height 263
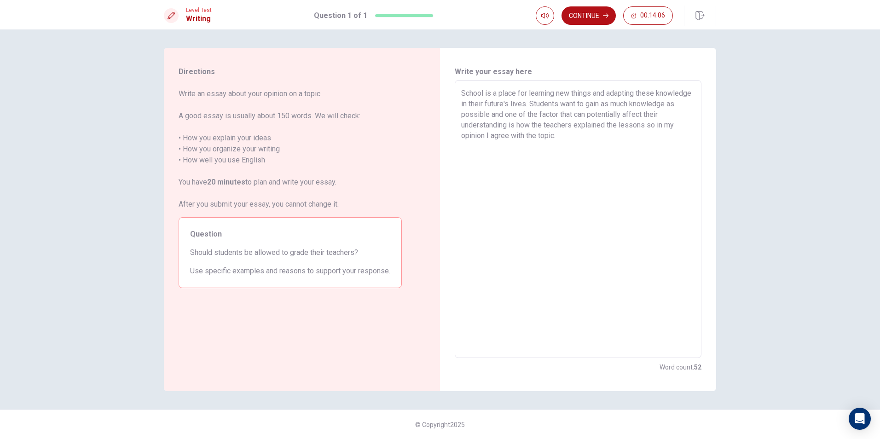
click at [601, 116] on textarea "School is a place for learning new things and adapting these knowledge in their…" at bounding box center [578, 219] width 234 height 263
click at [502, 124] on textarea "School is a place for learning new things and adapting these knowledge in their…" at bounding box center [578, 219] width 234 height 263
click at [518, 116] on textarea "School is a place for learning new things and adapting these knowledge in their…" at bounding box center [578, 219] width 234 height 263
drag, startPoint x: 558, startPoint y: 113, endPoint x: 588, endPoint y: 116, distance: 30.1
click at [588, 116] on textarea "School is a place for learning new things and adapting these knowledge in their…" at bounding box center [578, 219] width 234 height 263
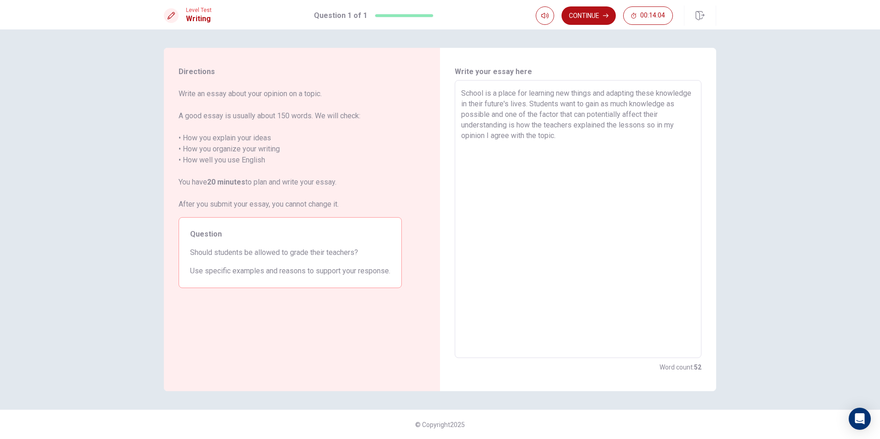
click at [626, 120] on textarea "School is a place for learning new things and adapting these knowledge in their…" at bounding box center [578, 219] width 234 height 263
click at [677, 130] on textarea "School is a place for learning new things and adapting these knowledge in their…" at bounding box center [578, 219] width 234 height 263
click at [565, 136] on textarea "School is a place for learning new things and adapting these knowledge in their…" at bounding box center [578, 219] width 234 height 263
click at [581, 135] on textarea "School is a place for learning new things and adapting these knowledge in their…" at bounding box center [578, 219] width 234 height 263
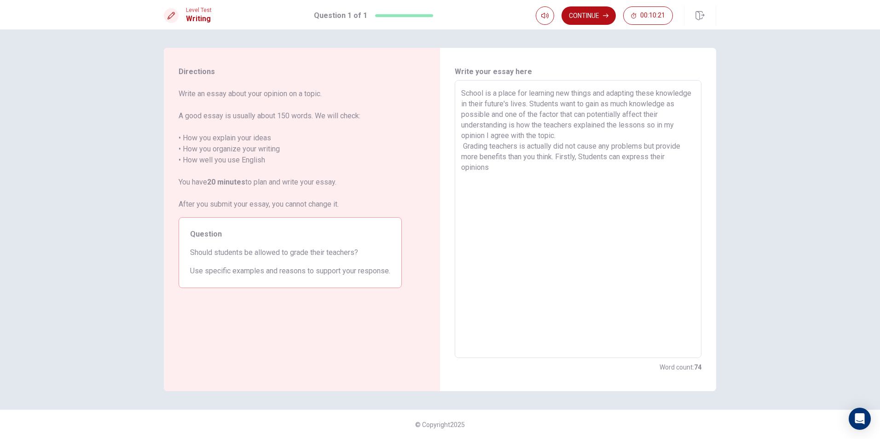
click at [680, 158] on textarea "School is a place for learning new things and adapting these knowledge in their…" at bounding box center [578, 219] width 234 height 263
click at [520, 178] on textarea "School is a place for learning new things and adapting these knowledge in their…" at bounding box center [578, 219] width 234 height 263
click at [523, 170] on textarea "School is a place for learning new things and adapting these knowledge in their…" at bounding box center [578, 219] width 234 height 263
click at [579, 159] on textarea "School is a place for learning new things and adapting these knowledge in their…" at bounding box center [578, 219] width 234 height 263
click at [576, 157] on textarea "School is a place for learning new things and adapting these knowledge in their…" at bounding box center [578, 219] width 234 height 263
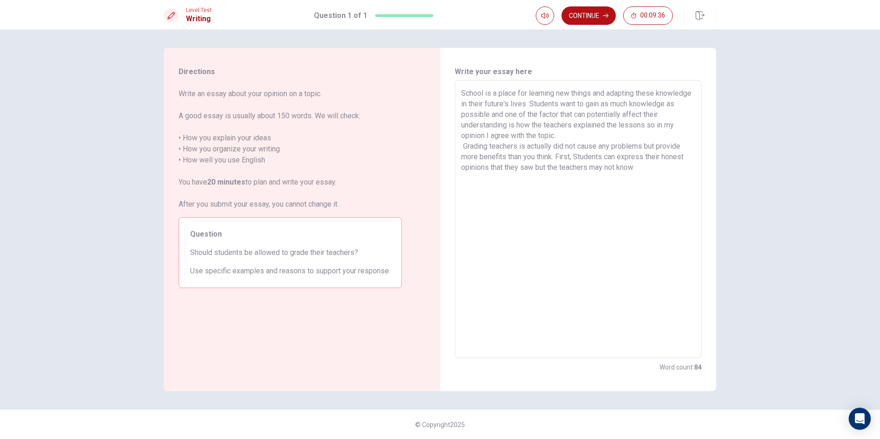
click at [638, 170] on textarea "School is a place for learning new things and adapting these knowledge in their…" at bounding box center [578, 219] width 234 height 263
click at [579, 181] on textarea "School is a place for learning new things and adapting these knowledge in their…" at bounding box center [578, 219] width 234 height 263
click at [547, 177] on textarea "School is a place for learning new things and adapting these knowledge in their…" at bounding box center [578, 219] width 234 height 263
click at [508, 175] on textarea "School is a place for learning new things and adapting these knowledge in their…" at bounding box center [578, 219] width 234 height 263
click at [540, 180] on textarea "School is a place for learning new things and adapting these knowledge in their…" at bounding box center [578, 219] width 234 height 263
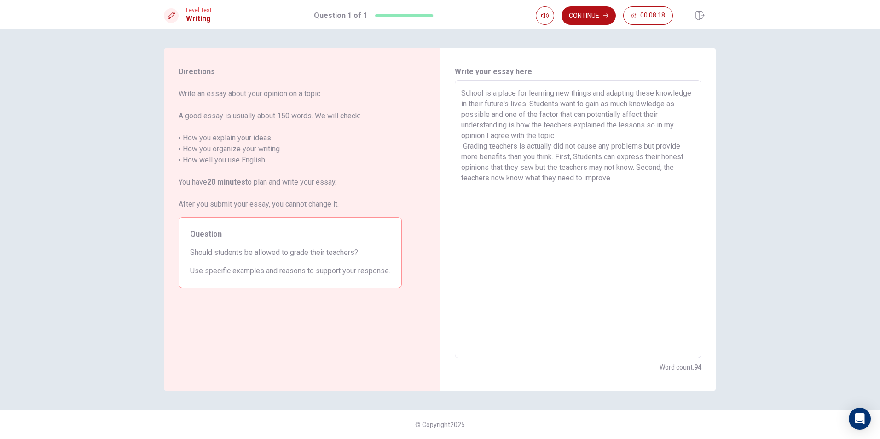
click at [564, 180] on textarea "School is a place for learning new things and adapting these knowledge in their…" at bounding box center [578, 219] width 234 height 263
click at [577, 179] on textarea "School is a place for learning new things and adapting these knowledge in their…" at bounding box center [578, 219] width 234 height 263
click at [580, 178] on textarea "School is a place for learning new things and adapting these knowledge in their…" at bounding box center [578, 219] width 234 height 263
click at [577, 178] on textarea "School is a place for learning new things and adapting these knowledge in their…" at bounding box center [578, 219] width 234 height 263
click at [619, 181] on textarea "School is a place for learning new things and adapting these knowledge in their…" at bounding box center [578, 219] width 234 height 263
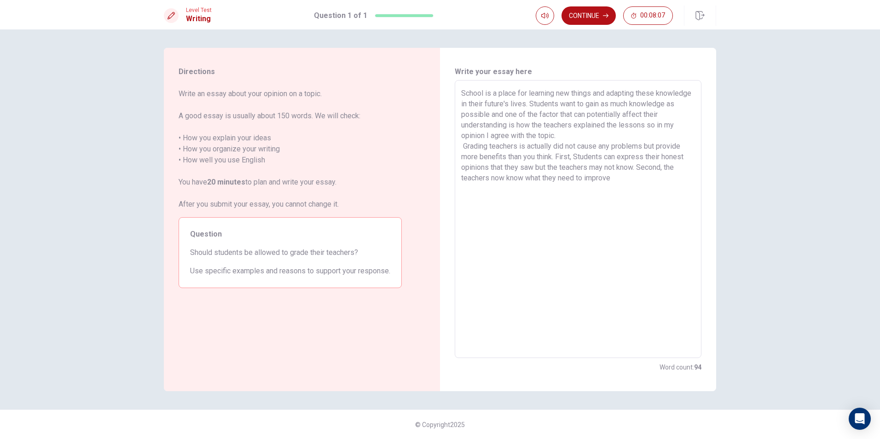
drag, startPoint x: 583, startPoint y: 176, endPoint x: 561, endPoint y: 182, distance: 22.9
click at [561, 182] on textarea "School is a place for learning new things and adapting these knowledge in their…" at bounding box center [578, 219] width 234 height 263
click at [611, 174] on textarea "School is a place for learning new things and adapting these knowledge in their…" at bounding box center [578, 219] width 234 height 263
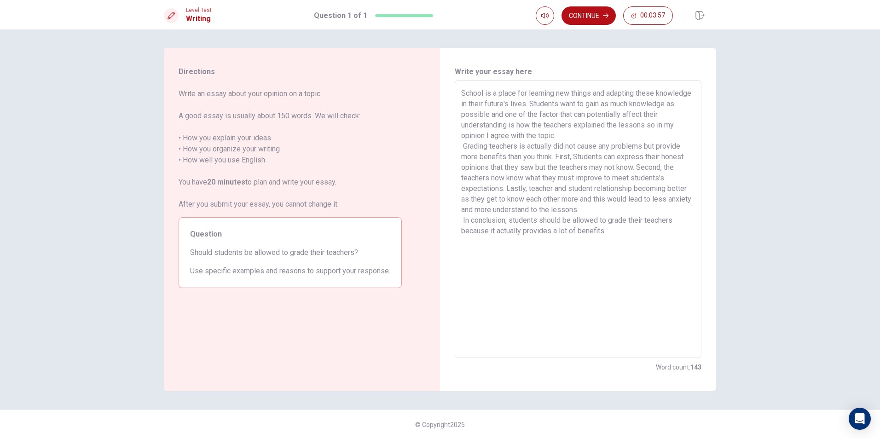
click at [510, 216] on textarea "School is a place for learning new things and adapting these knowledge in their…" at bounding box center [578, 219] width 234 height 263
click at [527, 218] on textarea "School is a place for learning new things and adapting these knowledge in their…" at bounding box center [578, 219] width 234 height 263
click at [524, 232] on textarea "School is a place for learning new things and adapting these knowledge in their…" at bounding box center [578, 219] width 234 height 263
click at [606, 232] on textarea "School is a place for learning new things and adapting these knowledge in their…" at bounding box center [578, 219] width 234 height 263
click at [482, 256] on textarea "School is a place for learning new things and adapting these knowledge in their…" at bounding box center [578, 219] width 234 height 263
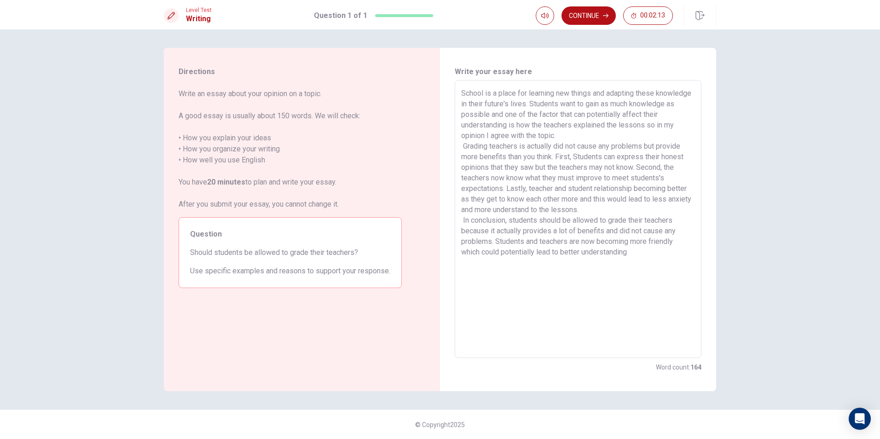
click at [635, 255] on textarea "School is a place for learning new things and adapting these knowledge in their…" at bounding box center [578, 219] width 234 height 263
click at [630, 255] on textarea "School is a place for learning new things and adapting these knowledge in their…" at bounding box center [578, 219] width 234 height 263
drag, startPoint x: 460, startPoint y: 96, endPoint x: 497, endPoint y: 96, distance: 36.8
click at [497, 96] on div "School is a place for learning new things and adapting these knowledge in their…" at bounding box center [578, 219] width 247 height 278
click at [586, 114] on textarea "School is a place for learning new things and adapting these knowledge in their…" at bounding box center [578, 219] width 234 height 263
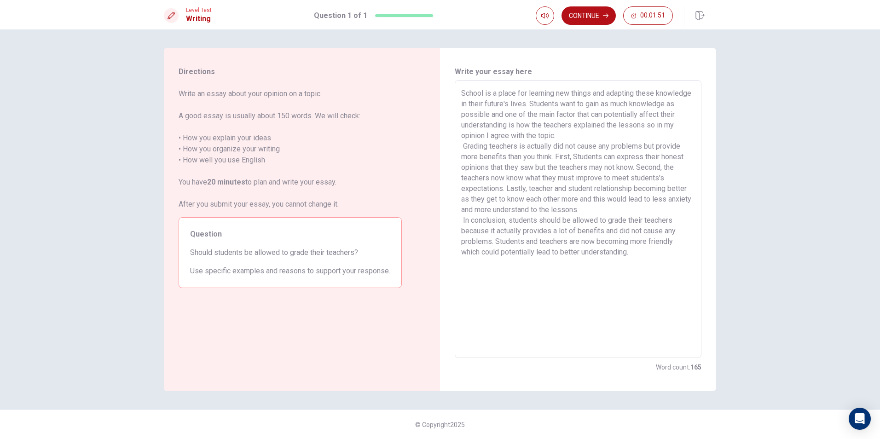
click at [622, 120] on textarea "School is a place for learning new things and adapting these knowledge in their…" at bounding box center [578, 219] width 234 height 263
click at [623, 116] on textarea "School is a place for learning new things and adapting these knowledge in their…" at bounding box center [578, 219] width 234 height 263
click at [624, 114] on textarea "School is a place for learning new things and adapting these knowledge in their…" at bounding box center [578, 219] width 234 height 263
click at [646, 108] on textarea "School is a place for learning new things and adapting these knowledge in their…" at bounding box center [578, 219] width 234 height 263
click at [652, 120] on textarea "School is a place for learning new things and adapting these knowledge in their…" at bounding box center [578, 219] width 234 height 263
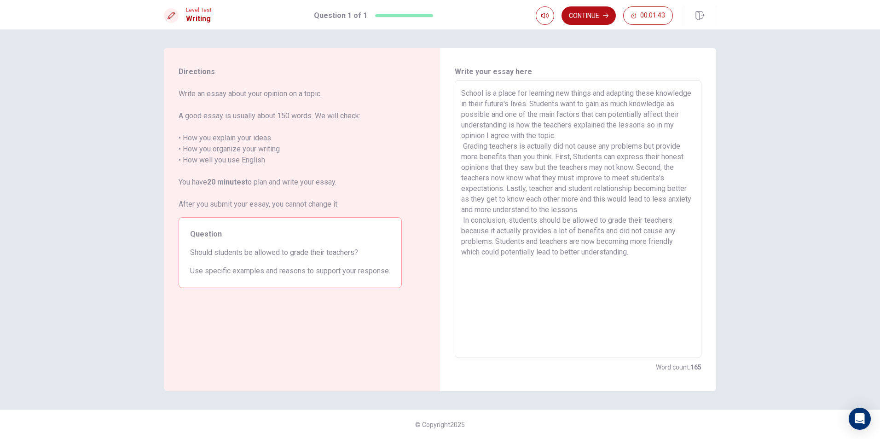
click at [669, 122] on textarea "School is a place for learning new things and adapting these knowledge in their…" at bounding box center [578, 219] width 234 height 263
click at [498, 139] on textarea "School is a place for learning new things and adapting these knowledge in their…" at bounding box center [578, 219] width 234 height 263
click at [506, 139] on textarea "School is a place for learning new things and adapting these knowledge in their…" at bounding box center [578, 219] width 234 height 263
click at [526, 136] on textarea "School is a place for learning new things and adapting these knowledge in their…" at bounding box center [578, 219] width 234 height 263
click at [547, 135] on textarea "School is a place for learning new things and adapting these knowledge in their…" at bounding box center [578, 219] width 234 height 263
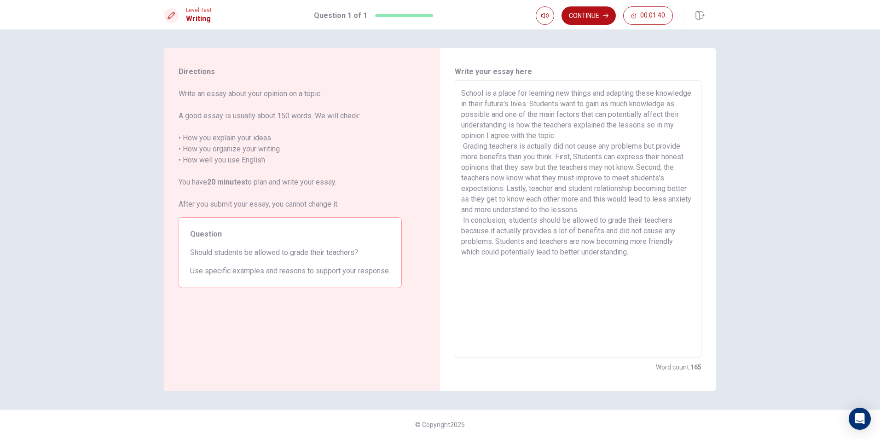
click at [590, 135] on textarea "School is a place for learning new things and adapting these knowledge in their…" at bounding box center [578, 219] width 234 height 263
click at [610, 135] on textarea "School is a place for learning new things and adapting these knowledge in their…" at bounding box center [578, 219] width 234 height 263
click at [632, 135] on textarea "School is a place for learning new things and adapting these knowledge in their…" at bounding box center [578, 219] width 234 height 263
drag, startPoint x: 567, startPoint y: 146, endPoint x: 555, endPoint y: 146, distance: 11.5
click at [555, 146] on textarea "School is a place for learning new things and adapting these knowledge in their…" at bounding box center [578, 219] width 234 height 263
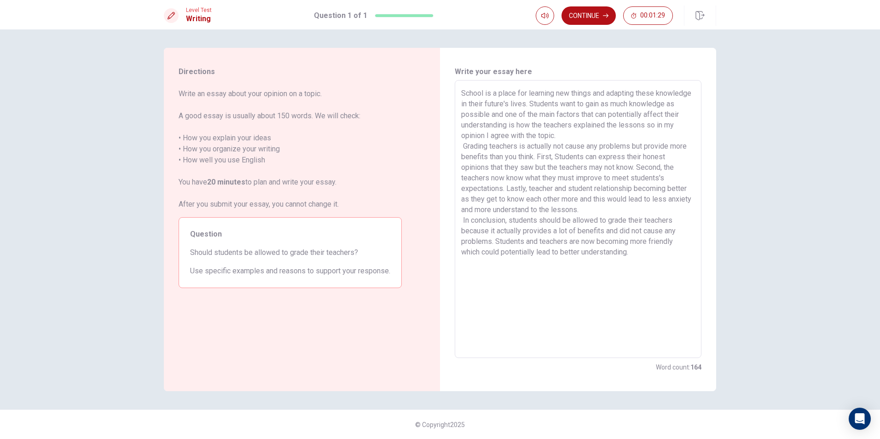
drag, startPoint x: 595, startPoint y: 147, endPoint x: 640, endPoint y: 151, distance: 44.8
click at [640, 151] on textarea "School is a place for learning new things and adapting these knowledge in their…" at bounding box center [578, 219] width 234 height 263
click at [648, 148] on textarea "School is a place for learning new things and adapting these knowledge in their…" at bounding box center [578, 219] width 234 height 263
drag, startPoint x: 654, startPoint y: 147, endPoint x: 506, endPoint y: 157, distance: 148.2
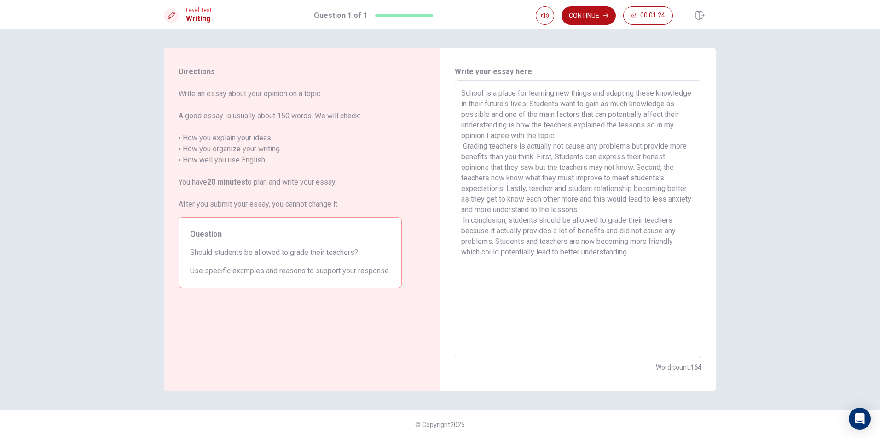
click at [506, 157] on textarea "School is a place for learning new things and adapting these knowledge in their…" at bounding box center [578, 219] width 234 height 263
drag, startPoint x: 487, startPoint y: 158, endPoint x: 509, endPoint y: 158, distance: 22.1
click at [493, 158] on textarea "School is a place for learning new things and adapting these knowledge in their…" at bounding box center [578, 219] width 234 height 263
drag, startPoint x: 548, startPoint y: 155, endPoint x: 535, endPoint y: 171, distance: 21.6
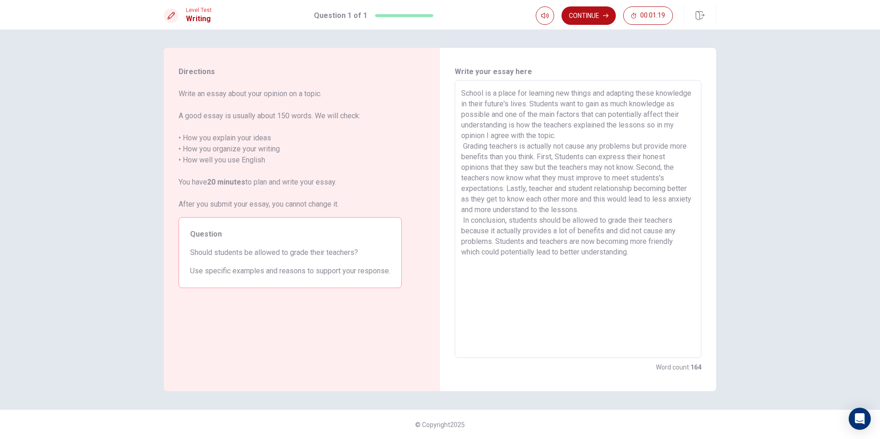
click at [535, 171] on textarea "School is a place for learning new things and adapting these knowledge in their…" at bounding box center [578, 219] width 234 height 263
drag, startPoint x: 612, startPoint y: 168, endPoint x: 629, endPoint y: 169, distance: 16.2
click at [629, 169] on textarea "School is a place for learning new things and adapting these knowledge in their…" at bounding box center [578, 219] width 234 height 263
click at [647, 170] on textarea "School is a place for learning new things and adapting these knowledge in their…" at bounding box center [578, 219] width 234 height 263
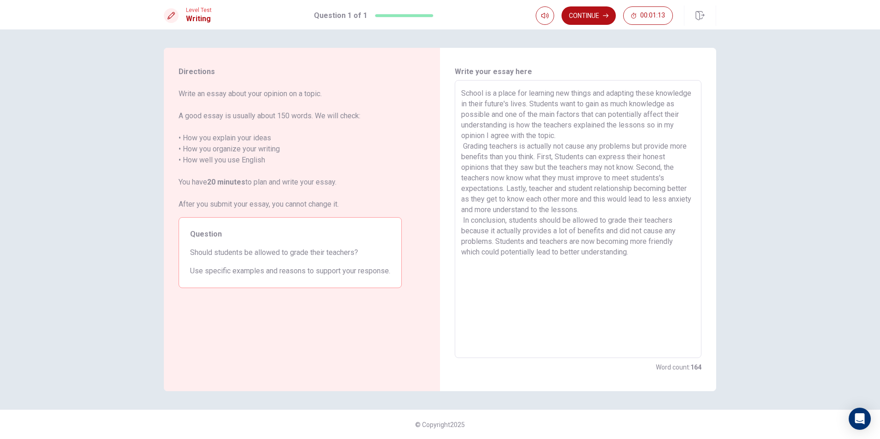
drag, startPoint x: 648, startPoint y: 168, endPoint x: 643, endPoint y: 179, distance: 11.9
click at [643, 179] on textarea "School is a place for learning new things and adapting these knowledge in their…" at bounding box center [578, 219] width 234 height 263
click at [534, 187] on textarea "School is a place for learning new things and adapting these knowledge in their…" at bounding box center [578, 219] width 234 height 263
drag, startPoint x: 509, startPoint y: 189, endPoint x: 604, endPoint y: 189, distance: 94.9
click at [604, 189] on textarea "School is a place for learning new things and adapting these knowledge in their…" at bounding box center [578, 219] width 234 height 263
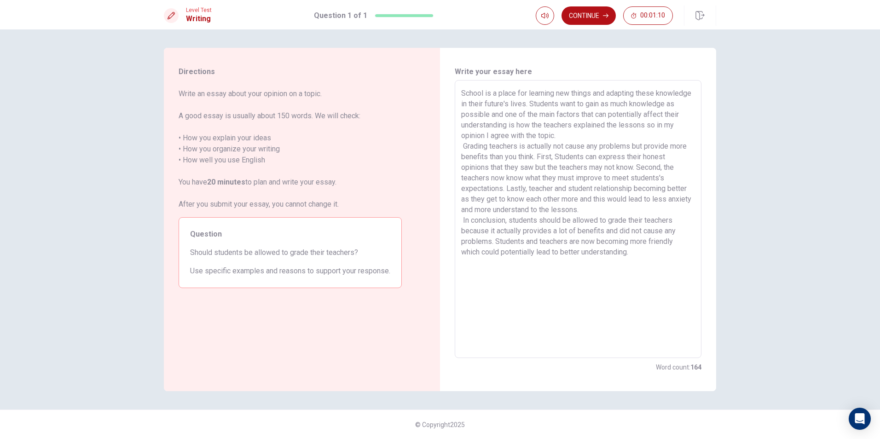
click at [620, 189] on textarea "School is a place for learning new things and adapting these knowledge in their…" at bounding box center [578, 219] width 234 height 263
drag, startPoint x: 669, startPoint y: 186, endPoint x: 508, endPoint y: 203, distance: 161.6
click at [508, 203] on textarea "School is a place for learning new things and adapting these knowledge in their…" at bounding box center [578, 219] width 234 height 263
click at [550, 204] on textarea "School is a place for learning new things and adapting these knowledge in their…" at bounding box center [578, 219] width 234 height 263
drag, startPoint x: 570, startPoint y: 201, endPoint x: 577, endPoint y: 201, distance: 7.4
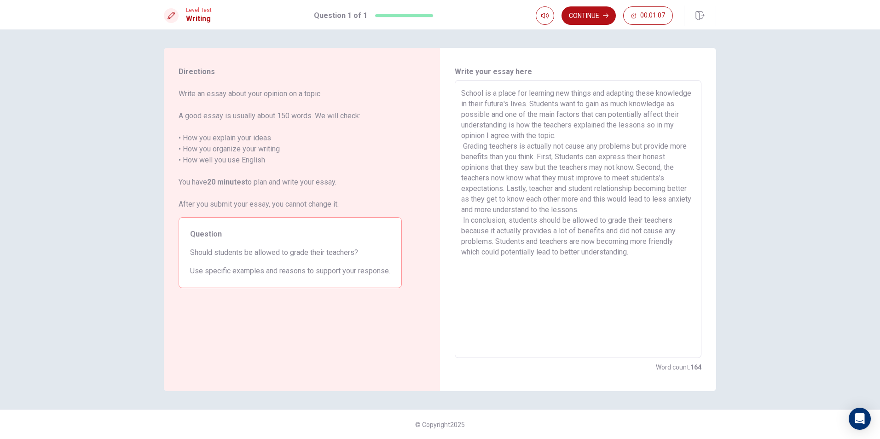
click at [577, 201] on textarea "School is a place for learning new things and adapting these knowledge in their…" at bounding box center [578, 219] width 234 height 263
click at [596, 200] on textarea "School is a place for learning new things and adapting these knowledge in their…" at bounding box center [578, 219] width 234 height 263
drag, startPoint x: 612, startPoint y: 198, endPoint x: 624, endPoint y: 198, distance: 12.0
click at [624, 198] on textarea "School is a place for learning new things and adapting these knowledge in their…" at bounding box center [578, 219] width 234 height 263
drag, startPoint x: 639, startPoint y: 198, endPoint x: 496, endPoint y: 214, distance: 143.6
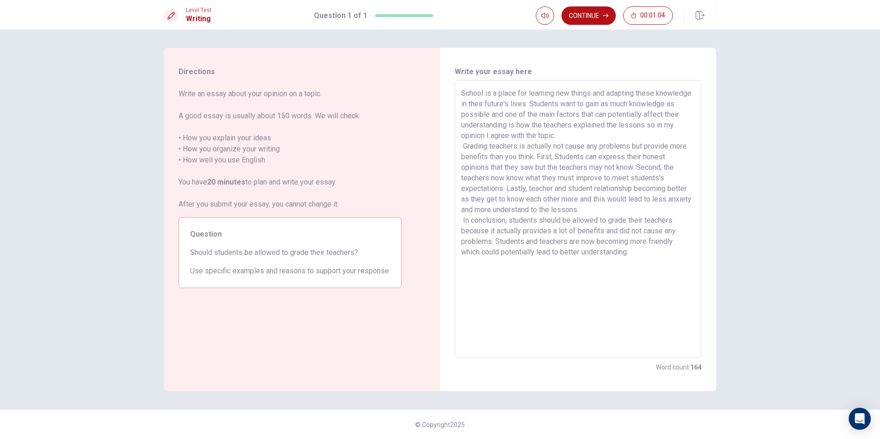
click at [496, 214] on textarea "School is a place for learning new things and adapting these knowledge in their…" at bounding box center [578, 219] width 234 height 263
click at [511, 214] on textarea "School is a place for learning new things and adapting these knowledge in their…" at bounding box center [578, 219] width 234 height 263
drag, startPoint x: 546, startPoint y: 214, endPoint x: 559, endPoint y: 214, distance: 13.4
click at [559, 214] on textarea "School is a place for learning new things and adapting these knowledge in their…" at bounding box center [578, 219] width 234 height 263
click at [576, 210] on textarea "School is a place for learning new things and adapting these knowledge in their…" at bounding box center [578, 219] width 234 height 263
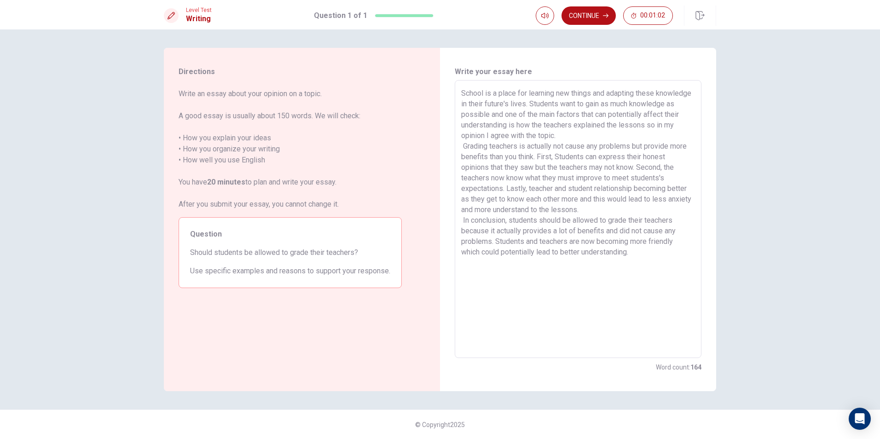
drag, startPoint x: 585, startPoint y: 210, endPoint x: 593, endPoint y: 210, distance: 7.8
click at [593, 210] on textarea "School is a place for learning new things and adapting these knowledge in their…" at bounding box center [578, 219] width 234 height 263
drag, startPoint x: 469, startPoint y: 224, endPoint x: 479, endPoint y: 225, distance: 9.7
click at [479, 225] on textarea "School is a place for learning new things and adapting these knowledge in their…" at bounding box center [578, 219] width 234 height 263
click at [510, 227] on textarea "School is a place for learning new things and adapting these knowledge in their…" at bounding box center [578, 219] width 234 height 263
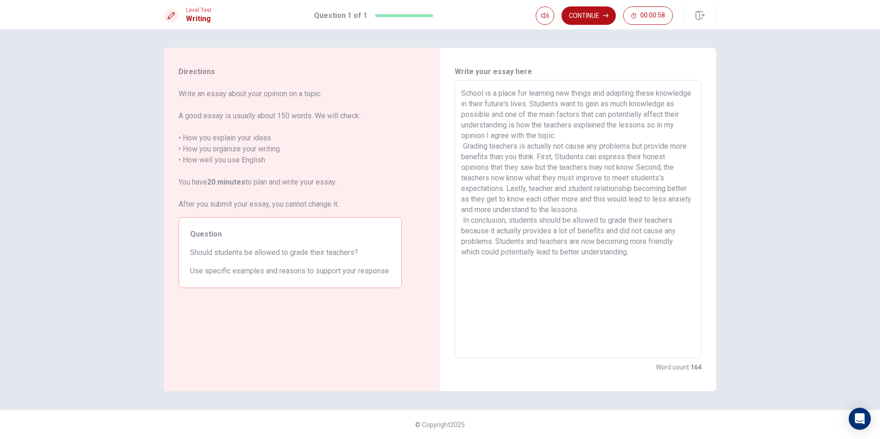
drag, startPoint x: 518, startPoint y: 223, endPoint x: 553, endPoint y: 222, distance: 34.1
click at [553, 222] on textarea "School is a place for learning new things and adapting these knowledge in their…" at bounding box center [578, 219] width 234 height 263
click at [585, 222] on textarea "School is a place for learning new things and adapting these knowledge in their…" at bounding box center [578, 219] width 234 height 263
click at [655, 221] on textarea "School is a place for learning new things and adapting these knowledge in their…" at bounding box center [578, 219] width 234 height 263
drag, startPoint x: 478, startPoint y: 233, endPoint x: 495, endPoint y: 233, distance: 17.0
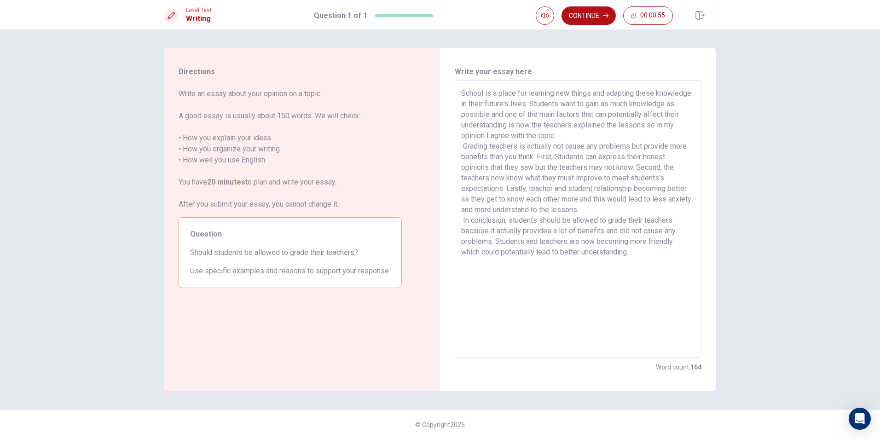
click at [495, 233] on textarea "School is a place for learning new things and adapting these knowledge in their…" at bounding box center [578, 219] width 234 height 263
click at [515, 233] on textarea "School is a place for learning new things and adapting these knowledge in their…" at bounding box center [578, 219] width 234 height 263
drag, startPoint x: 549, startPoint y: 231, endPoint x: 554, endPoint y: 232, distance: 5.6
click at [554, 232] on textarea "School is a place for learning new things and adapting these knowledge in their…" at bounding box center [578, 219] width 234 height 263
click at [600, 234] on textarea "School is a place for learning new things and adapting these knowledge in their…" at bounding box center [578, 219] width 234 height 263
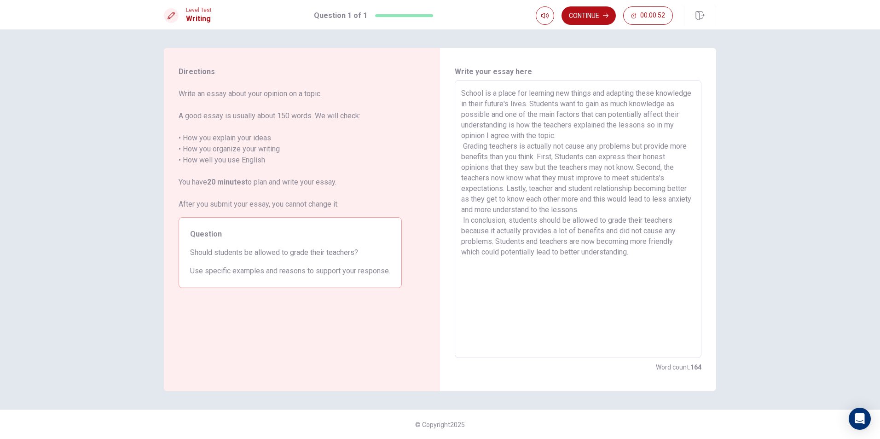
drag, startPoint x: 611, startPoint y: 232, endPoint x: 634, endPoint y: 234, distance: 22.3
click at [634, 234] on textarea "School is a place for learning new things and adapting these knowledge in their…" at bounding box center [578, 219] width 234 height 263
click at [486, 244] on textarea "School is a place for learning new things and adapting these knowledge in their…" at bounding box center [578, 219] width 234 height 263
click at [514, 247] on textarea "School is a place for learning new things and adapting these knowledge in their…" at bounding box center [578, 219] width 234 height 263
click at [524, 242] on textarea "School is a place for learning new things and adapting these knowledge in their…" at bounding box center [578, 219] width 234 height 263
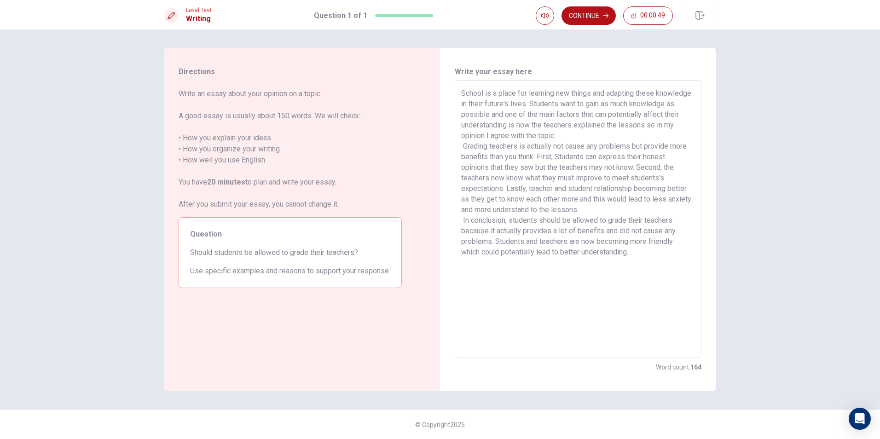
drag, startPoint x: 551, startPoint y: 241, endPoint x: 566, endPoint y: 241, distance: 14.7
click at [566, 241] on textarea "School is a place for learning new things and adapting these knowledge in their…" at bounding box center [578, 219] width 234 height 263
click at [586, 241] on textarea "School is a place for learning new things and adapting these knowledge in their…" at bounding box center [578, 219] width 234 height 263
drag, startPoint x: 606, startPoint y: 240, endPoint x: 623, endPoint y: 240, distance: 16.6
click at [623, 240] on textarea "School is a place for learning new things and adapting these knowledge in their…" at bounding box center [578, 219] width 234 height 263
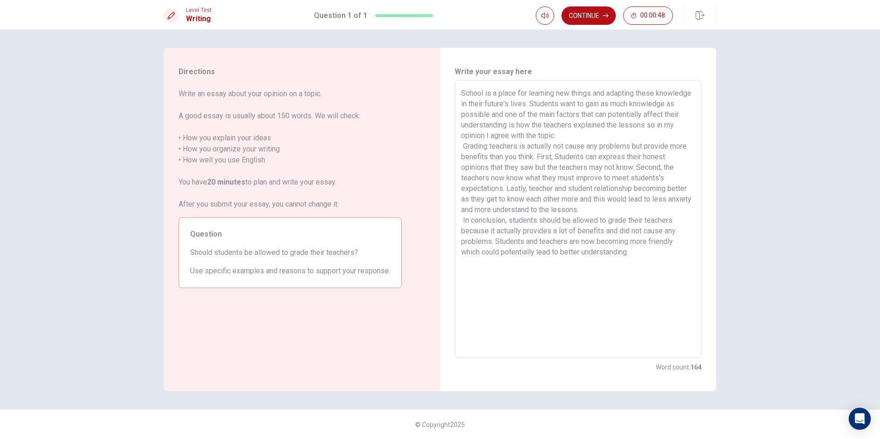
click at [635, 240] on textarea "School is a place for learning new things and adapting these knowledge in their…" at bounding box center [578, 219] width 234 height 263
drag, startPoint x: 497, startPoint y: 254, endPoint x: 514, endPoint y: 257, distance: 17.3
click at [514, 257] on textarea "School is a place for learning new things and adapting these knowledge in their…" at bounding box center [578, 219] width 234 height 263
click at [541, 254] on textarea "School is a place for learning new things and adapting these knowledge in their…" at bounding box center [578, 219] width 234 height 263
drag, startPoint x: 569, startPoint y: 252, endPoint x: 578, endPoint y: 252, distance: 9.2
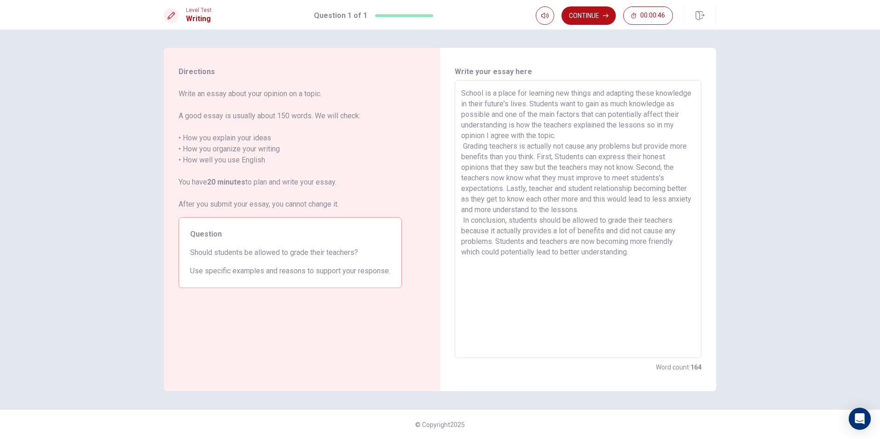
click at [578, 252] on textarea "School is a place for learning new things and adapting these knowledge in their…" at bounding box center [578, 219] width 234 height 263
click at [599, 252] on textarea "School is a place for learning new things and adapting these knowledge in their…" at bounding box center [578, 219] width 234 height 263
click at [630, 254] on textarea "School is a place for learning new things and adapting these knowledge in their…" at bounding box center [578, 219] width 234 height 263
click at [633, 252] on textarea "School is a place for learning new things and adapting these knowledge in their…" at bounding box center [578, 219] width 234 height 263
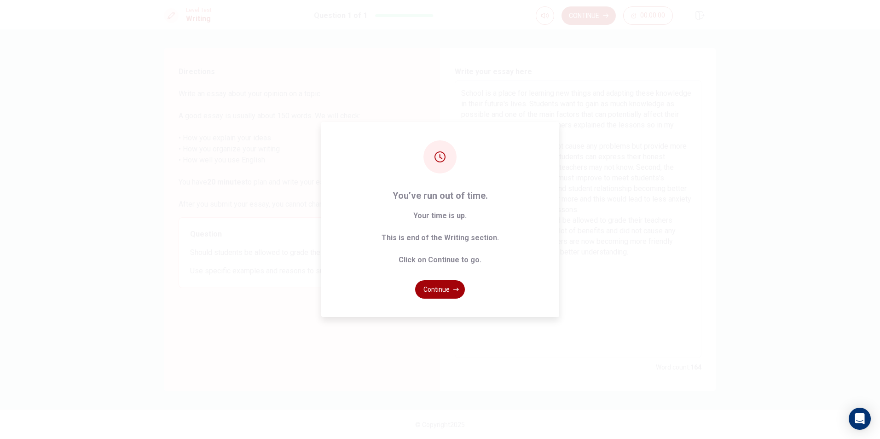
click at [437, 296] on button "Continue" at bounding box center [440, 289] width 50 height 18
